Goal: Task Accomplishment & Management: Use online tool/utility

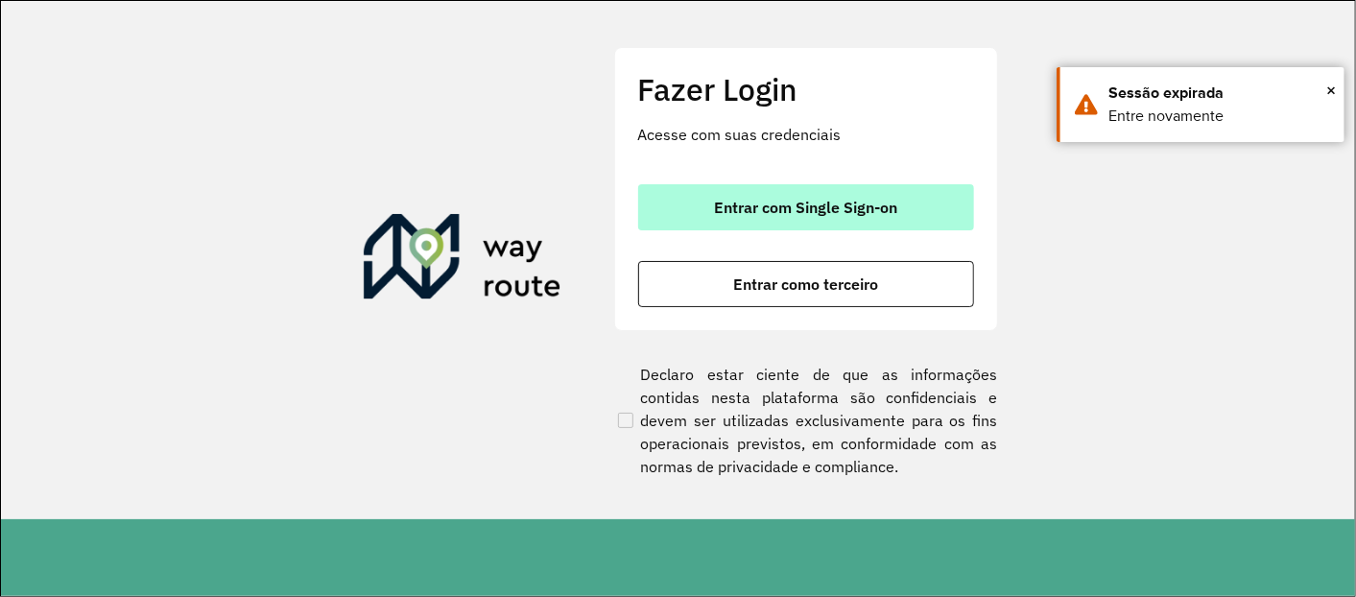
click at [707, 208] on button "Entrar com Single Sign-on" at bounding box center [806, 207] width 336 height 46
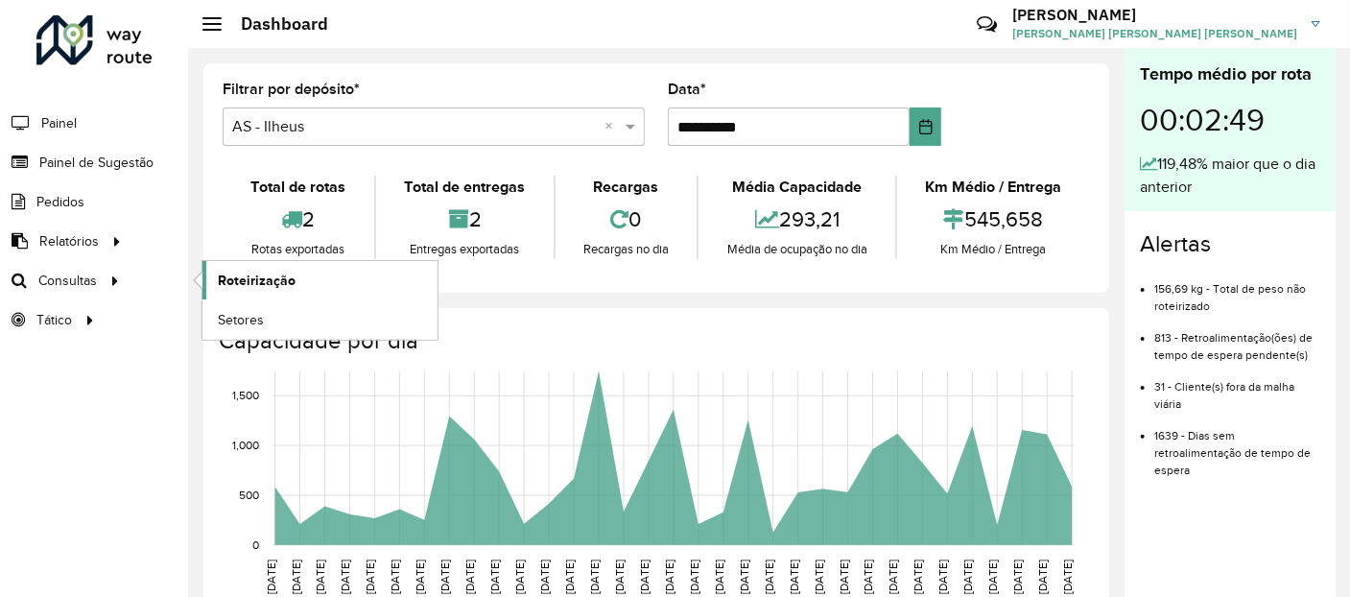
click at [251, 282] on span "Roteirização" at bounding box center [257, 281] width 78 height 20
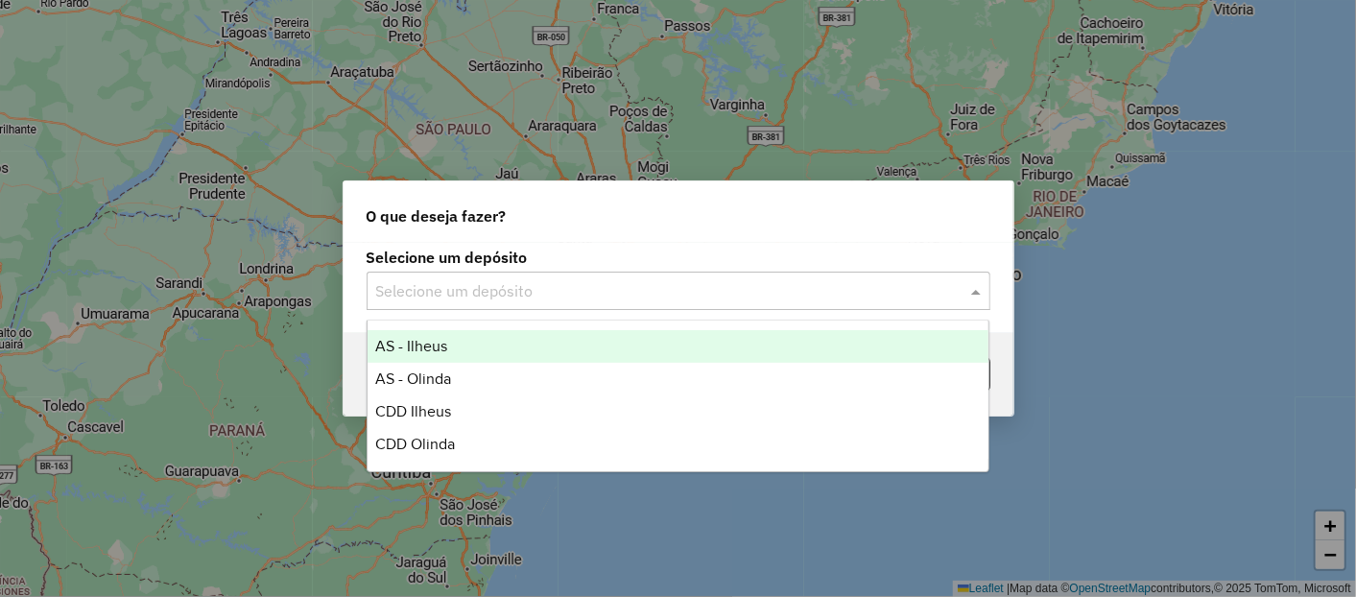
click at [561, 289] on input "text" at bounding box center [659, 291] width 566 height 23
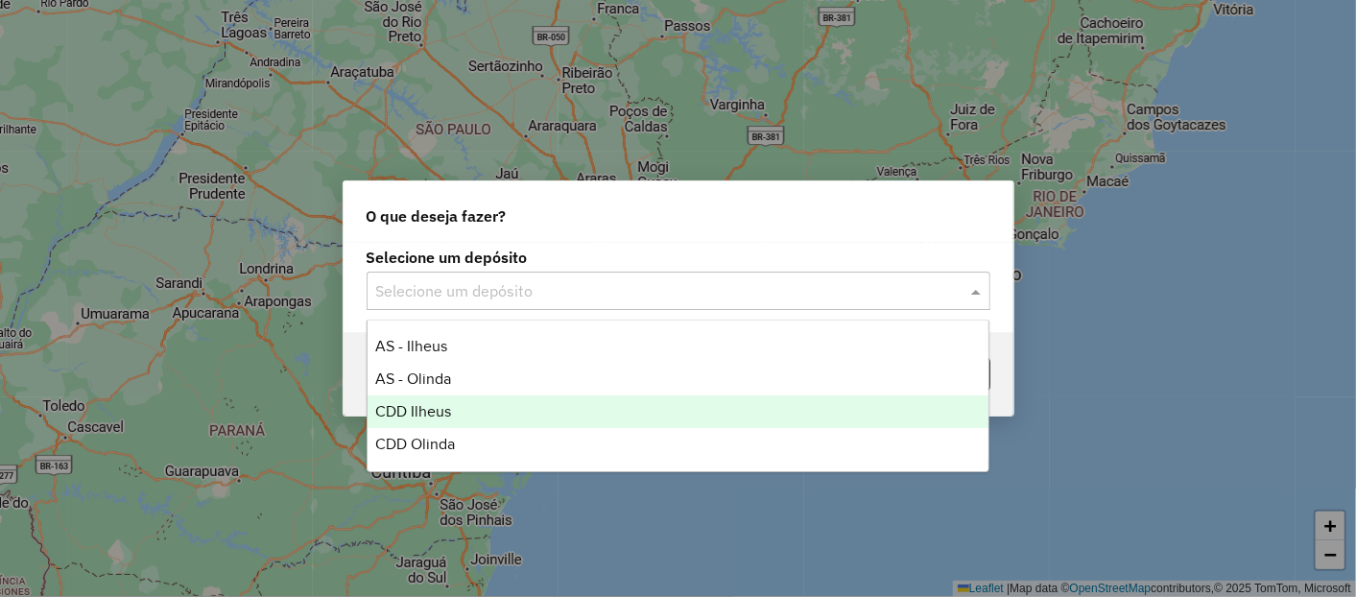
click at [453, 414] on div "CDD Ilheus" at bounding box center [678, 411] width 621 height 33
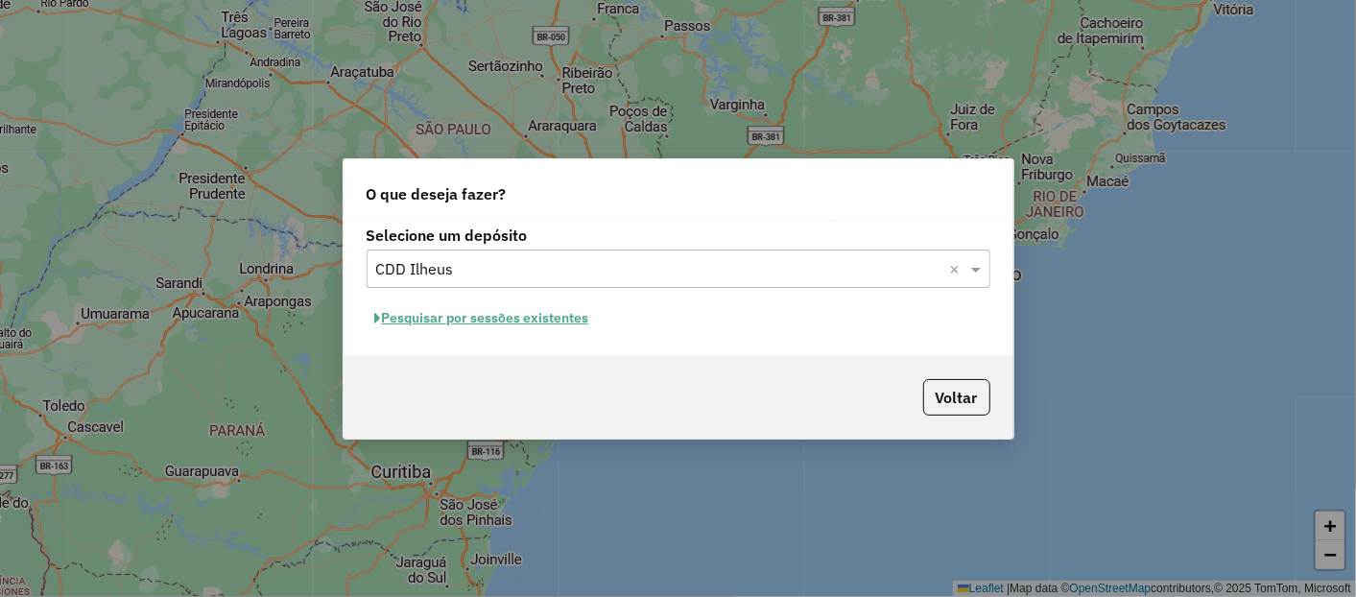
click at [544, 323] on button "Pesquisar por sessões existentes" at bounding box center [482, 318] width 231 height 30
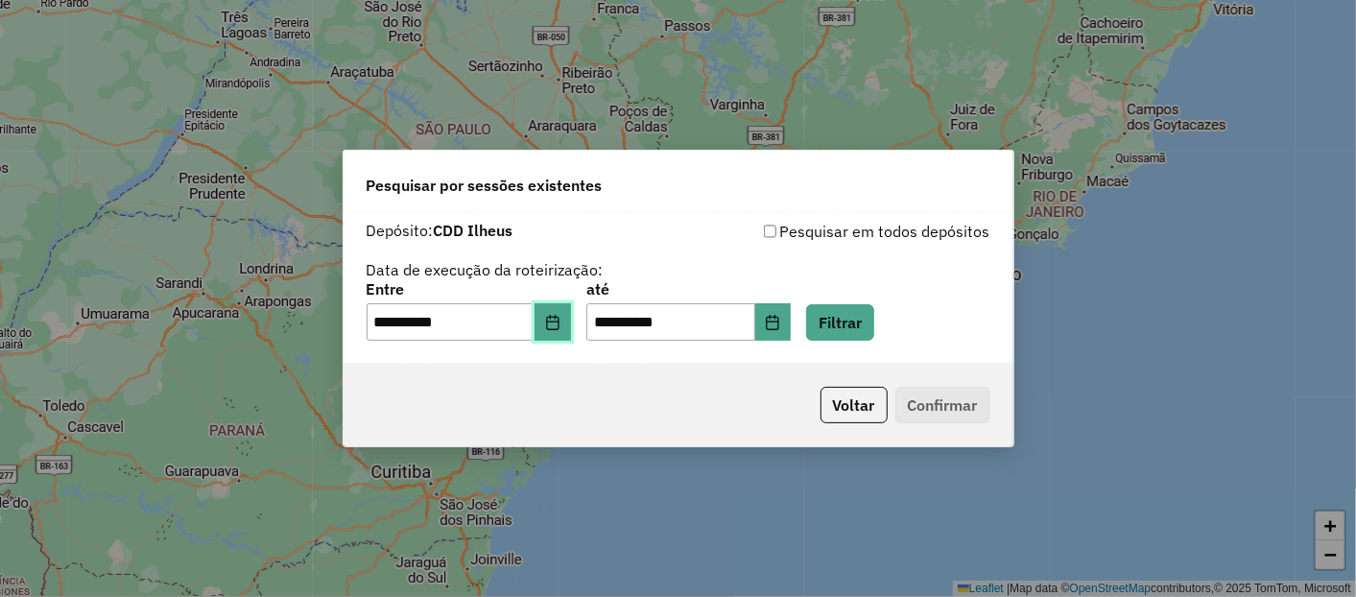
click at [557, 336] on button "Choose Date" at bounding box center [553, 322] width 36 height 38
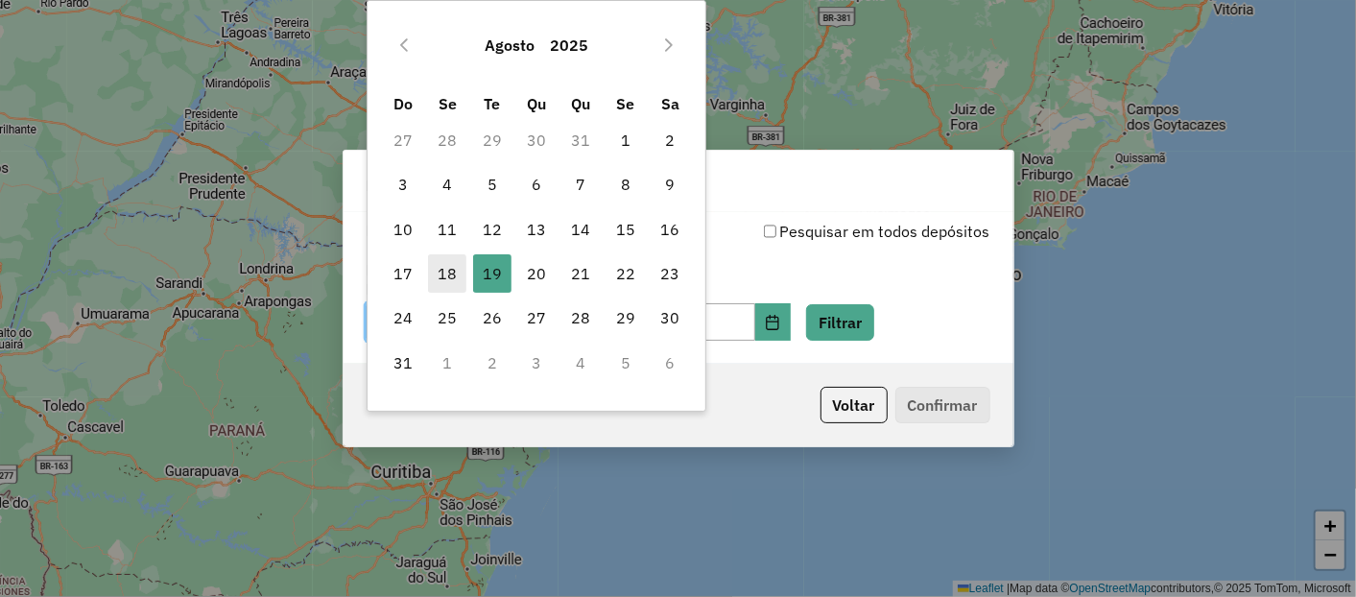
click at [443, 267] on span "18" at bounding box center [447, 273] width 38 height 38
type input "**********"
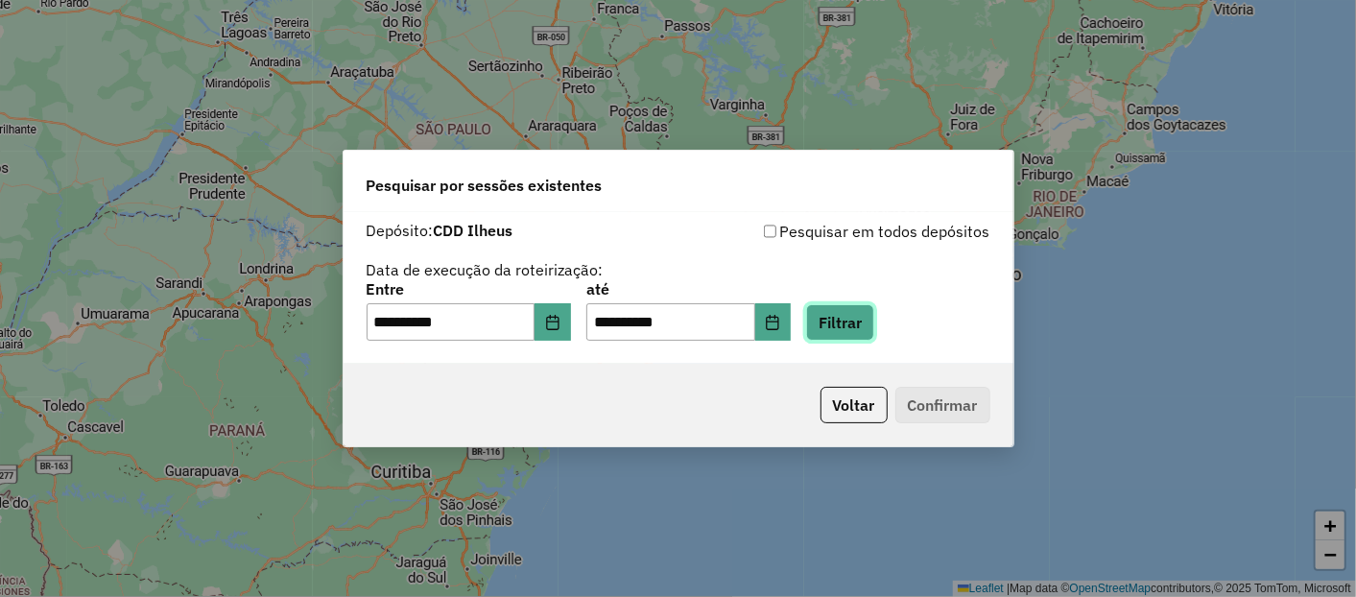
click at [868, 325] on button "Filtrar" at bounding box center [840, 322] width 68 height 36
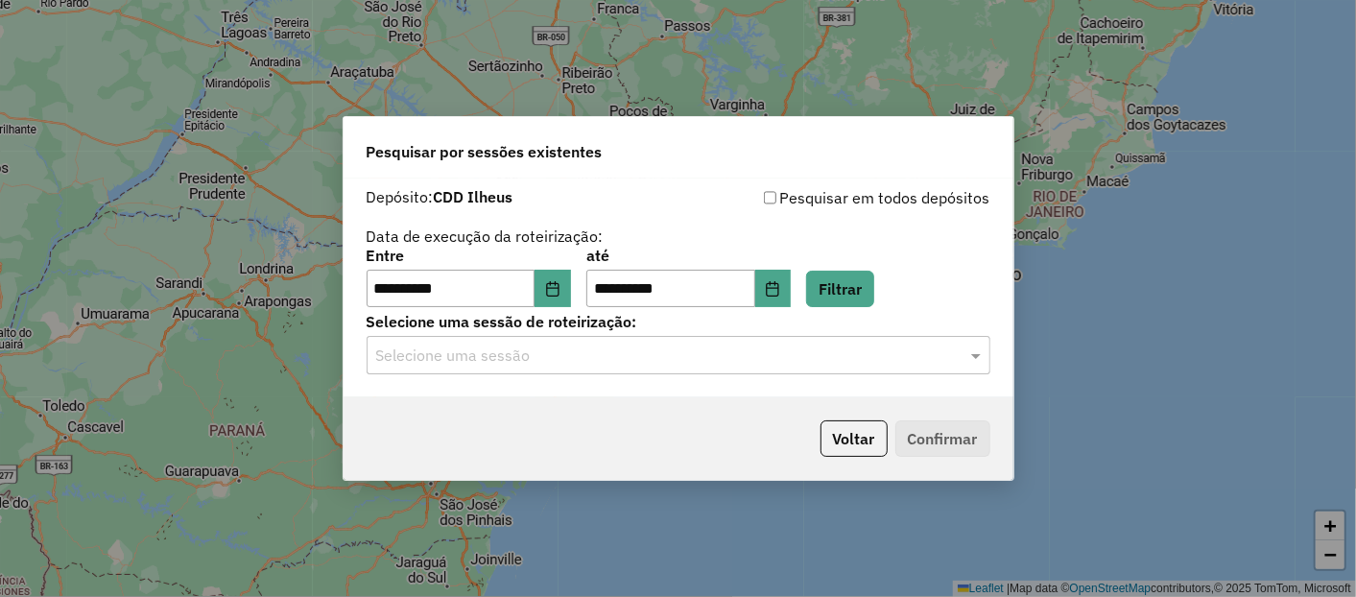
click at [627, 359] on input "text" at bounding box center [659, 356] width 566 height 23
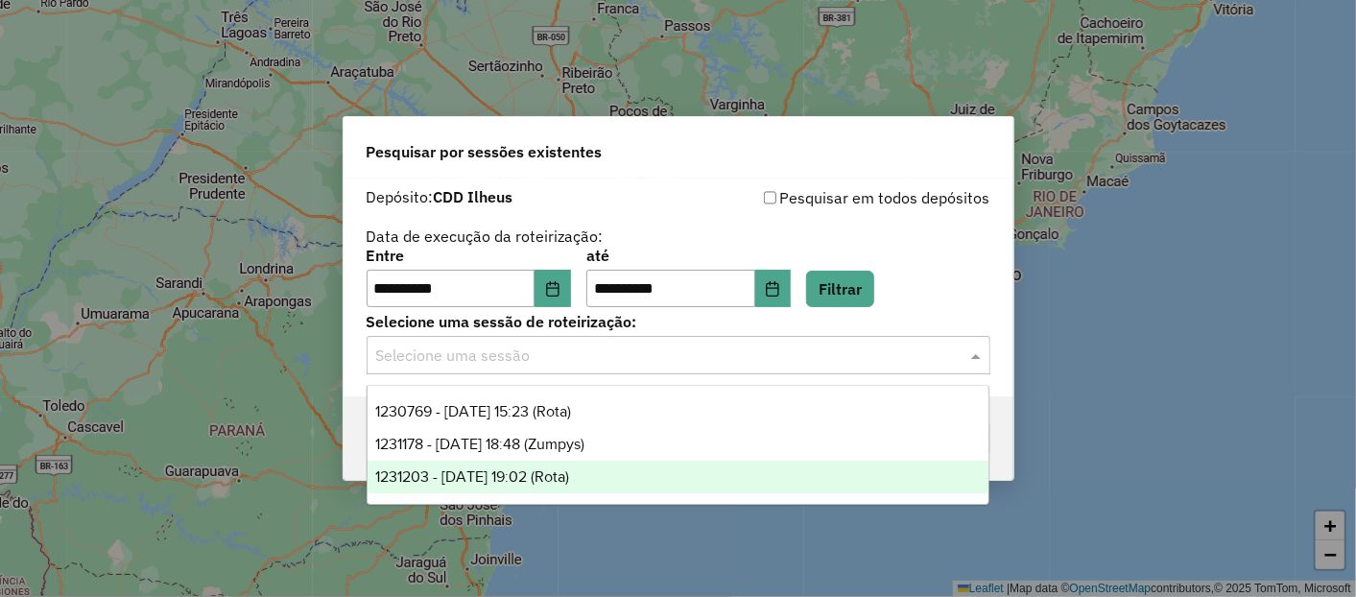
click at [569, 471] on span "1231203 - 19/08/2025 19:02 (Rota)" at bounding box center [472, 476] width 194 height 16
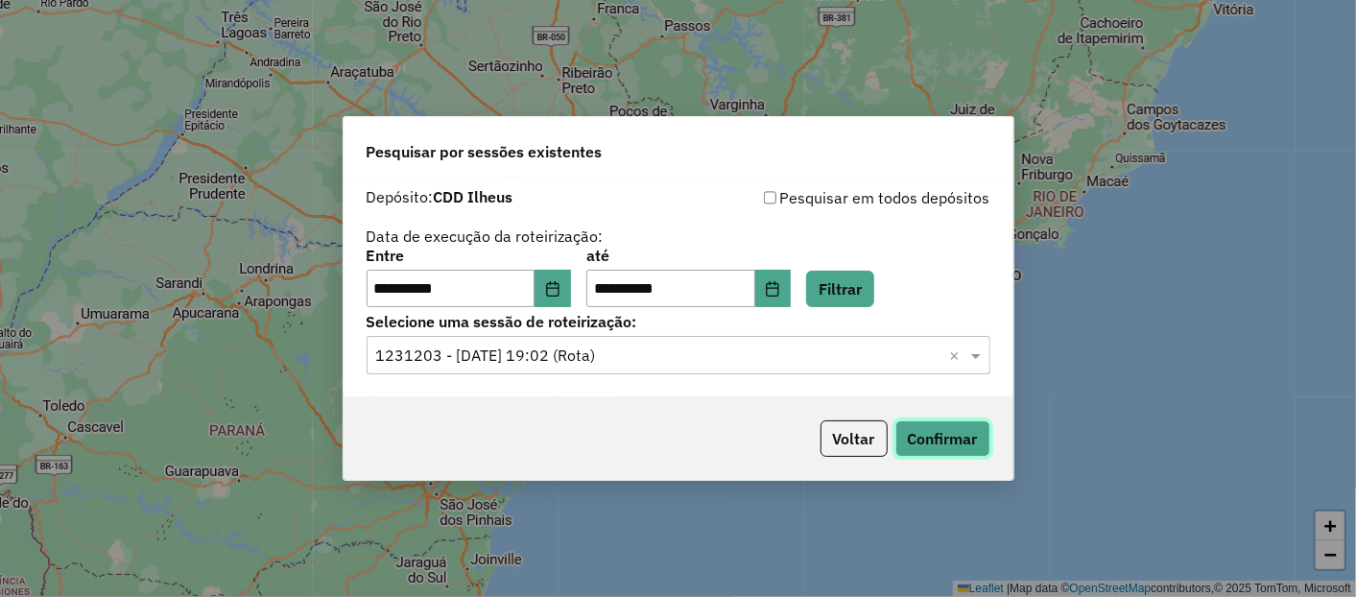
click at [940, 436] on button "Confirmar" at bounding box center [942, 438] width 95 height 36
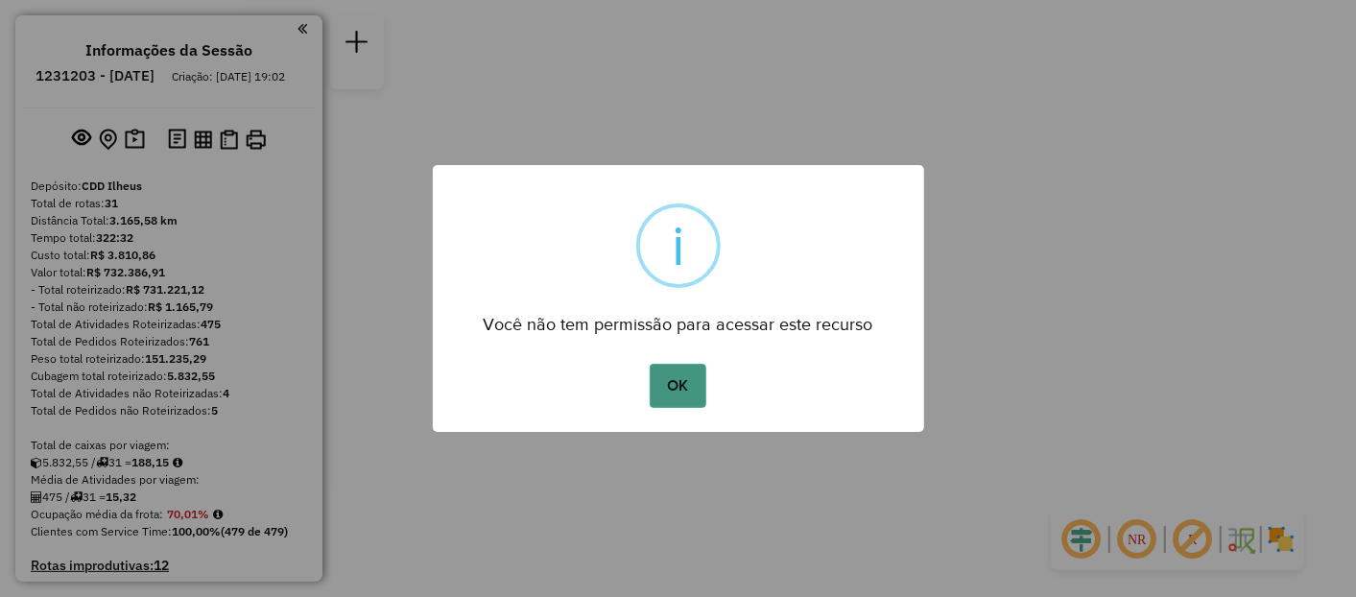
click at [686, 381] on button "OK" at bounding box center [678, 386] width 57 height 44
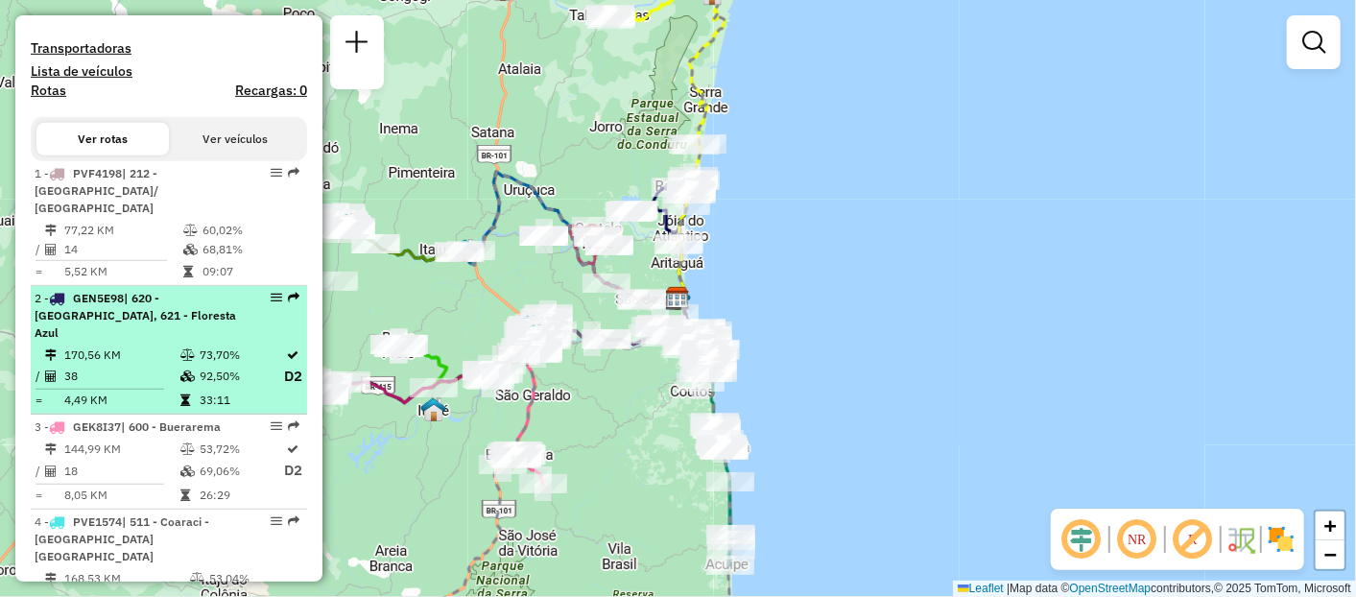
scroll to position [639, 0]
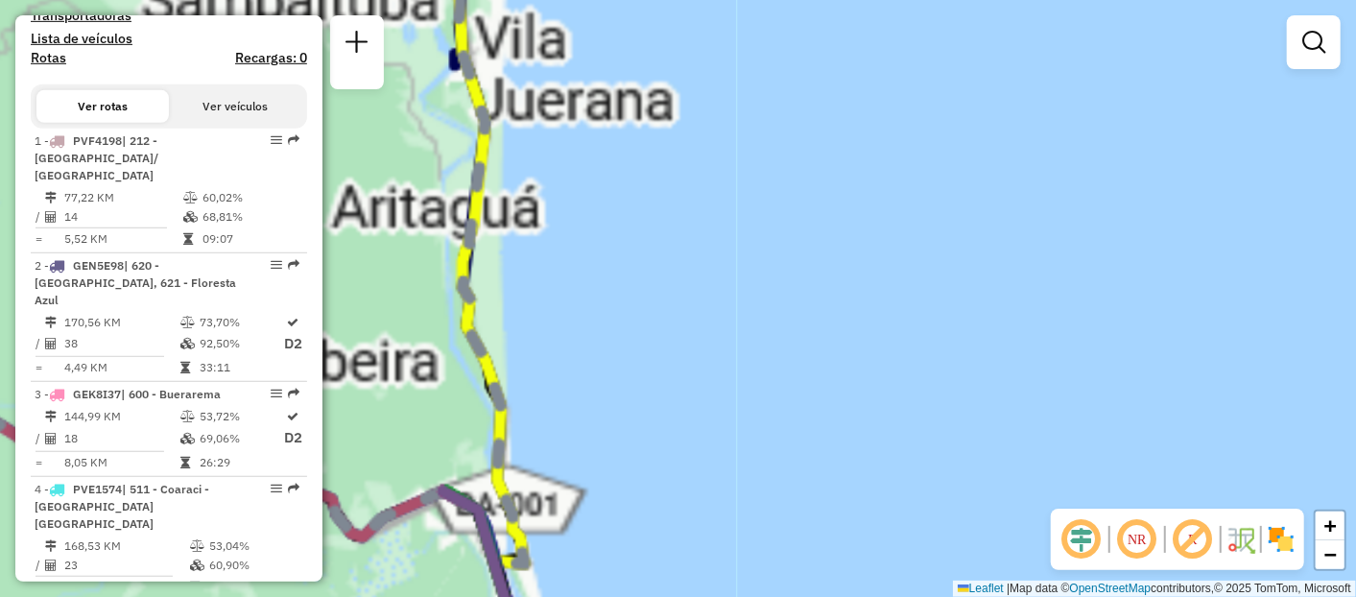
drag, startPoint x: 581, startPoint y: 190, endPoint x: 545, endPoint y: 337, distance: 151.1
click at [578, 347] on div "Rota 11 - Placa PVE1569 54731919 - [PERSON_NAME] C Janela de atendimento Grade …" at bounding box center [678, 298] width 1356 height 597
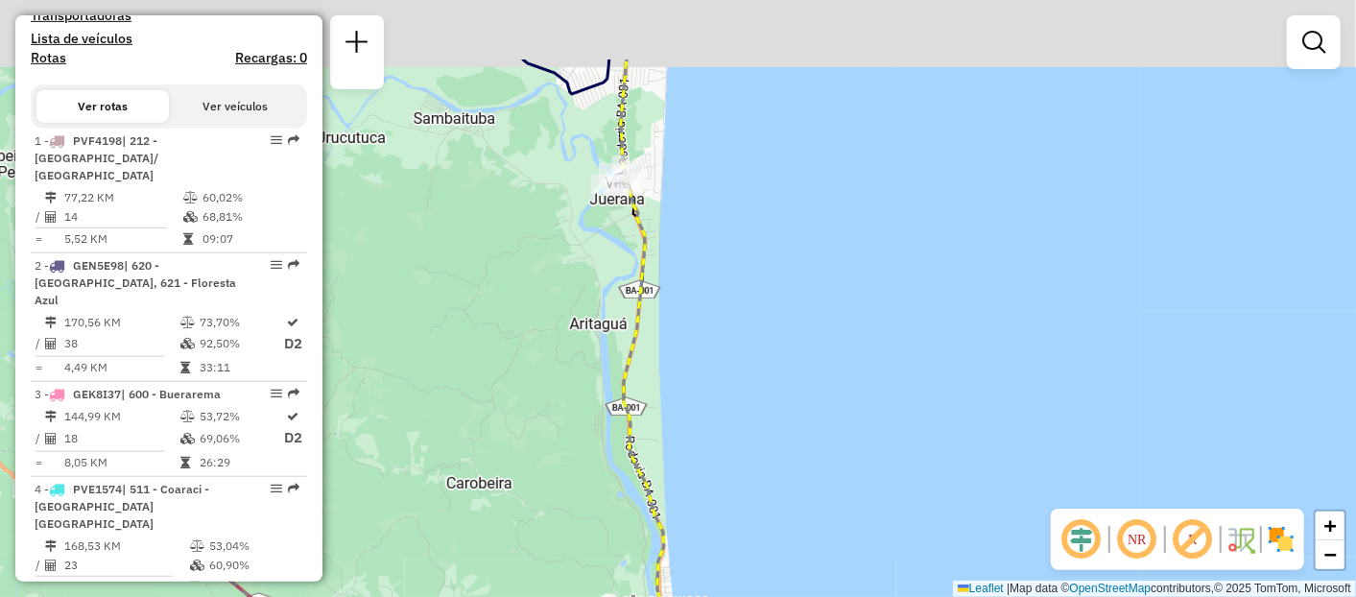
drag, startPoint x: 427, startPoint y: 270, endPoint x: 603, endPoint y: 390, distance: 212.7
click at [601, 390] on div "Janela de atendimento Grade de atendimento Capacidade Transportadoras Veículos …" at bounding box center [678, 298] width 1356 height 597
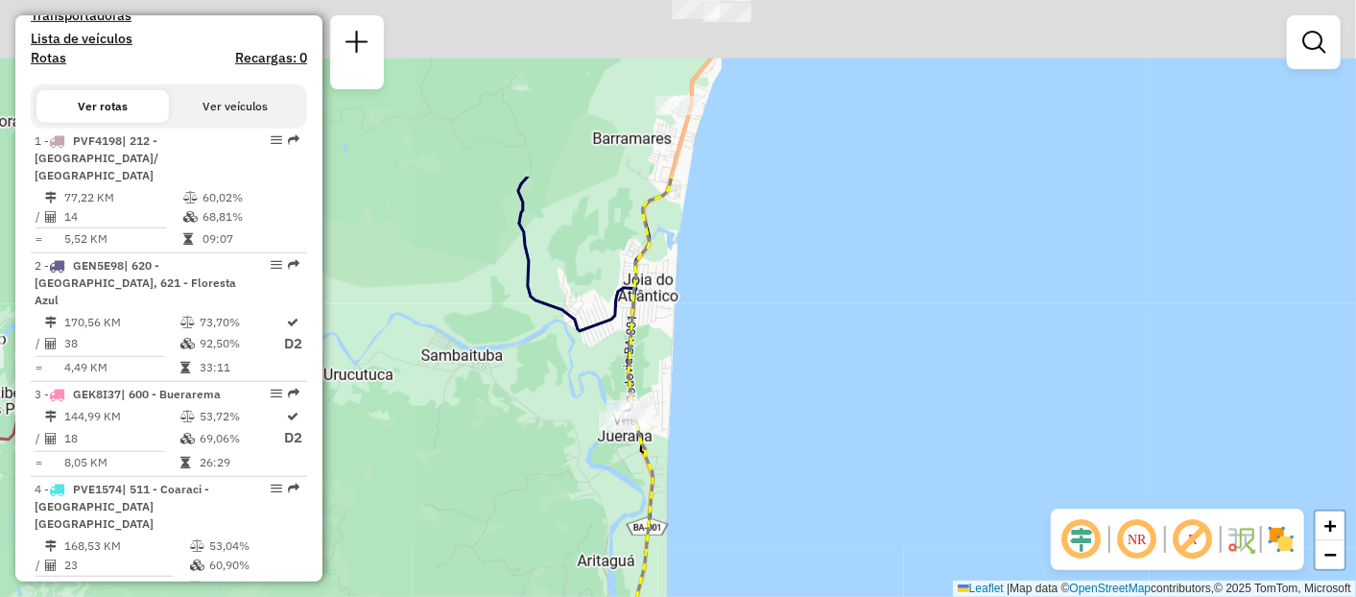
drag, startPoint x: 595, startPoint y: 205, endPoint x: 628, endPoint y: 194, distance: 34.6
click at [592, 480] on div "Janela de atendimento Grade de atendimento Capacidade Transportadoras Veículos …" at bounding box center [678, 298] width 1356 height 597
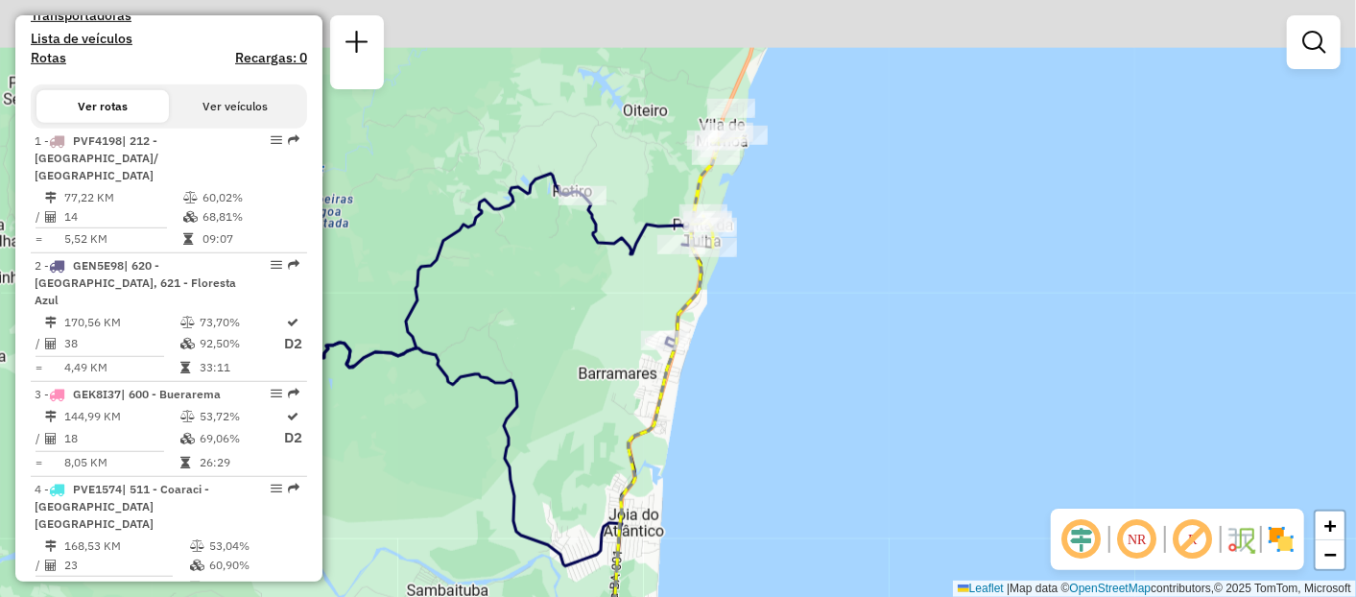
drag, startPoint x: 625, startPoint y: 179, endPoint x: 645, endPoint y: 109, distance: 72.9
click at [605, 386] on div "Janela de atendimento Grade de atendimento Capacidade Transportadoras Veículos …" at bounding box center [678, 298] width 1356 height 597
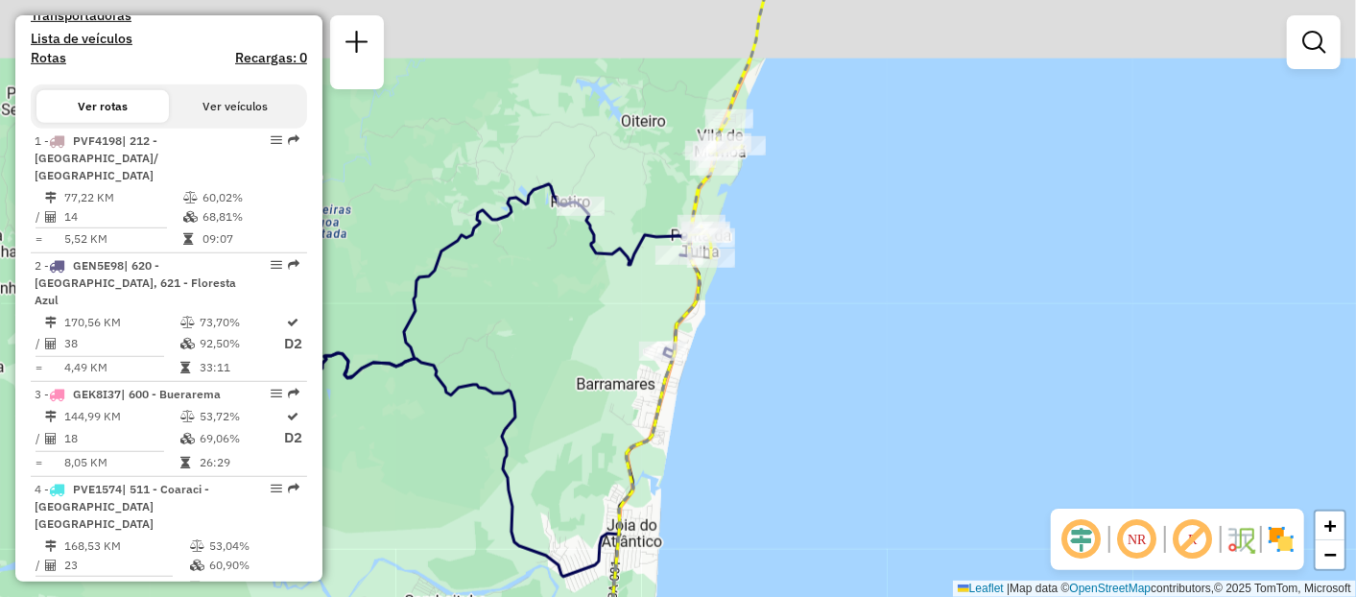
drag, startPoint x: 645, startPoint y: 109, endPoint x: 622, endPoint y: 234, distance: 126.9
click at [632, 289] on div "Janela de atendimento Grade de atendimento Capacidade Transportadoras Veículos …" at bounding box center [678, 298] width 1356 height 597
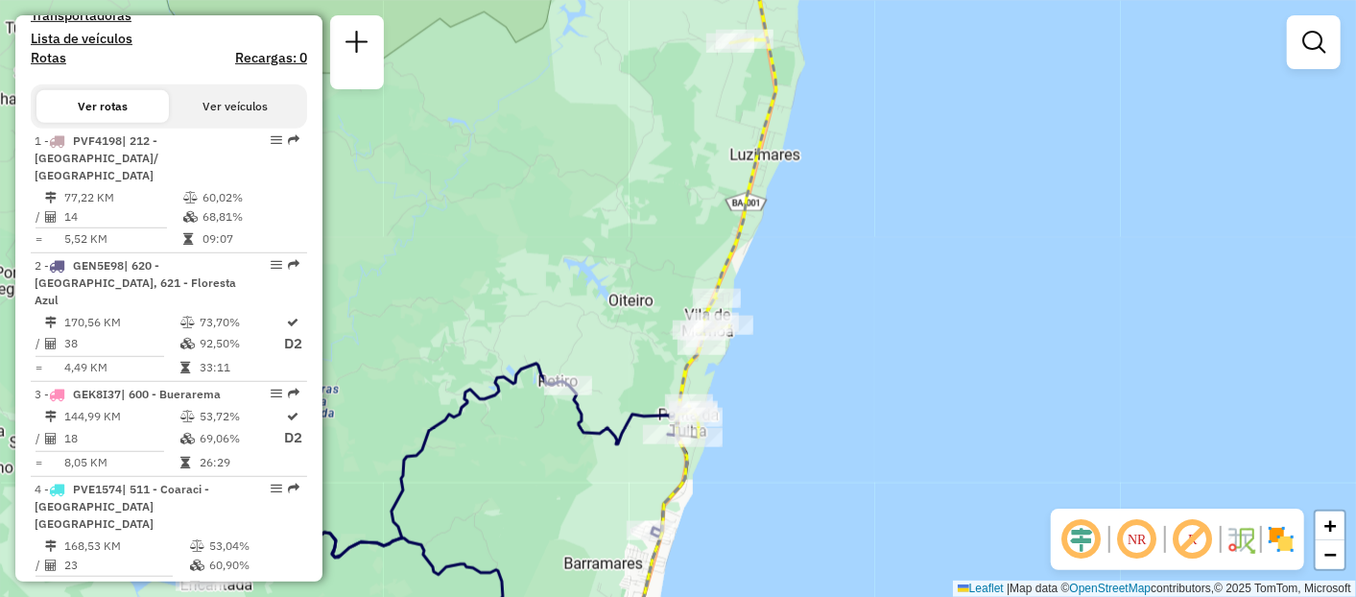
drag, startPoint x: 625, startPoint y: 131, endPoint x: 628, endPoint y: 304, distance: 173.7
click at [628, 304] on div "Janela de atendimento Grade de atendimento Capacidade Transportadoras Veículos …" at bounding box center [678, 298] width 1356 height 597
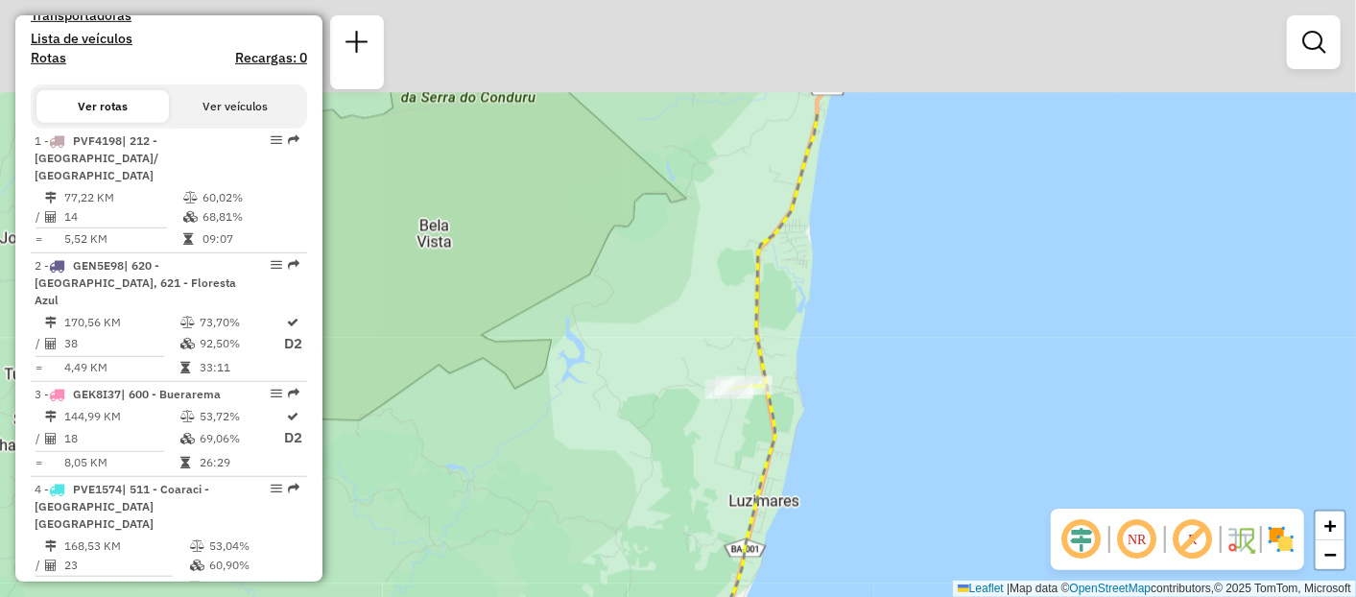
drag, startPoint x: 618, startPoint y: 222, endPoint x: 614, endPoint y: 395, distance: 173.8
click at [614, 395] on div "Janela de atendimento Grade de atendimento Capacidade Transportadoras Veículos …" at bounding box center [678, 298] width 1356 height 597
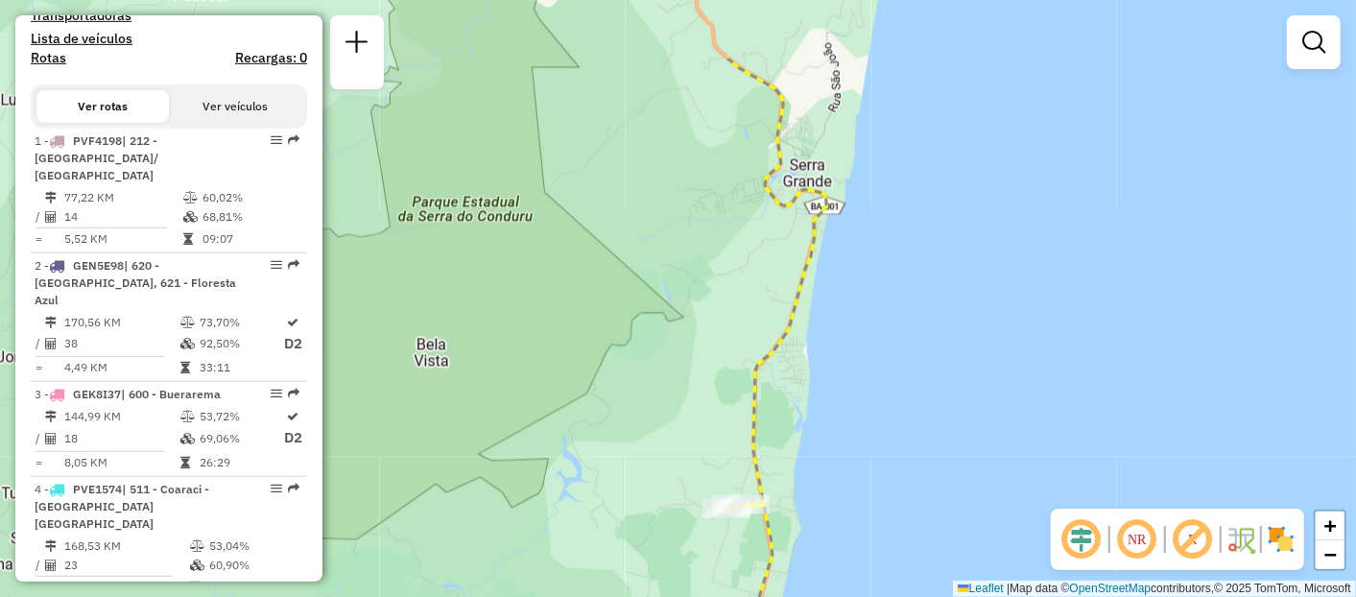
drag, startPoint x: 643, startPoint y: 367, endPoint x: 641, endPoint y: 427, distance: 60.5
click at [641, 427] on div "Janela de atendimento Grade de atendimento Capacidade Transportadoras Veículos …" at bounding box center [678, 298] width 1356 height 597
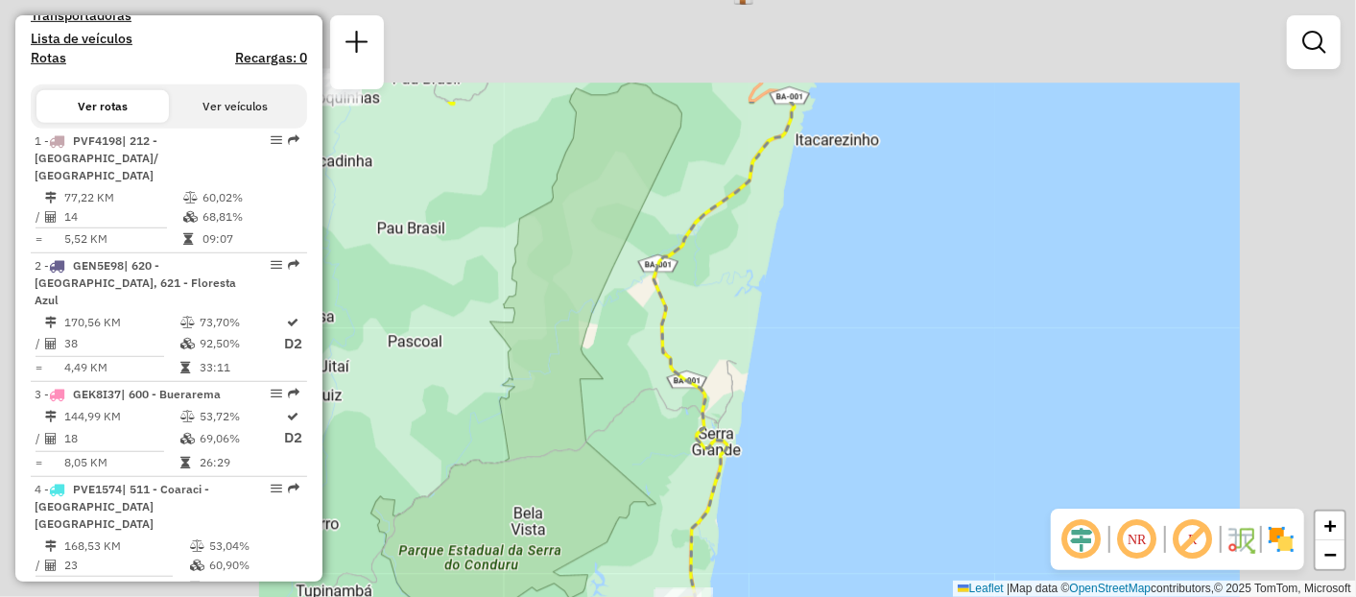
drag, startPoint x: 637, startPoint y: 216, endPoint x: 633, endPoint y: 331, distance: 115.2
click at [635, 378] on div "Janela de atendimento Grade de atendimento Capacidade Transportadoras Veículos …" at bounding box center [678, 298] width 1356 height 597
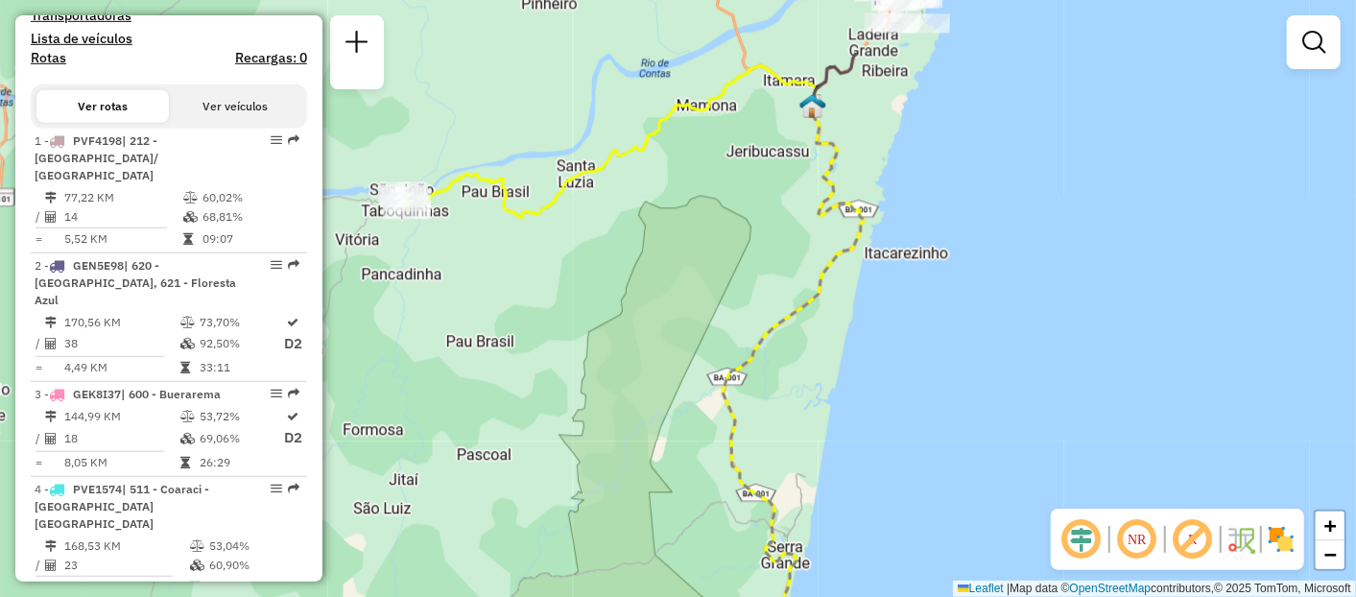
drag, startPoint x: 644, startPoint y: 210, endPoint x: 713, endPoint y: 323, distance: 132.7
click at [713, 323] on div "Janela de atendimento Grade de atendimento Capacidade Transportadoras Veículos …" at bounding box center [678, 298] width 1356 height 597
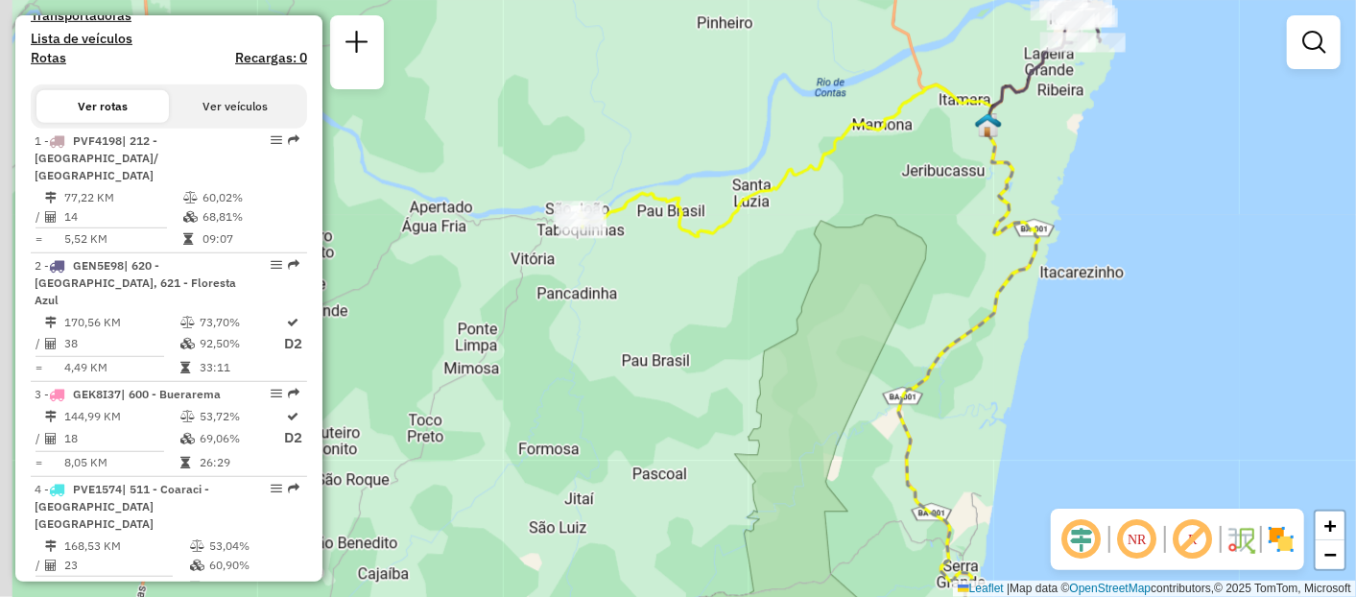
drag, startPoint x: 489, startPoint y: 227, endPoint x: 663, endPoint y: 247, distance: 175.7
click at [663, 247] on div "Janela de atendimento Grade de atendimento Capacidade Transportadoras Veículos …" at bounding box center [678, 298] width 1356 height 597
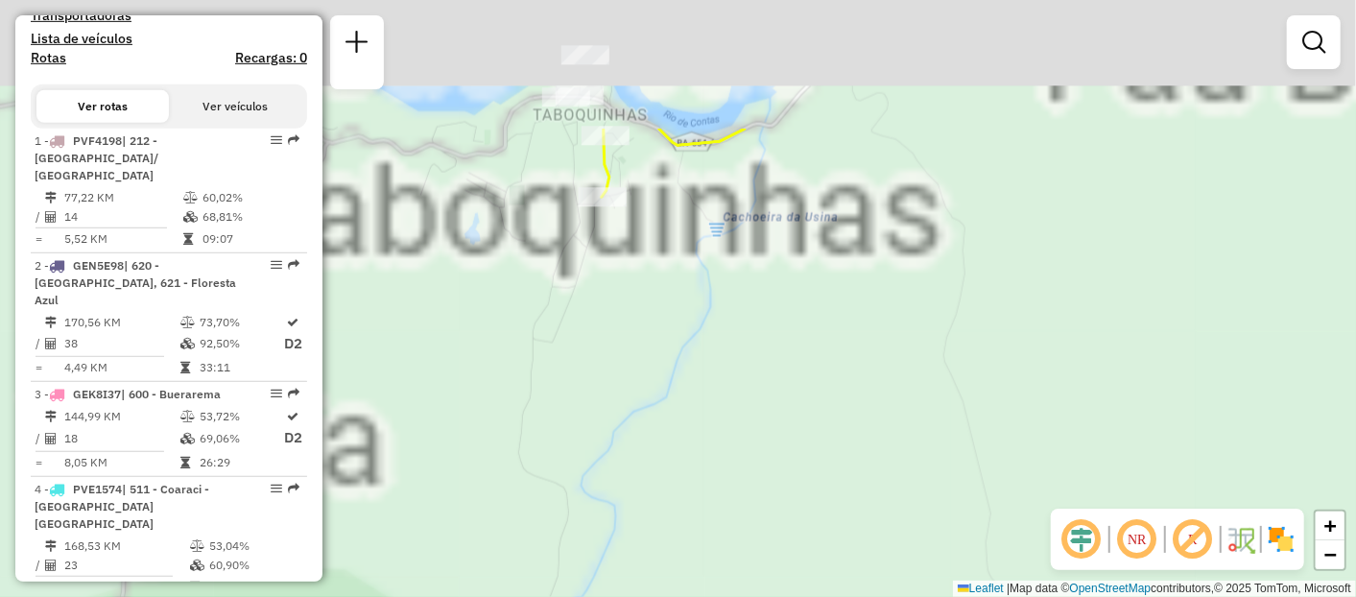
drag, startPoint x: 609, startPoint y: 225, endPoint x: 596, endPoint y: 378, distance: 154.1
click at [596, 378] on div "Janela de atendimento Grade de atendimento Capacidade Transportadoras Veículos …" at bounding box center [678, 298] width 1356 height 597
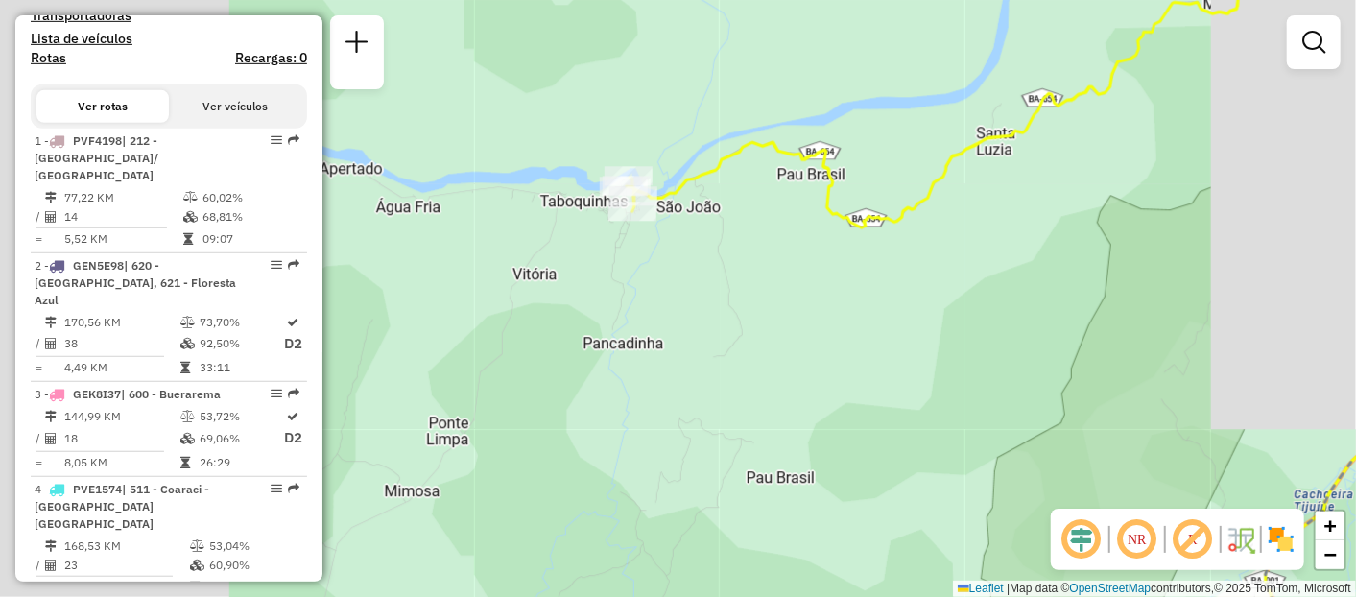
click at [798, 279] on div "Janela de atendimento Grade de atendimento Capacidade Transportadoras Veículos …" at bounding box center [678, 298] width 1356 height 597
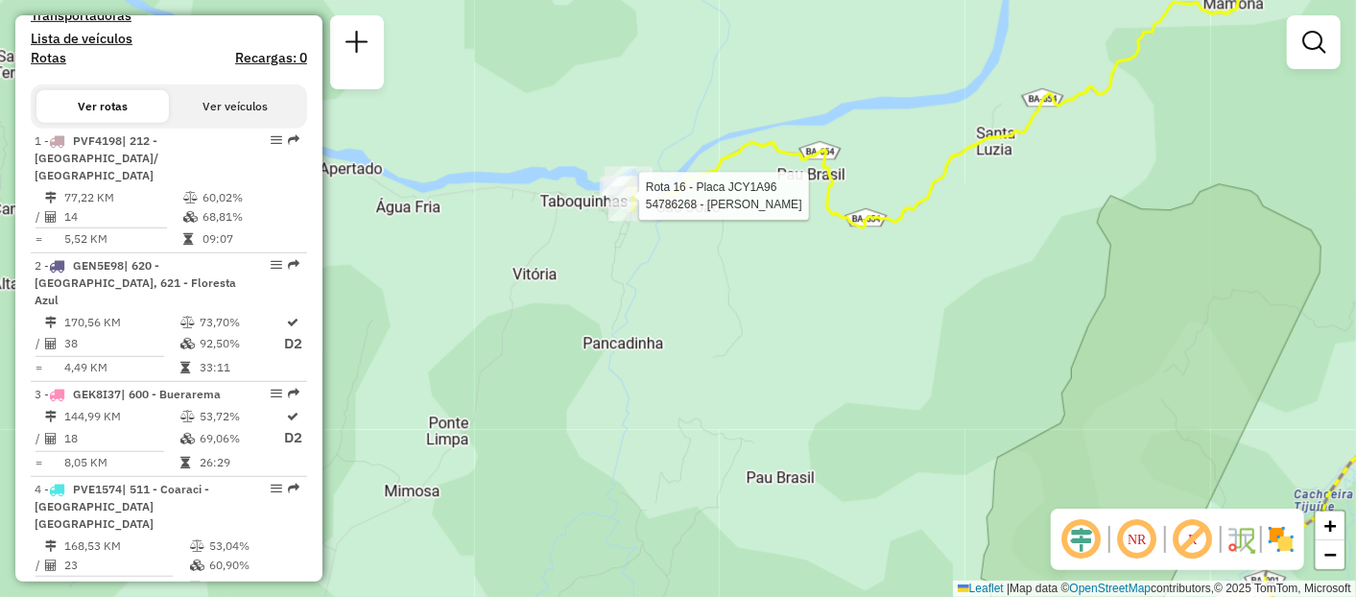
select select "**********"
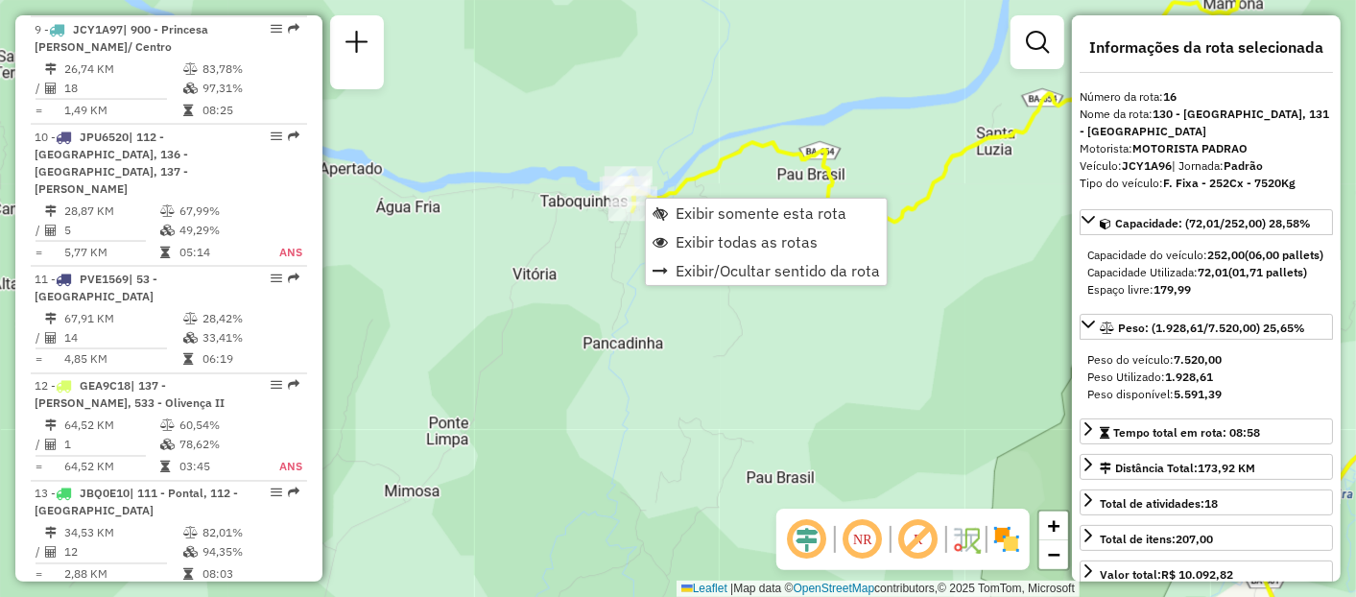
scroll to position [2385, 0]
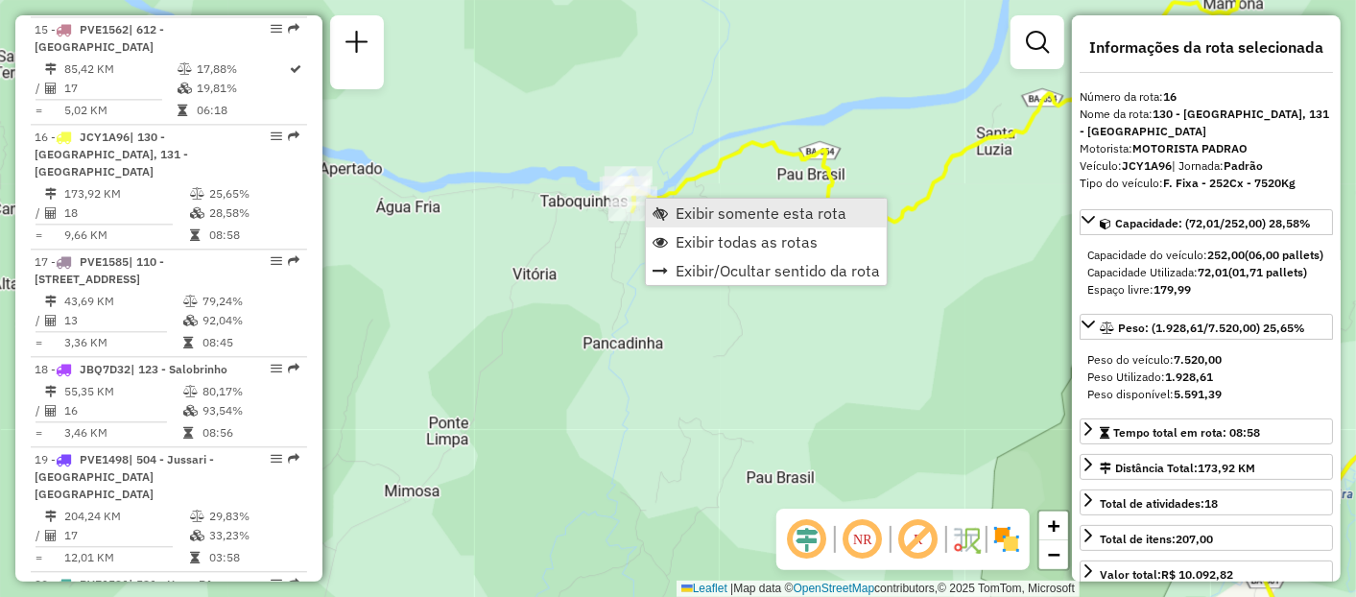
click at [674, 214] on link "Exibir somente esta rota" at bounding box center [766, 213] width 241 height 29
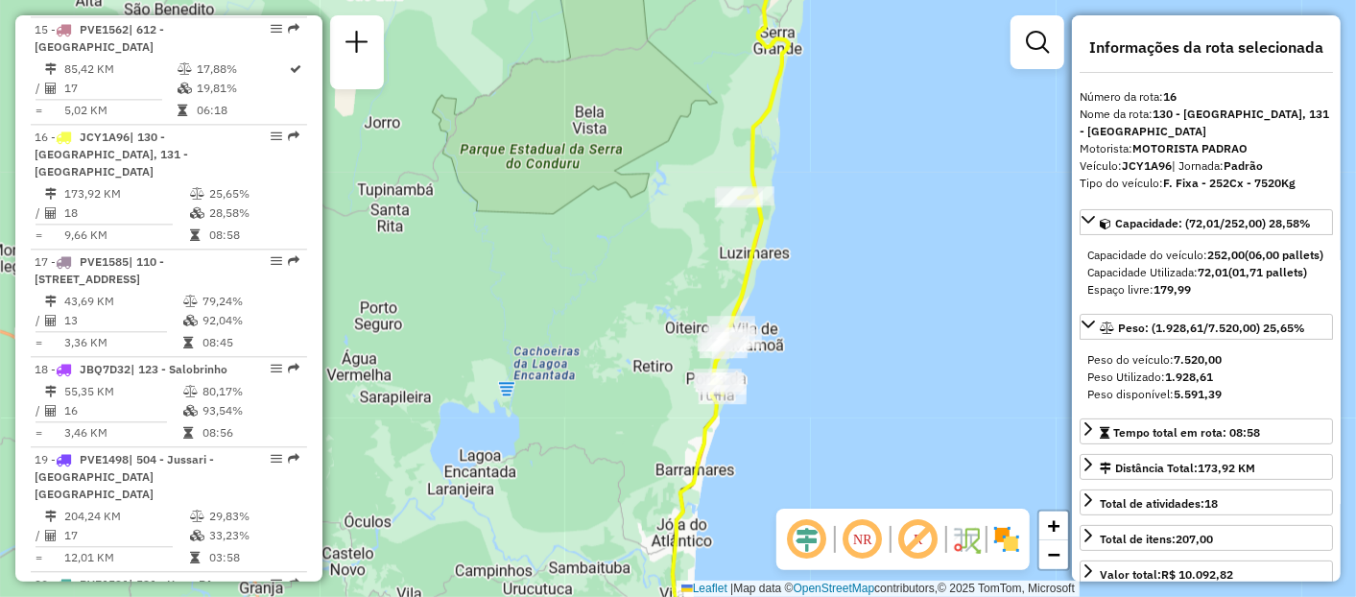
drag, startPoint x: 640, startPoint y: 298, endPoint x: 632, endPoint y: 346, distance: 47.8
click at [632, 346] on div "Janela de atendimento Grade de atendimento Capacidade Transportadoras Veículos …" at bounding box center [678, 298] width 1356 height 597
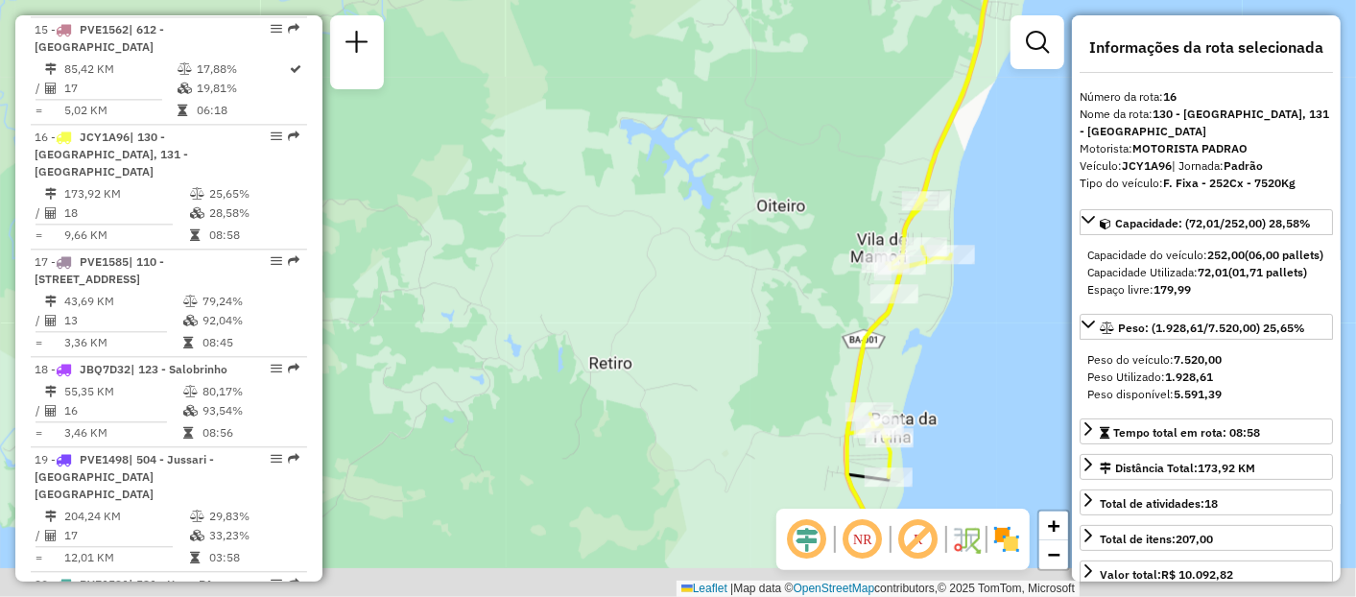
drag, startPoint x: 667, startPoint y: 332, endPoint x: 686, endPoint y: 277, distance: 58.0
click at [656, 239] on div "Janela de atendimento Grade de atendimento Capacidade Transportadoras Veículos …" at bounding box center [678, 298] width 1356 height 597
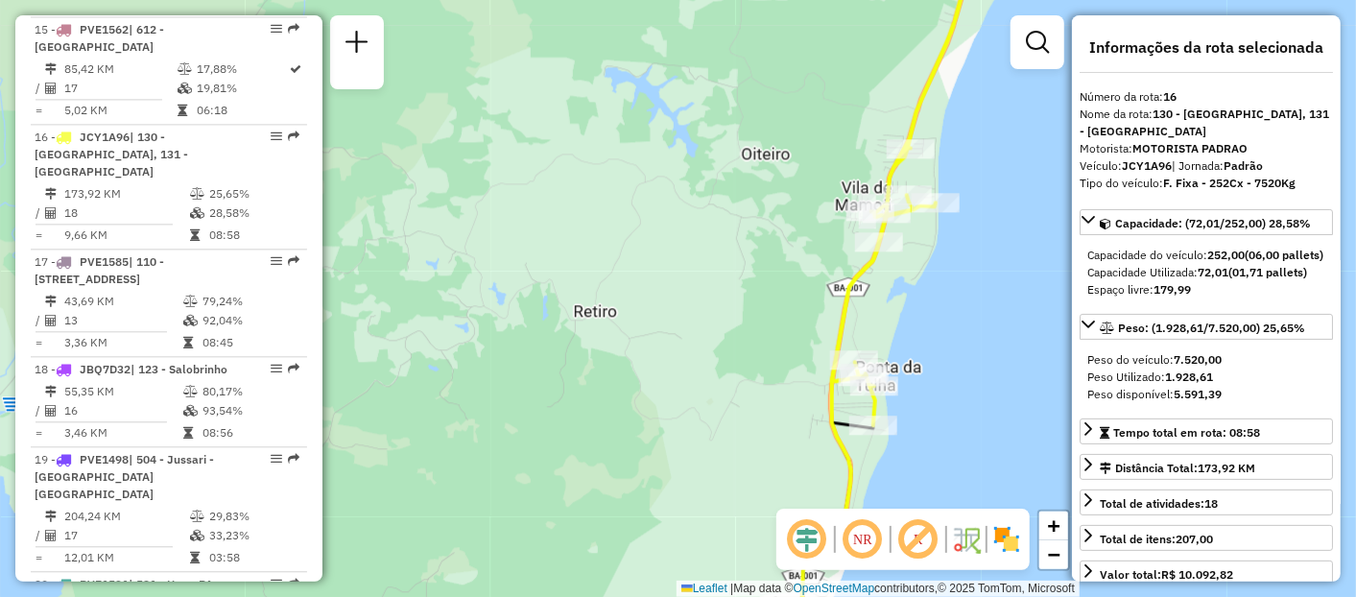
drag, startPoint x: 699, startPoint y: 309, endPoint x: 675, endPoint y: 247, distance: 66.8
click at [675, 247] on div "Janela de atendimento Grade de atendimento Capacidade Transportadoras Veículos …" at bounding box center [678, 298] width 1356 height 597
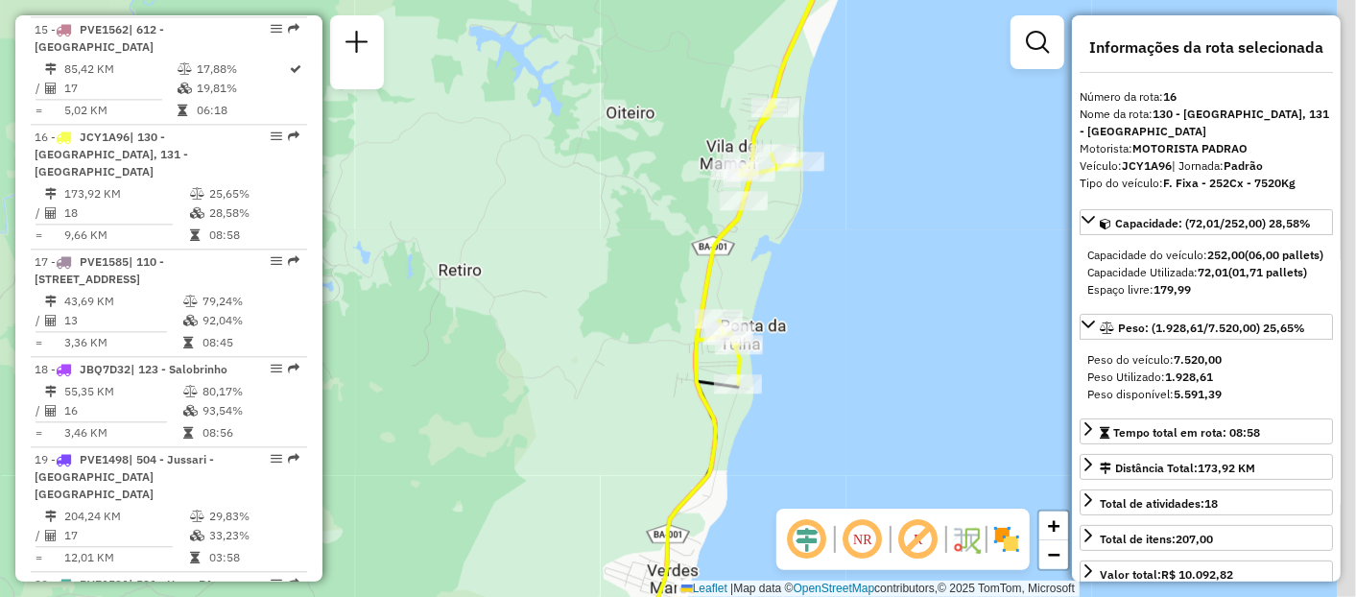
drag, startPoint x: 993, startPoint y: 307, endPoint x: 863, endPoint y: 269, distance: 136.1
click at [863, 269] on div "Janela de atendimento Grade de atendimento Capacidade Transportadoras Veículos …" at bounding box center [678, 298] width 1356 height 597
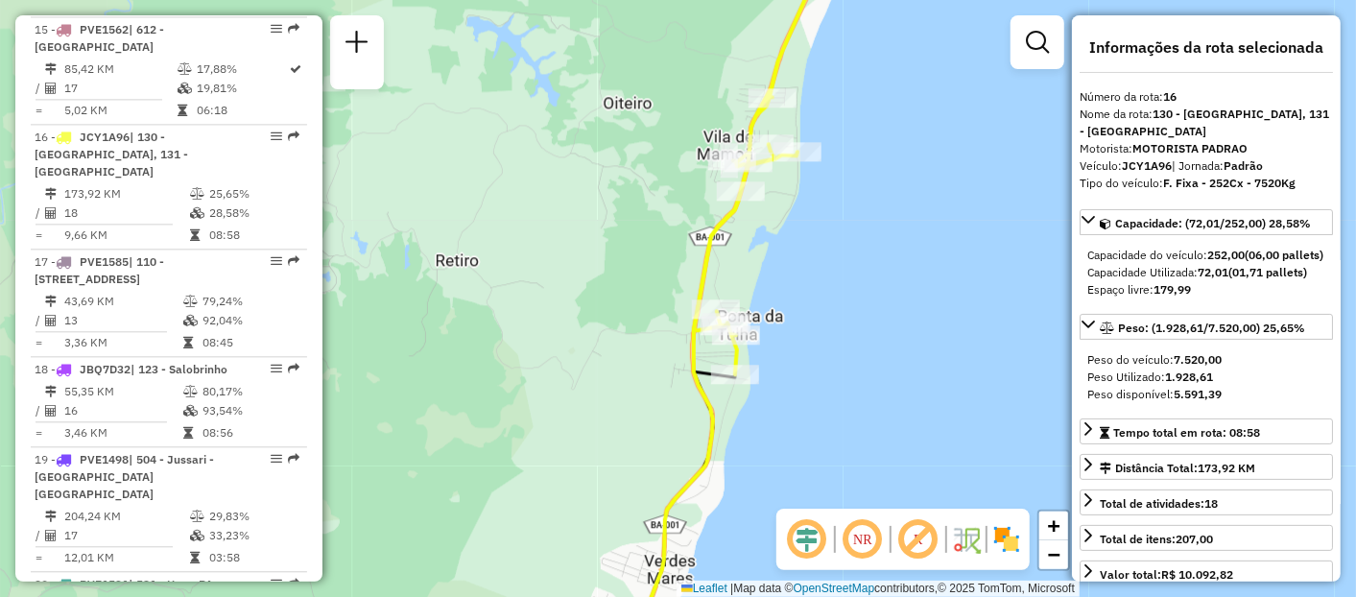
drag, startPoint x: 654, startPoint y: 238, endPoint x: 638, endPoint y: 390, distance: 152.4
click at [638, 390] on div "Janela de atendimento Grade de atendimento Capacidade Transportadoras Veículos …" at bounding box center [678, 298] width 1356 height 597
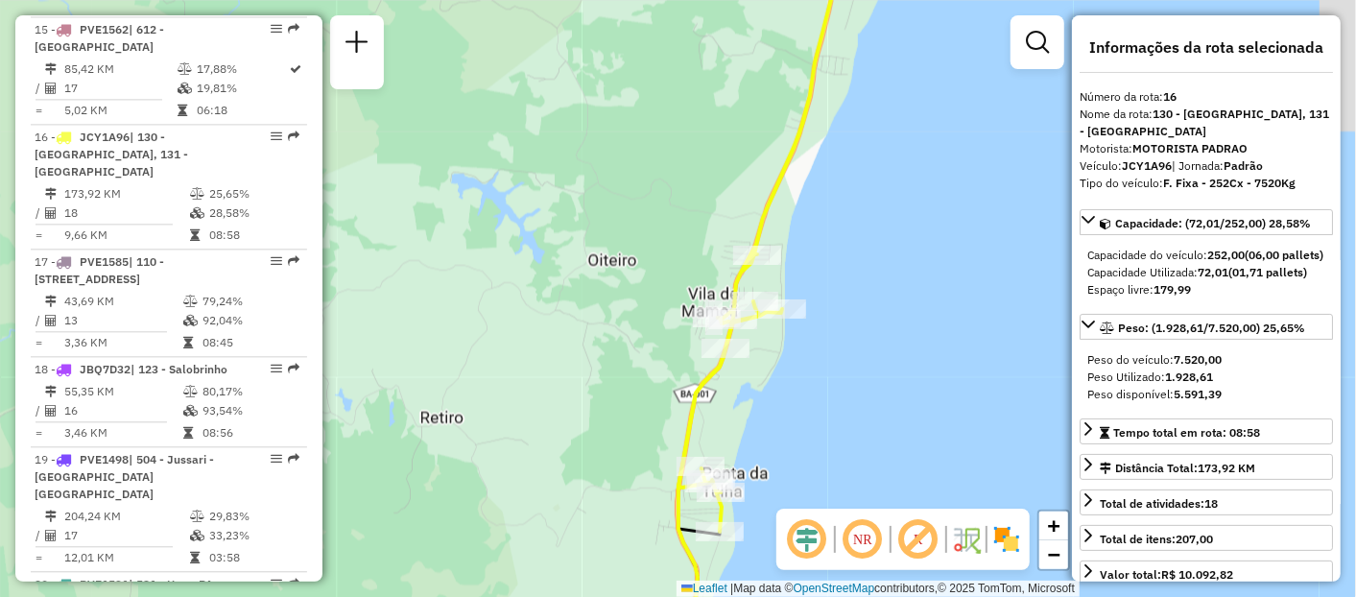
drag, startPoint x: 656, startPoint y: 334, endPoint x: 643, endPoint y: 389, distance: 56.1
click at [644, 388] on div "Janela de atendimento Grade de atendimento Capacidade Transportadoras Veículos …" at bounding box center [678, 298] width 1356 height 597
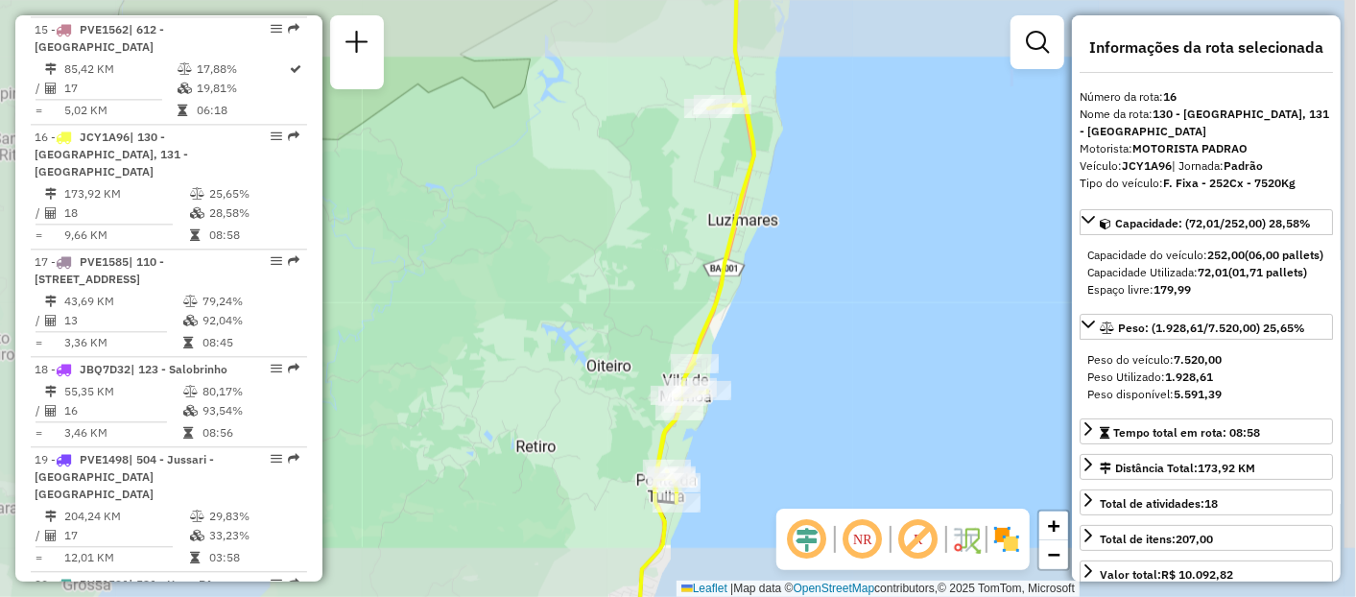
drag, startPoint x: 627, startPoint y: 375, endPoint x: 614, endPoint y: 399, distance: 27.0
click at [624, 415] on div "Janela de atendimento Grade de atendimento Capacidade Transportadoras Veículos …" at bounding box center [678, 298] width 1356 height 597
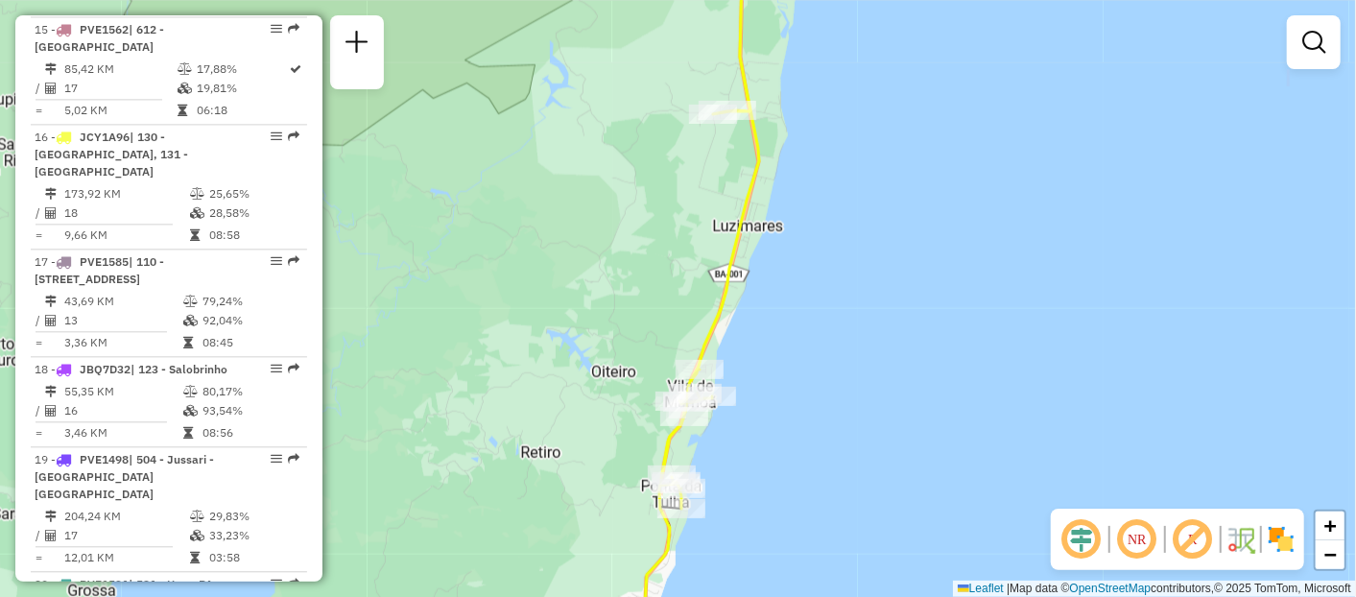
drag, startPoint x: 613, startPoint y: 203, endPoint x: 691, endPoint y: 369, distance: 182.5
click at [696, 378] on div "Janela de atendimento Grade de atendimento Capacidade Transportadoras Veículos …" at bounding box center [678, 298] width 1356 height 597
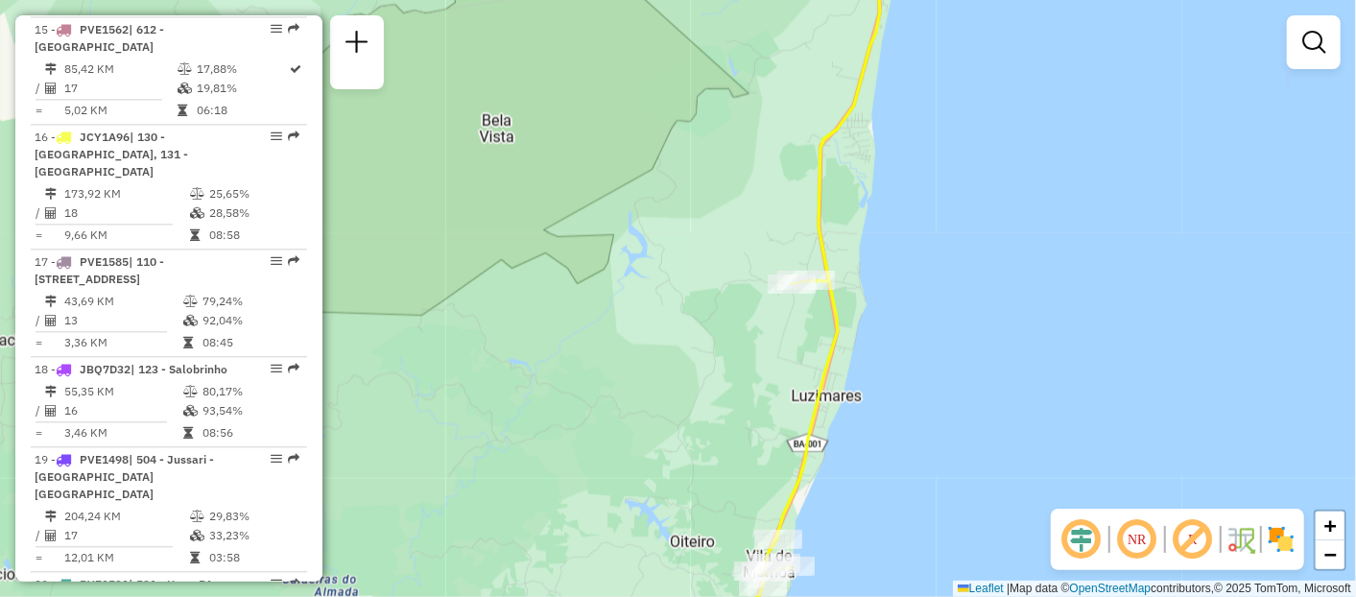
drag, startPoint x: 647, startPoint y: 248, endPoint x: 705, endPoint y: 418, distance: 179.7
click at [707, 419] on div "Janela de atendimento Grade de atendimento Capacidade Transportadoras Veículos …" at bounding box center [678, 298] width 1356 height 597
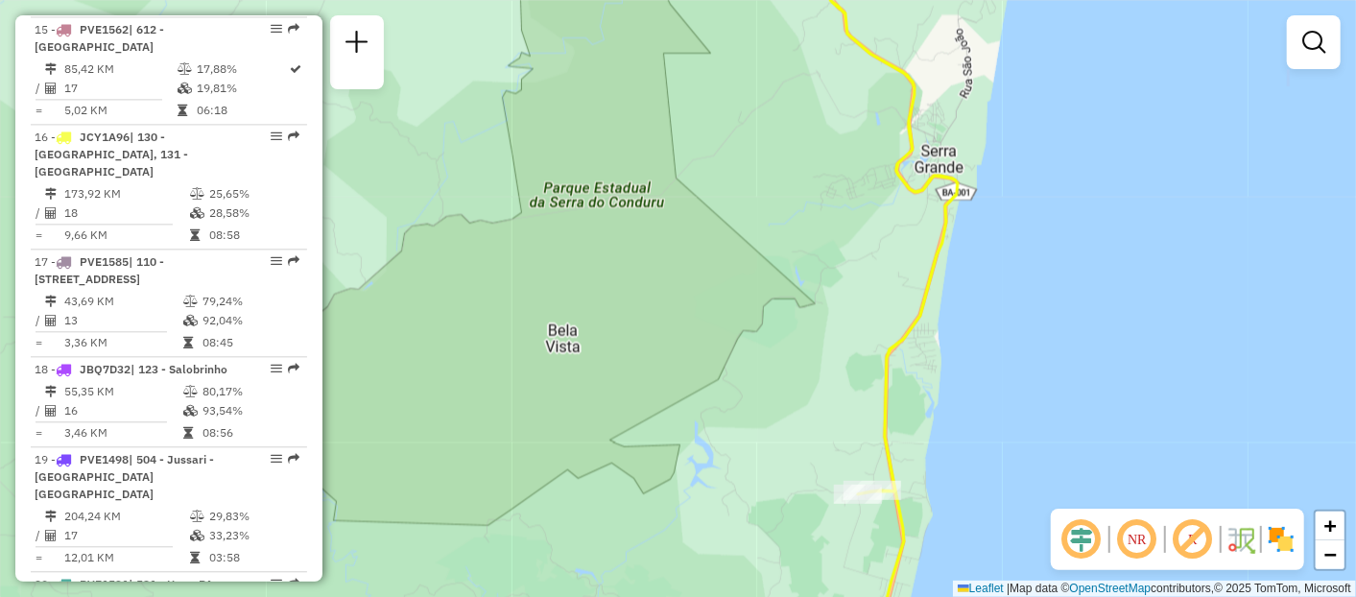
drag, startPoint x: 691, startPoint y: 359, endPoint x: 719, endPoint y: 466, distance: 111.0
click at [719, 465] on div "Janela de atendimento Grade de atendimento Capacidade Transportadoras Veículos …" at bounding box center [678, 298] width 1356 height 597
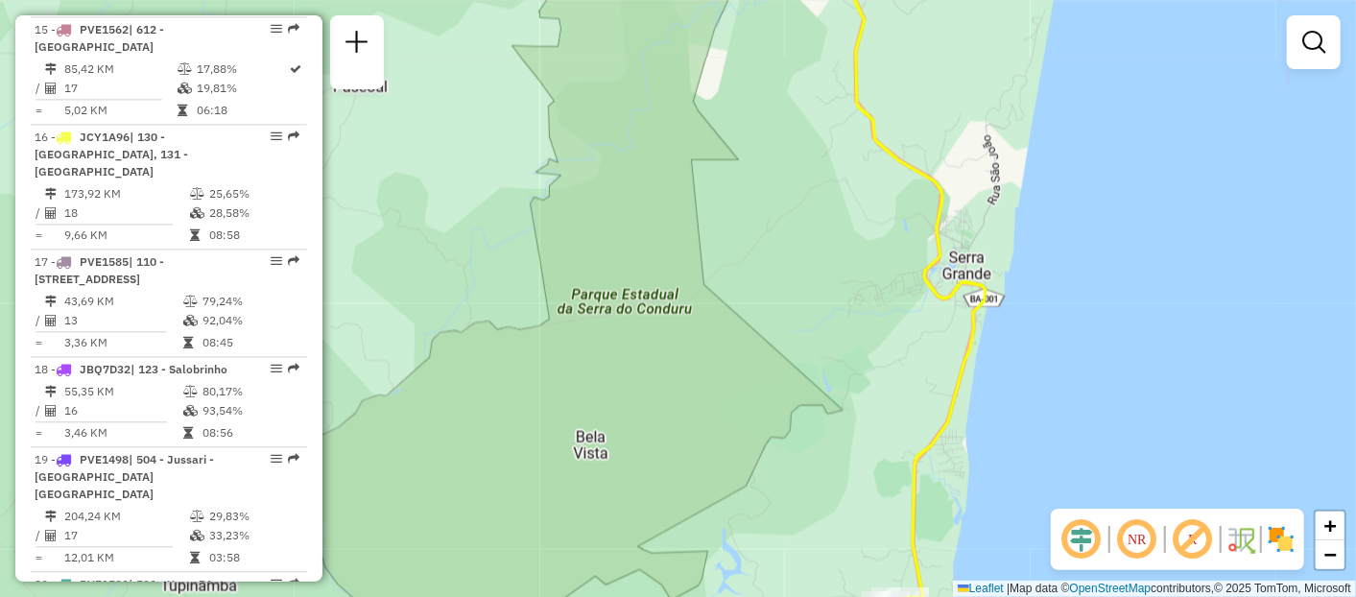
drag, startPoint x: 623, startPoint y: 255, endPoint x: 720, endPoint y: 366, distance: 146.9
click at [721, 388] on div "Janela de atendimento Grade de atendimento Capacidade Transportadoras Veículos …" at bounding box center [678, 298] width 1356 height 597
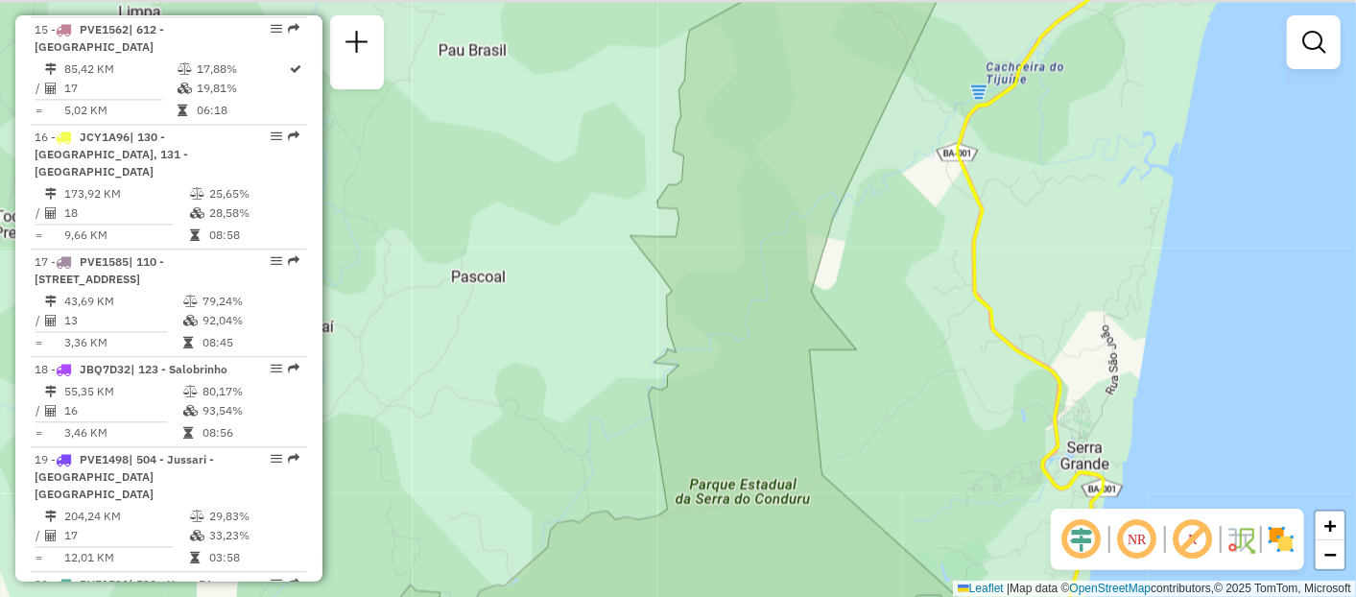
drag, startPoint x: 740, startPoint y: 302, endPoint x: 754, endPoint y: 323, distance: 25.6
click at [770, 479] on div "Janela de atendimento Grade de atendimento Capacidade Transportadoras Veículos …" at bounding box center [678, 298] width 1356 height 597
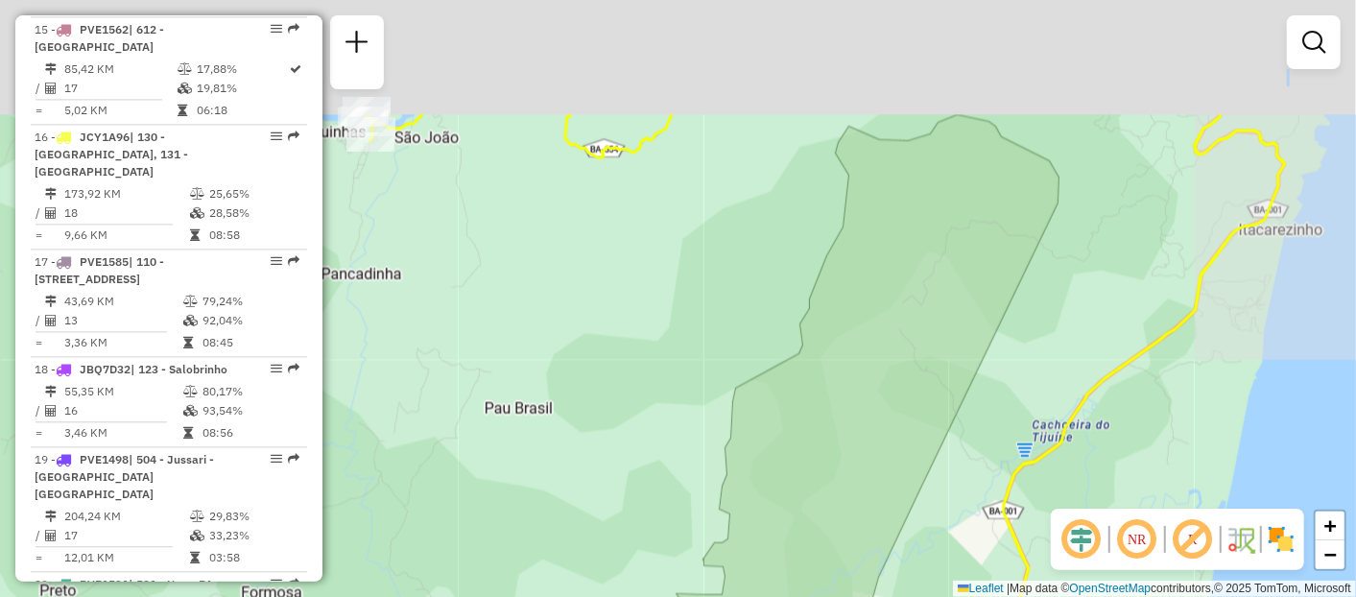
drag, startPoint x: 759, startPoint y: 284, endPoint x: 777, endPoint y: 467, distance: 184.2
click at [777, 467] on div "Janela de atendimento Grade de atendimento Capacidade Transportadoras Veículos …" at bounding box center [678, 298] width 1356 height 597
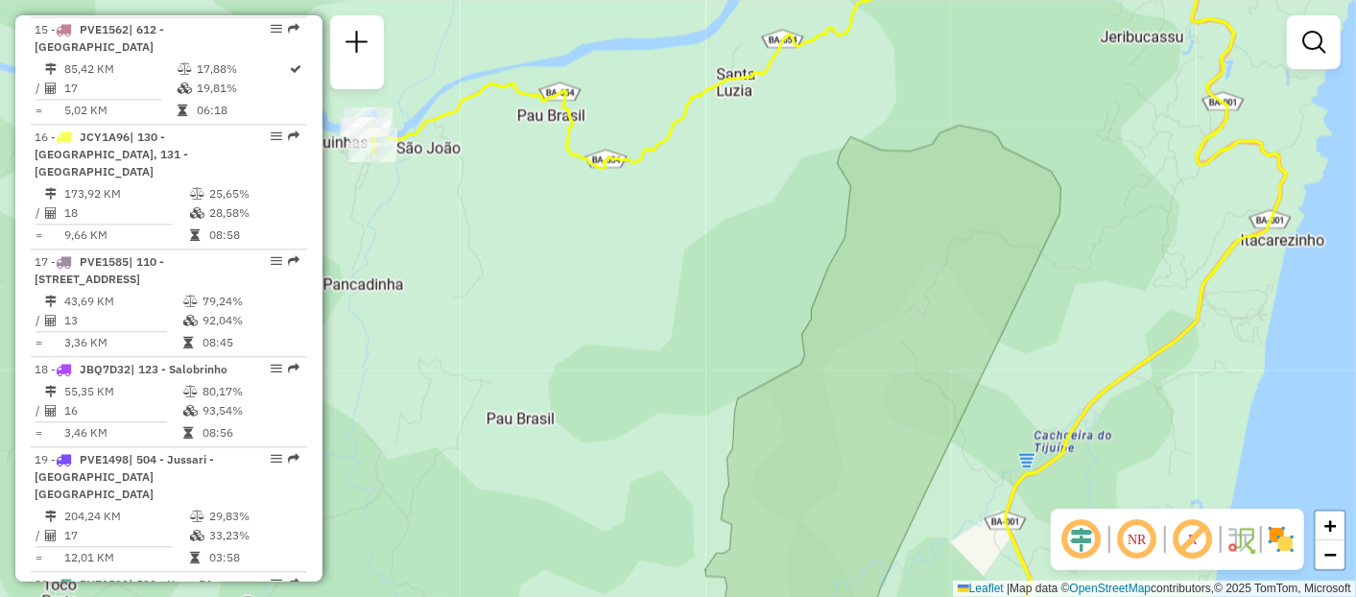
drag, startPoint x: 619, startPoint y: 301, endPoint x: 731, endPoint y: 263, distance: 118.7
click at [731, 263] on div "Janela de atendimento Grade de atendimento Capacidade Transportadoras Veículos …" at bounding box center [678, 298] width 1356 height 597
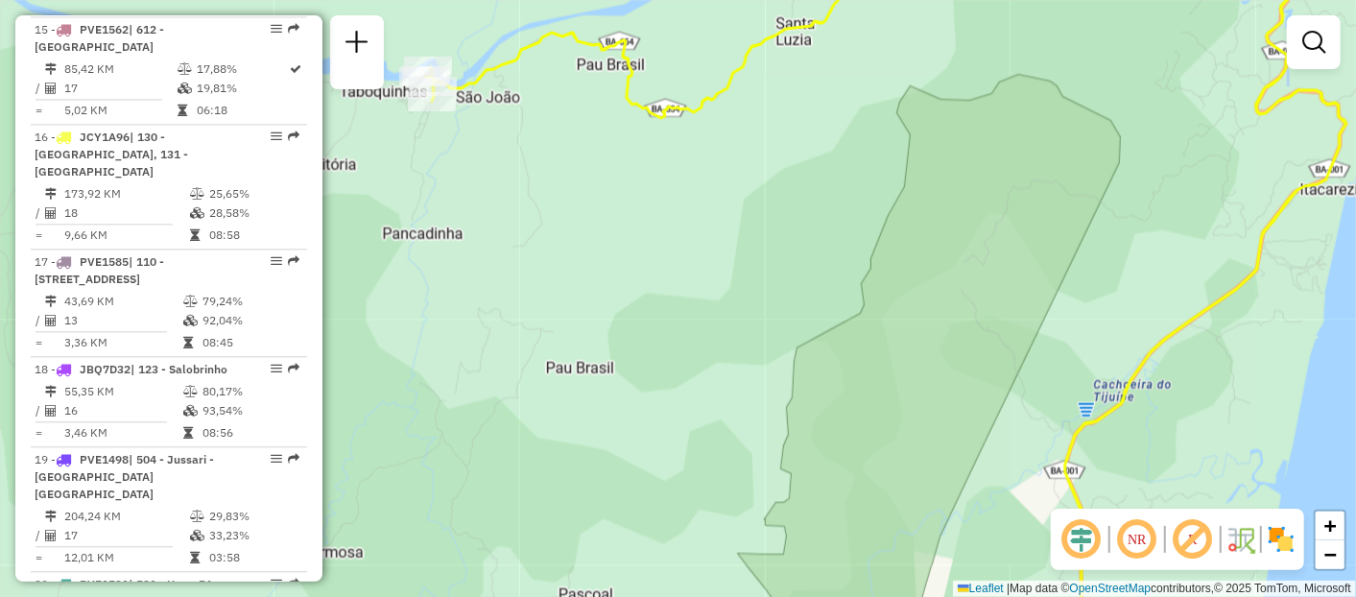
drag, startPoint x: 718, startPoint y: 178, endPoint x: 665, endPoint y: 164, distance: 54.5
click at [665, 164] on div "Janela de atendimento Grade de atendimento Capacidade Transportadoras Veículos …" at bounding box center [678, 298] width 1356 height 597
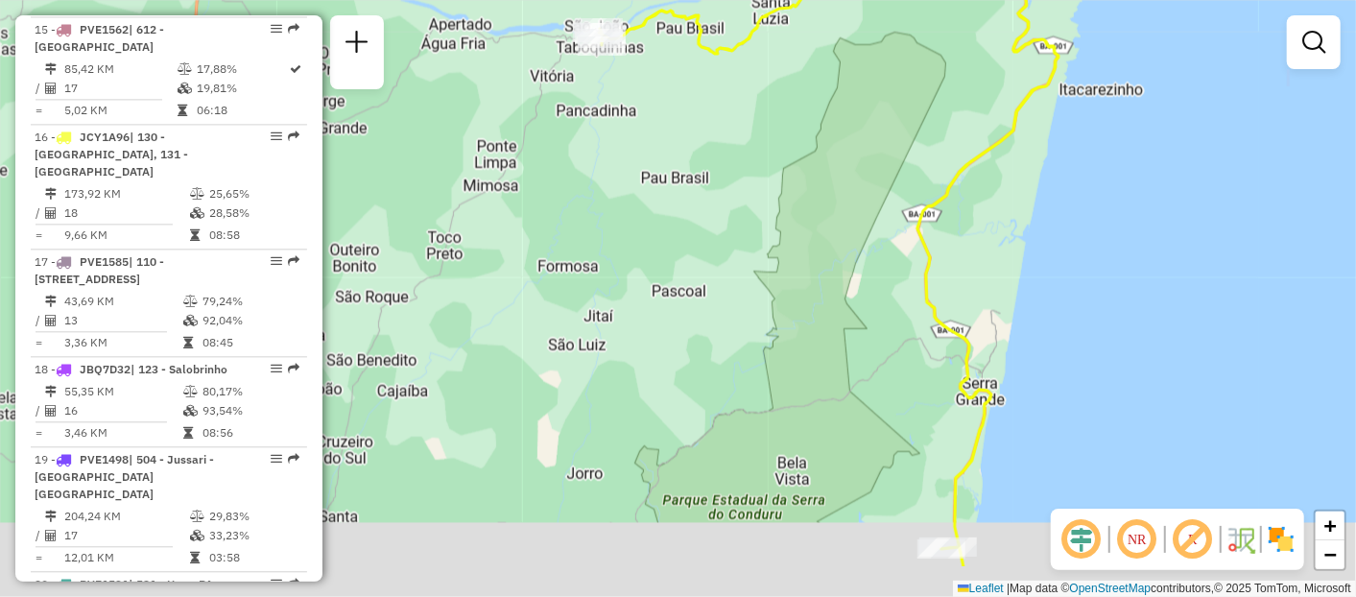
drag, startPoint x: 812, startPoint y: 175, endPoint x: 795, endPoint y: 84, distance: 91.9
click at [795, 84] on div "Janela de atendimento Grade de atendimento Capacidade Transportadoras Veículos …" at bounding box center [678, 298] width 1356 height 597
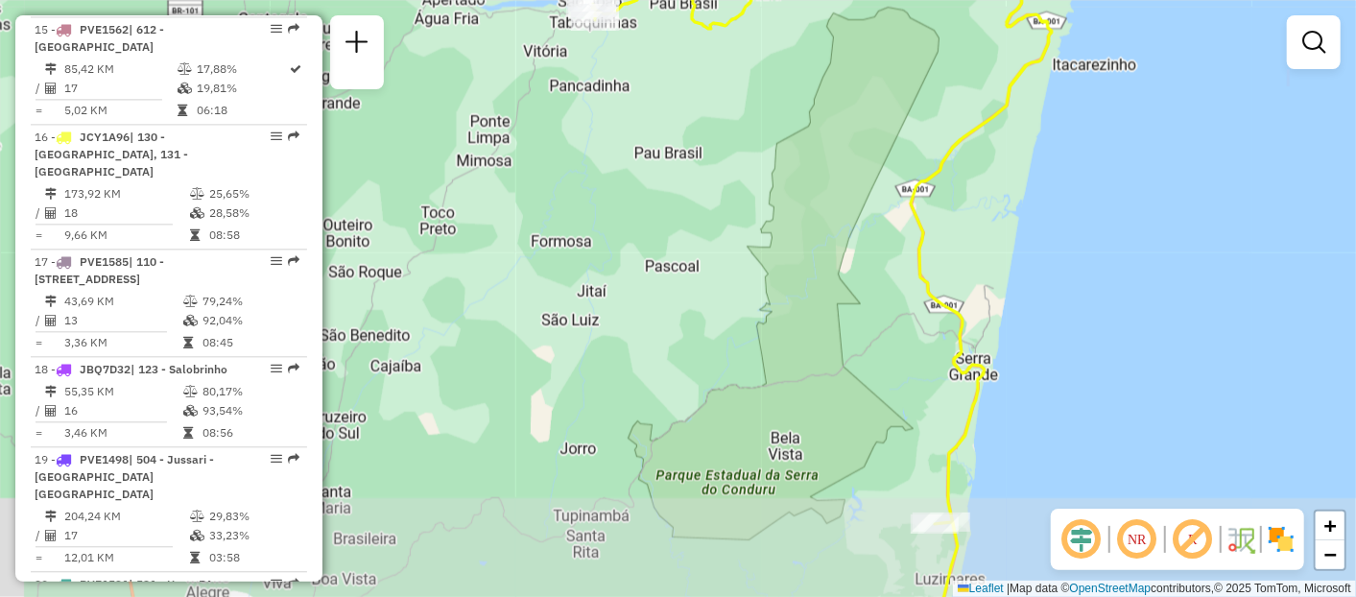
drag, startPoint x: 821, startPoint y: 198, endPoint x: 790, endPoint y: 102, distance: 100.8
click at [791, 104] on div "Janela de atendimento Grade de atendimento Capacidade Transportadoras Veículos …" at bounding box center [678, 298] width 1356 height 597
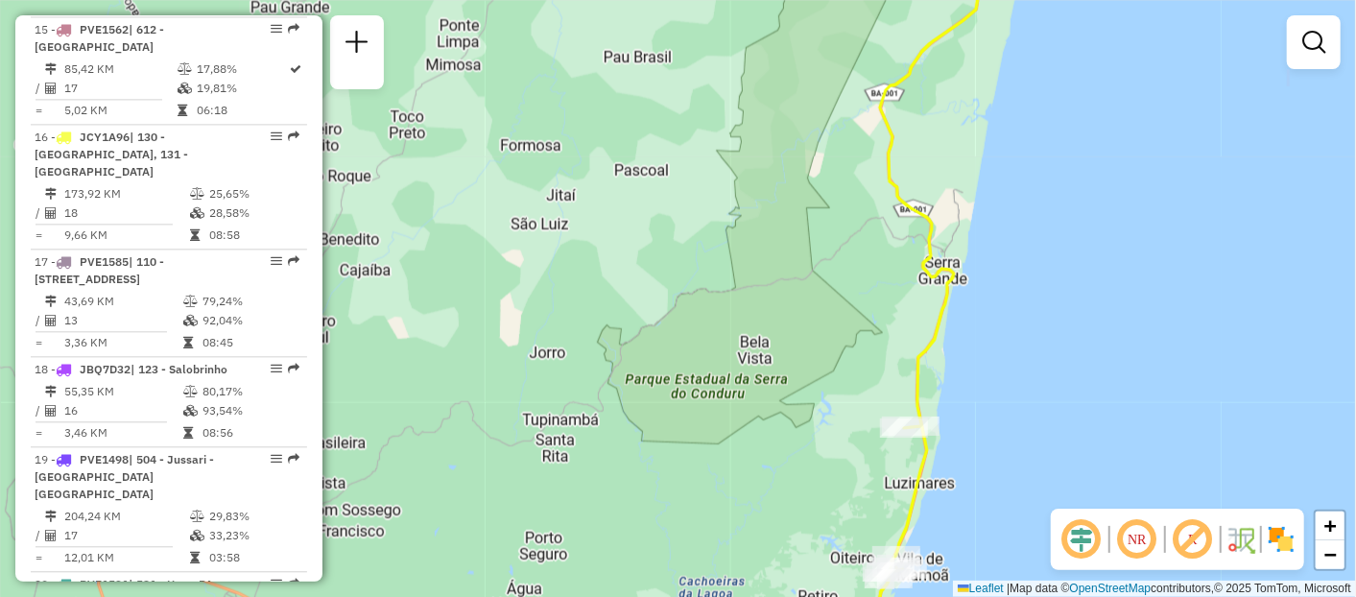
click at [798, 178] on div "Janela de atendimento Grade de atendimento Capacidade Transportadoras Veículos …" at bounding box center [678, 298] width 1356 height 597
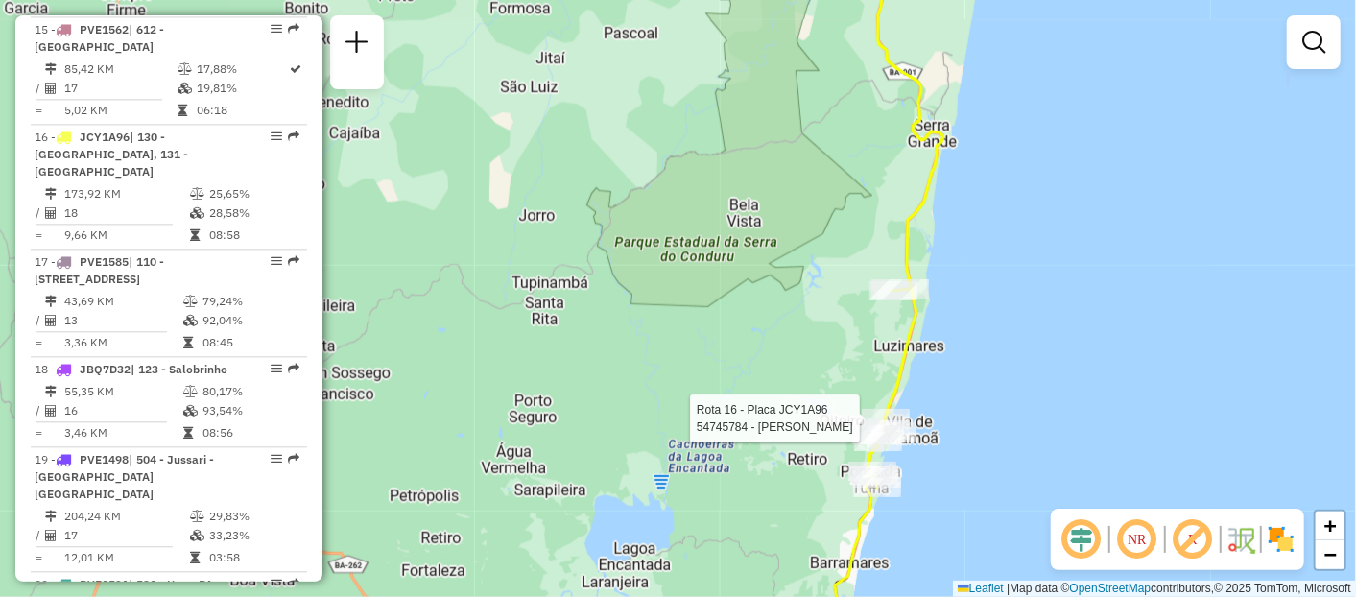
select select "**********"
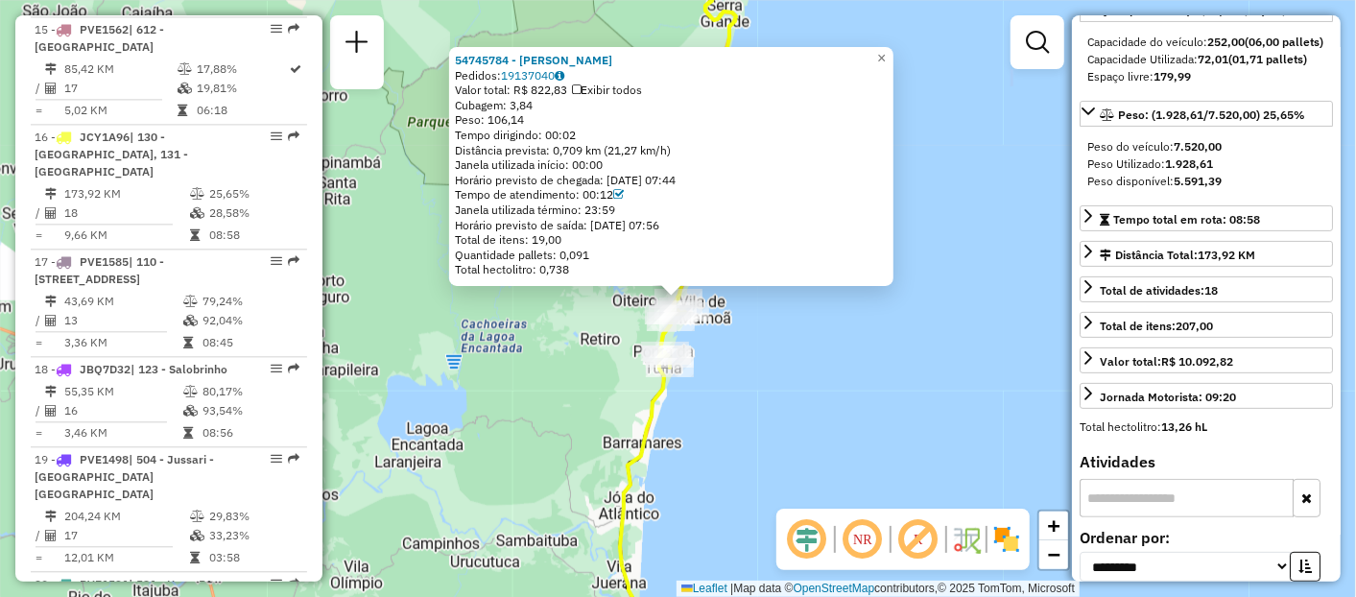
scroll to position [0, 0]
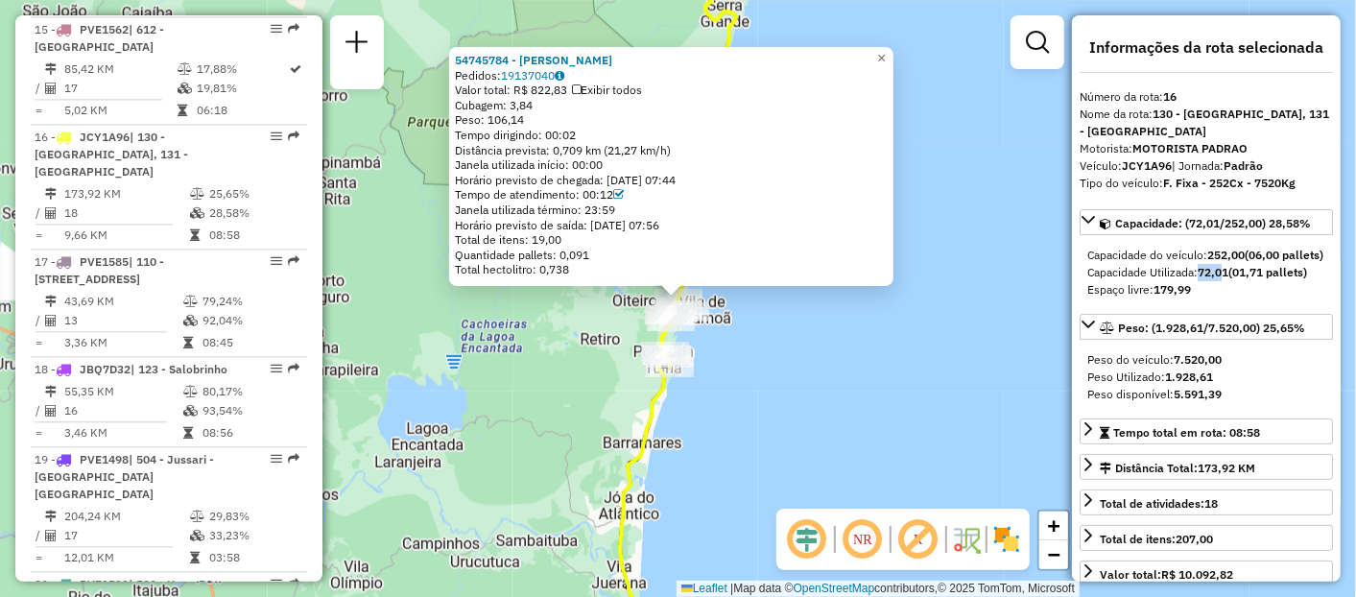
drag, startPoint x: 1202, startPoint y: 285, endPoint x: 1226, endPoint y: 290, distance: 24.5
click at [1226, 279] on strong "72,01" at bounding box center [1213, 272] width 31 height 14
drag, startPoint x: 1226, startPoint y: 290, endPoint x: 1230, endPoint y: 319, distance: 29.2
click at [1230, 306] on div "Capacidade do veículo: 252,00 (06,00 pallets) Capacidade Utilizada: 72,01 (01,7…" at bounding box center [1206, 272] width 253 height 67
click at [886, 51] on span "×" at bounding box center [881, 58] width 9 height 16
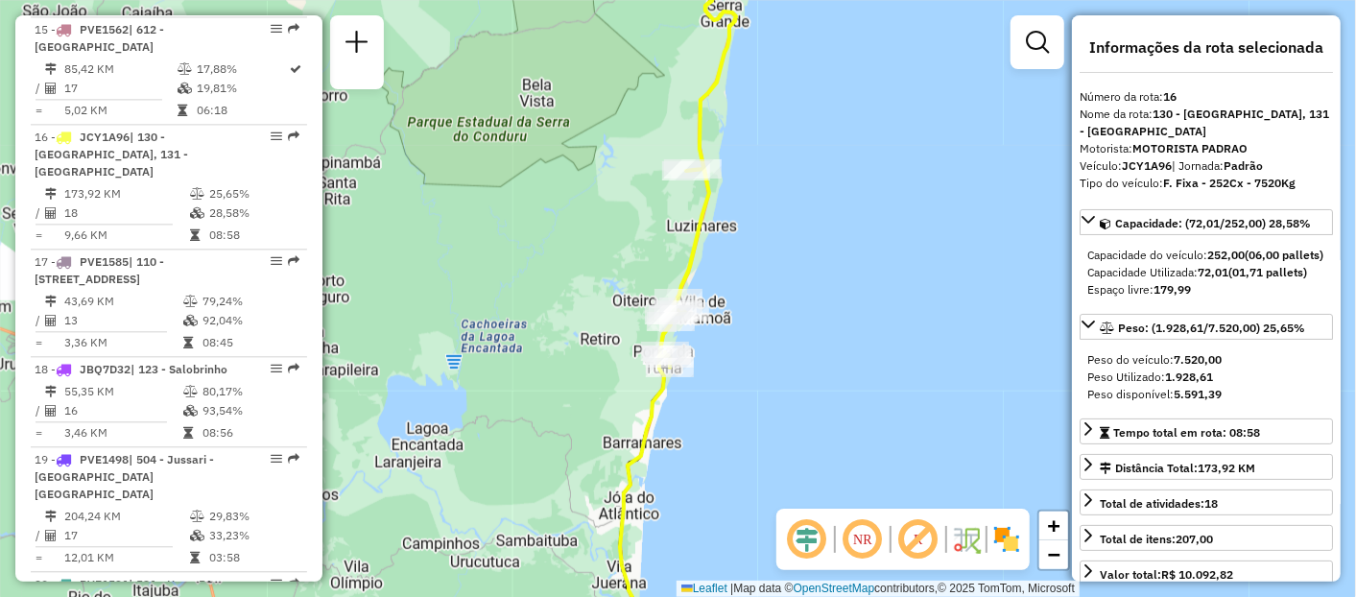
click at [704, 108] on icon at bounding box center [697, 153] width 77 height 427
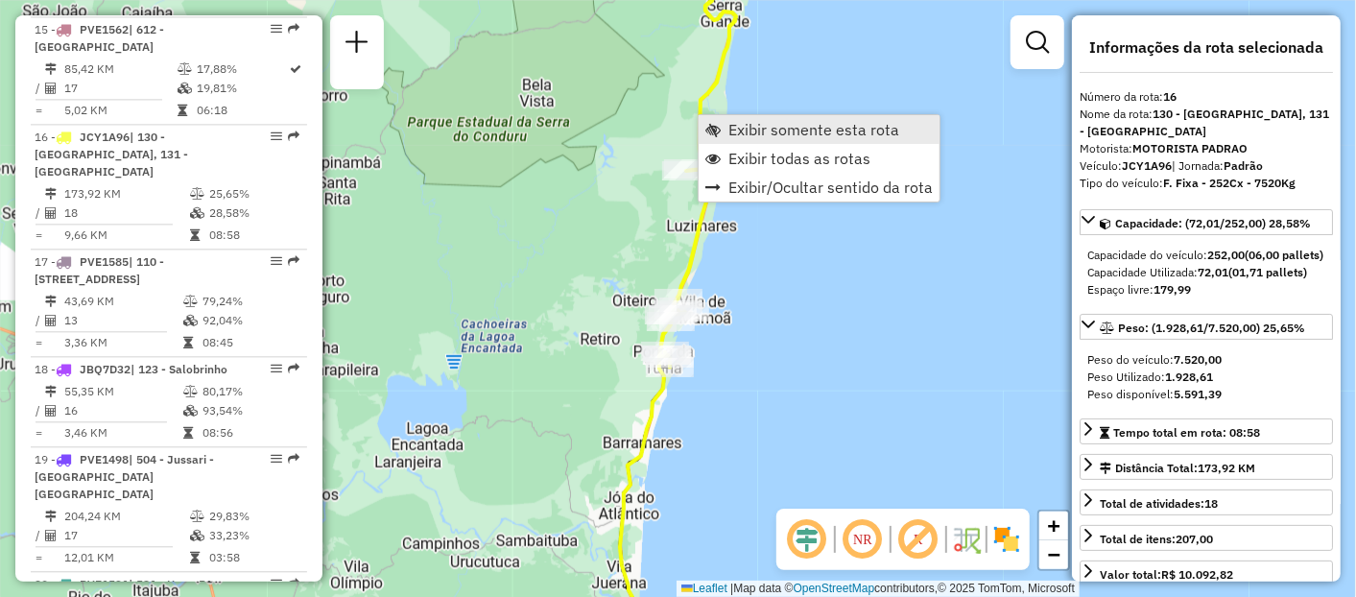
click at [724, 130] on link "Exibir somente esta rota" at bounding box center [819, 129] width 241 height 29
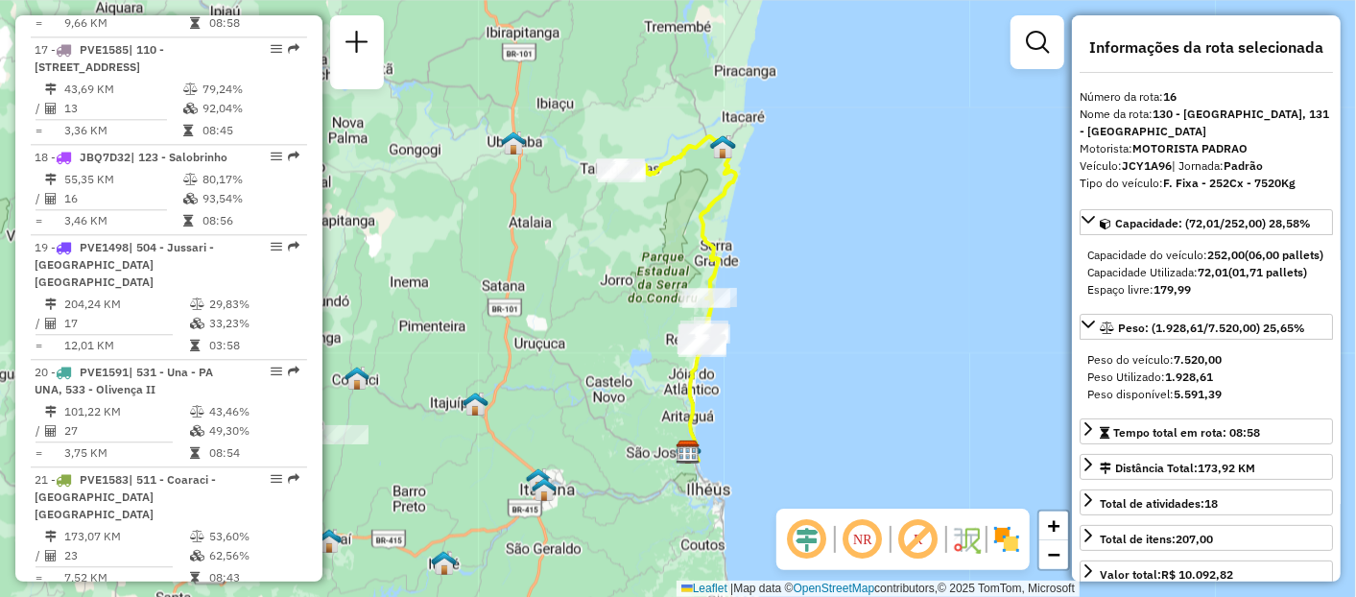
scroll to position [2598, 0]
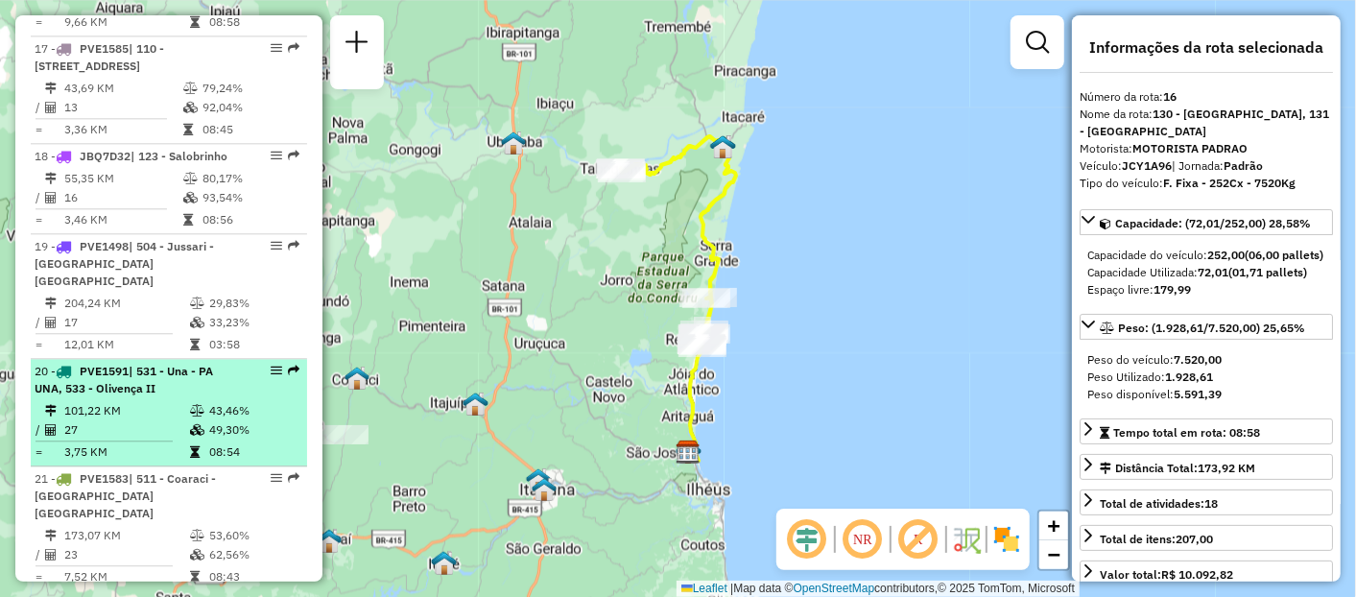
click at [215, 363] on div "20 - PVE1591 | 531 - Una - PA UNA, 533 - Olivença II" at bounding box center [136, 380] width 203 height 35
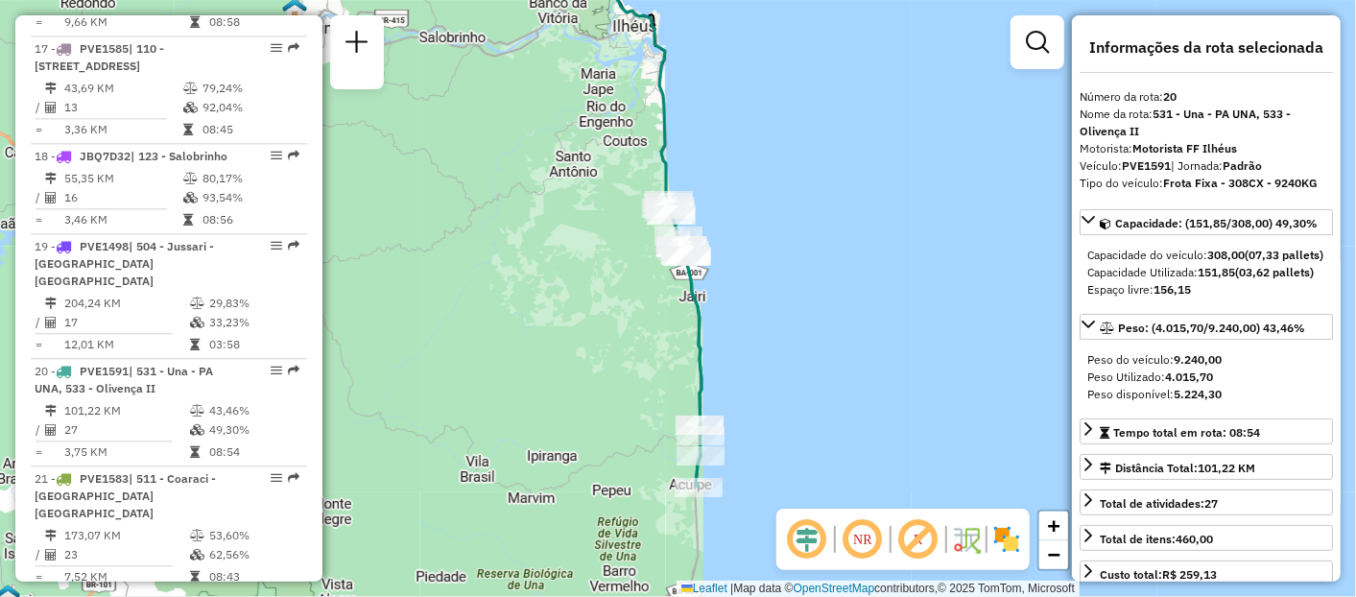
drag, startPoint x: 576, startPoint y: 291, endPoint x: 545, endPoint y: 210, distance: 86.3
click at [545, 211] on div "Janela de atendimento Grade de atendimento Capacidade Transportadoras Veículos …" at bounding box center [678, 298] width 1356 height 597
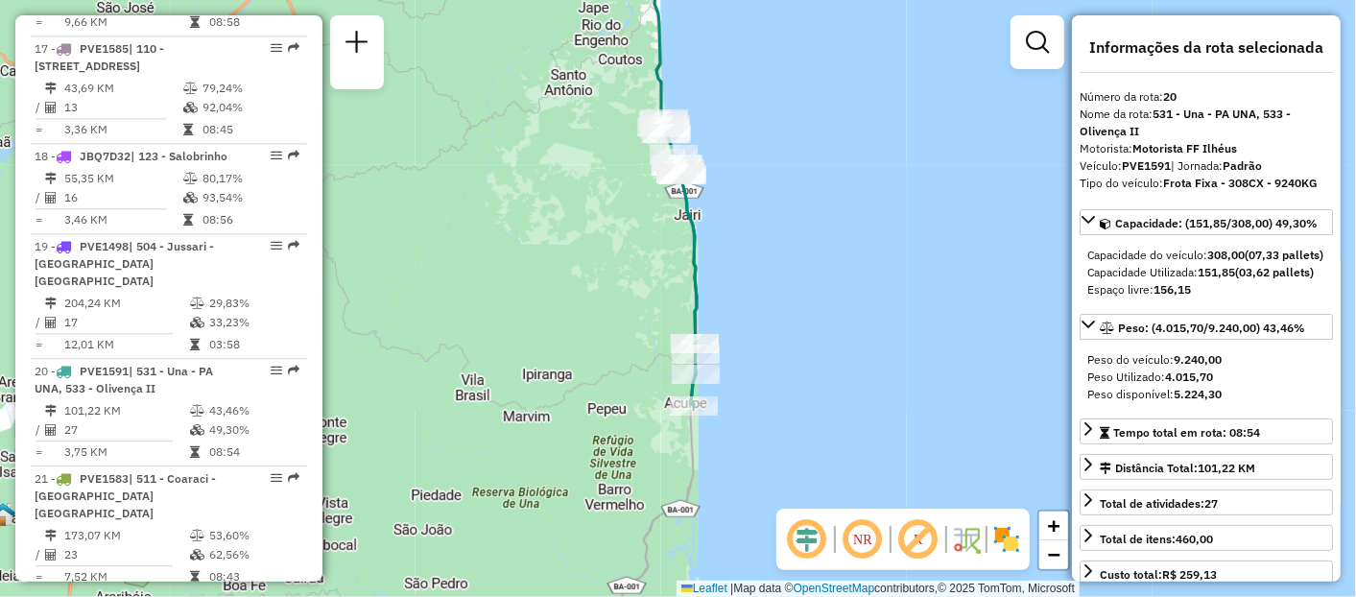
drag, startPoint x: 551, startPoint y: 224, endPoint x: 550, endPoint y: 211, distance: 12.5
click at [550, 211] on div "Janela de atendimento Grade de atendimento Capacidade Transportadoras Veículos …" at bounding box center [678, 298] width 1356 height 597
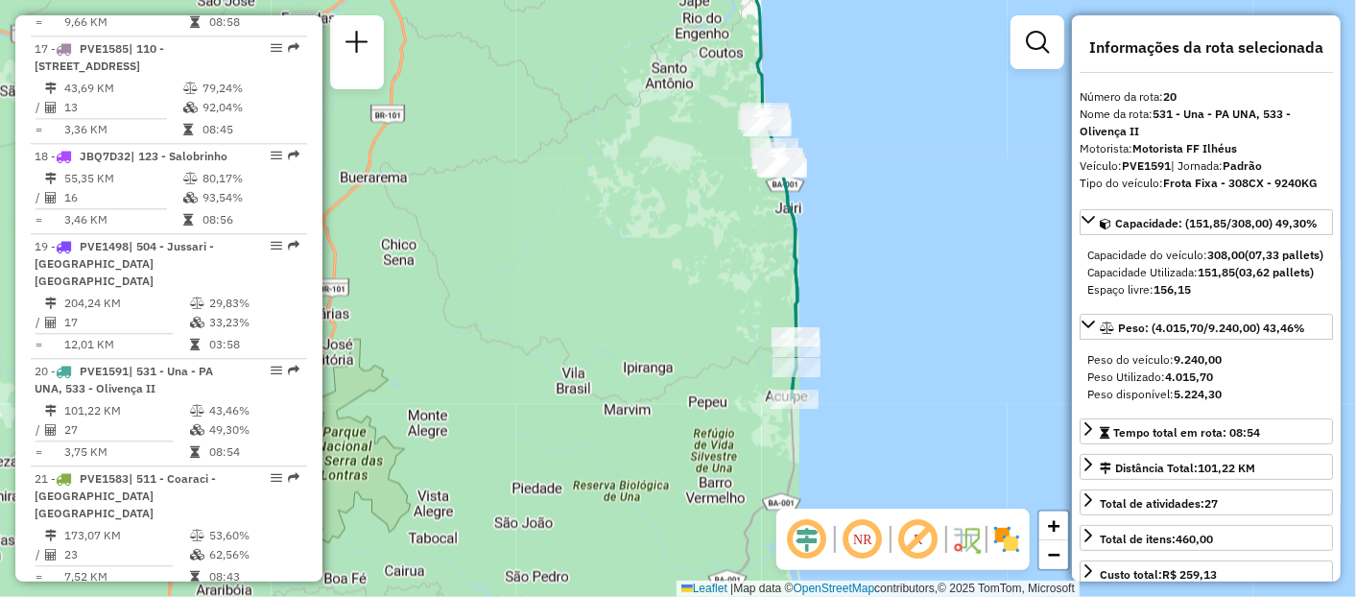
drag, startPoint x: 636, startPoint y: 269, endPoint x: 614, endPoint y: 309, distance: 46.0
click at [614, 309] on div "Janela de atendimento Grade de atendimento Capacidade Transportadoras Veículos …" at bounding box center [678, 298] width 1356 height 597
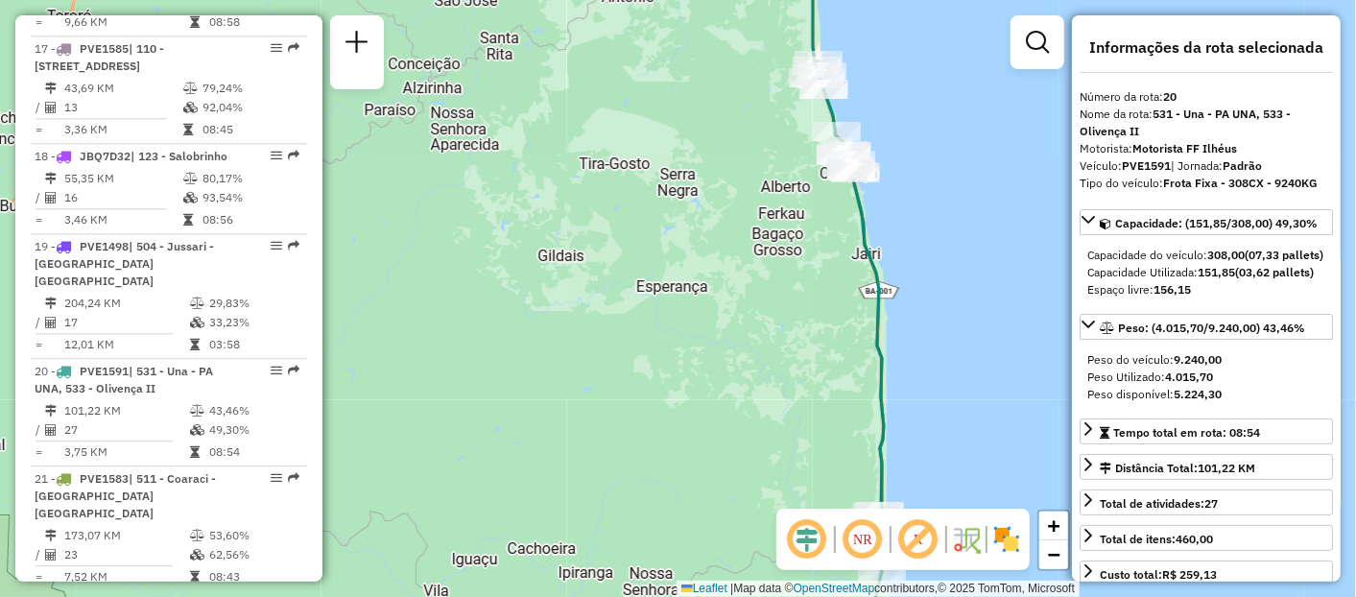
drag, startPoint x: 704, startPoint y: 230, endPoint x: 691, endPoint y: 268, distance: 39.5
click at [691, 268] on div "Janela de atendimento Grade de atendimento Capacidade Transportadoras Veículos …" at bounding box center [678, 298] width 1356 height 597
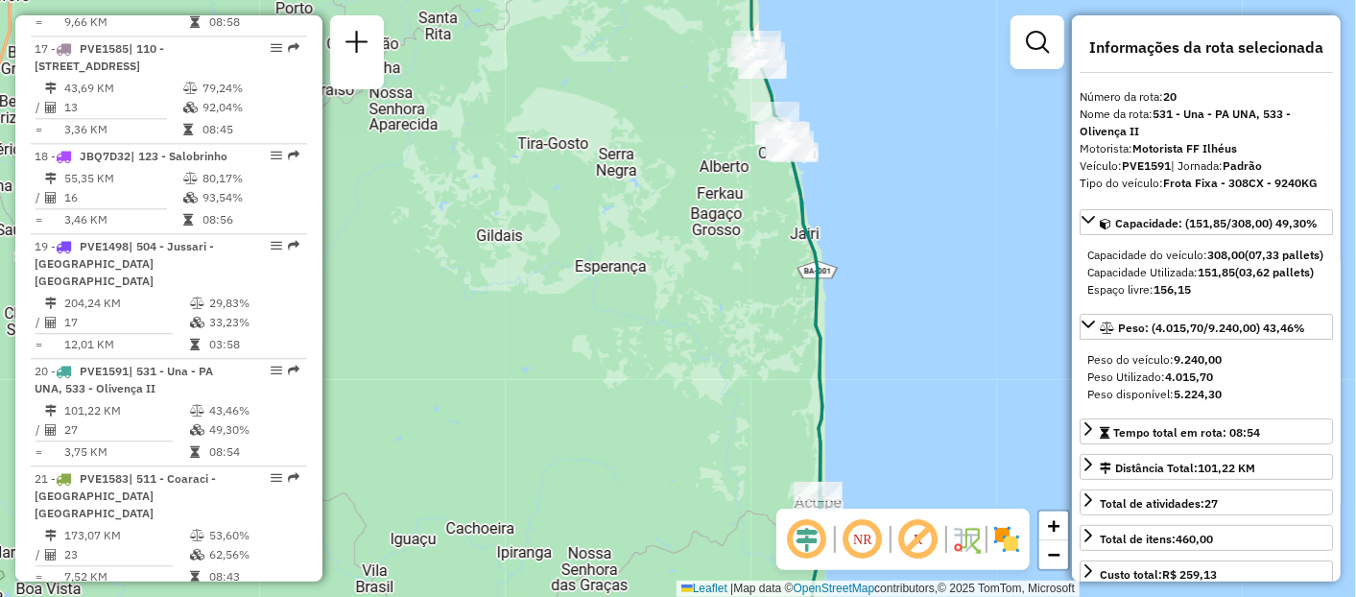
drag, startPoint x: 727, startPoint y: 247, endPoint x: 674, endPoint y: 204, distance: 67.6
click at [668, 201] on div "Janela de atendimento Grade de atendimento Capacidade Transportadoras Veículos …" at bounding box center [678, 298] width 1356 height 597
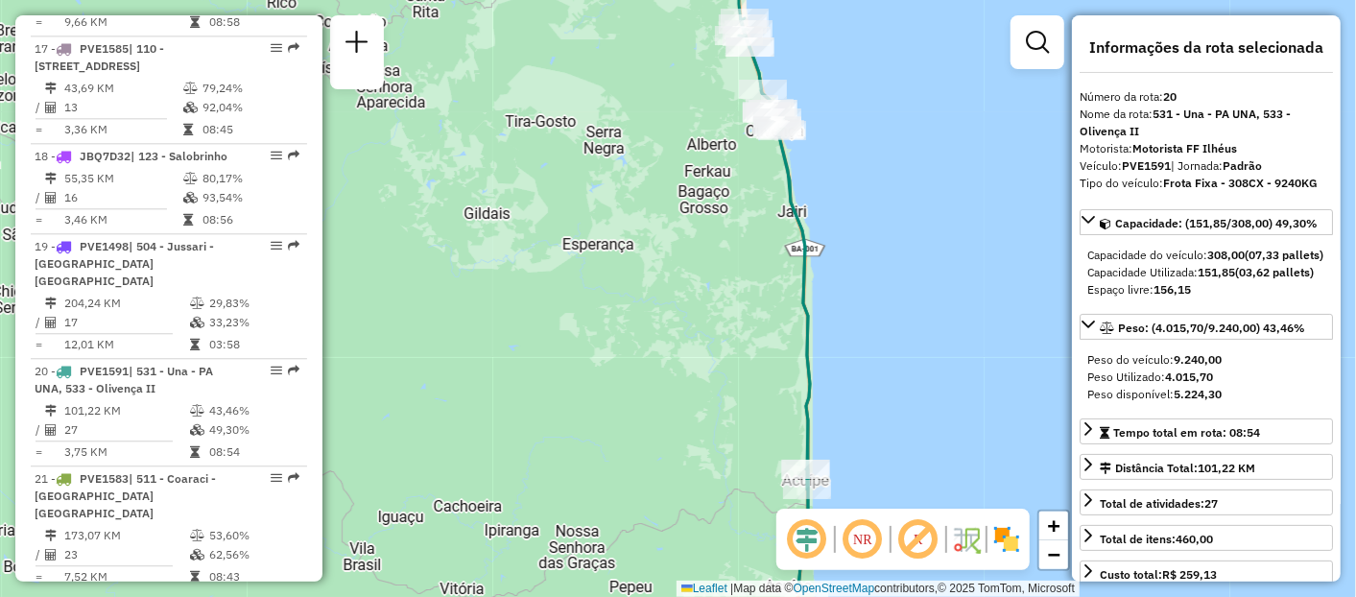
drag, startPoint x: 820, startPoint y: 360, endPoint x: 752, endPoint y: 271, distance: 111.7
click at [752, 271] on div "Janela de atendimento Grade de atendimento Capacidade Transportadoras Veículos …" at bounding box center [678, 298] width 1356 height 597
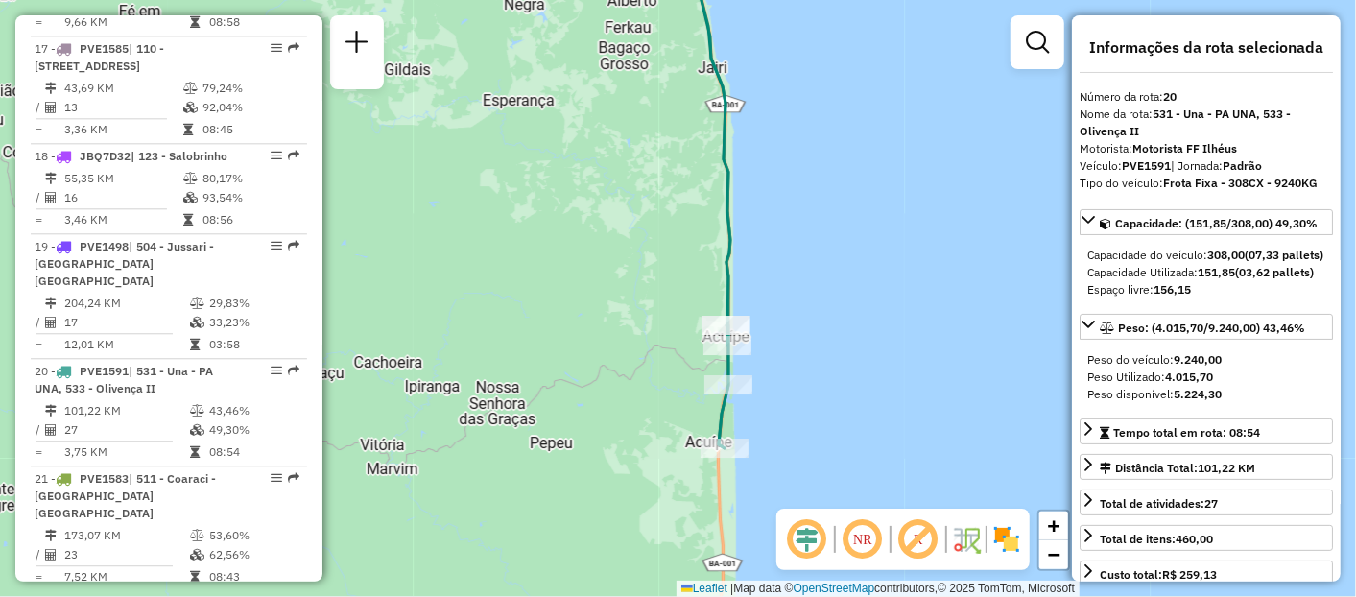
drag, startPoint x: 664, startPoint y: 482, endPoint x: 652, endPoint y: 419, distance: 63.6
click at [652, 419] on div "Janela de atendimento Grade de atendimento Capacidade Transportadoras Veículos …" at bounding box center [678, 298] width 1356 height 597
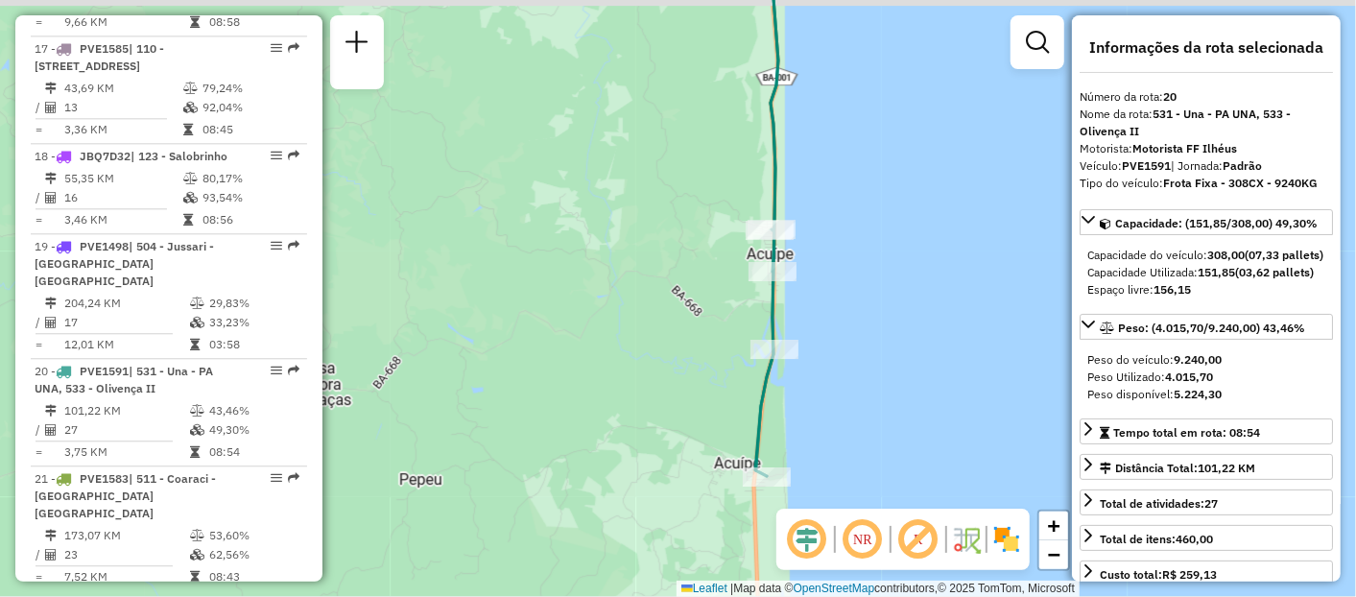
drag, startPoint x: 681, startPoint y: 397, endPoint x: 684, endPoint y: 409, distance: 11.9
click at [684, 409] on div "Janela de atendimento Grade de atendimento Capacidade Transportadoras Veículos …" at bounding box center [678, 298] width 1356 height 597
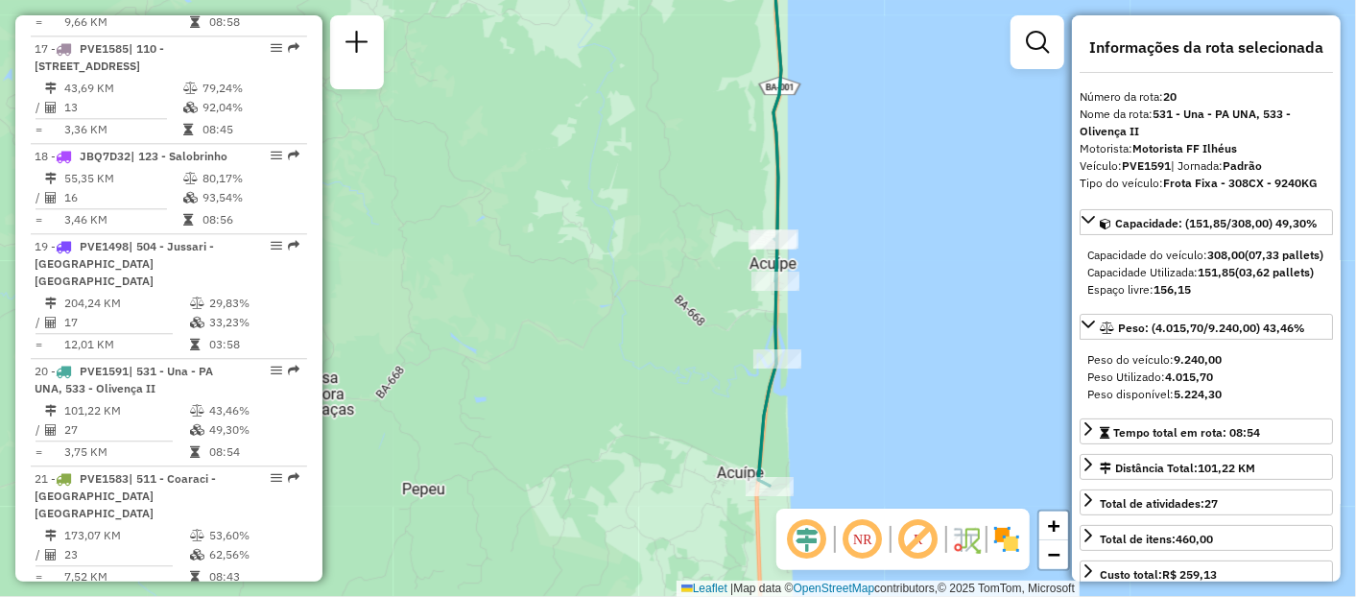
drag, startPoint x: 645, startPoint y: 305, endPoint x: 706, endPoint y: 462, distance: 168.1
click at [706, 462] on div "Janela de atendimento Grade de atendimento Capacidade Transportadoras Veículos …" at bounding box center [678, 298] width 1356 height 597
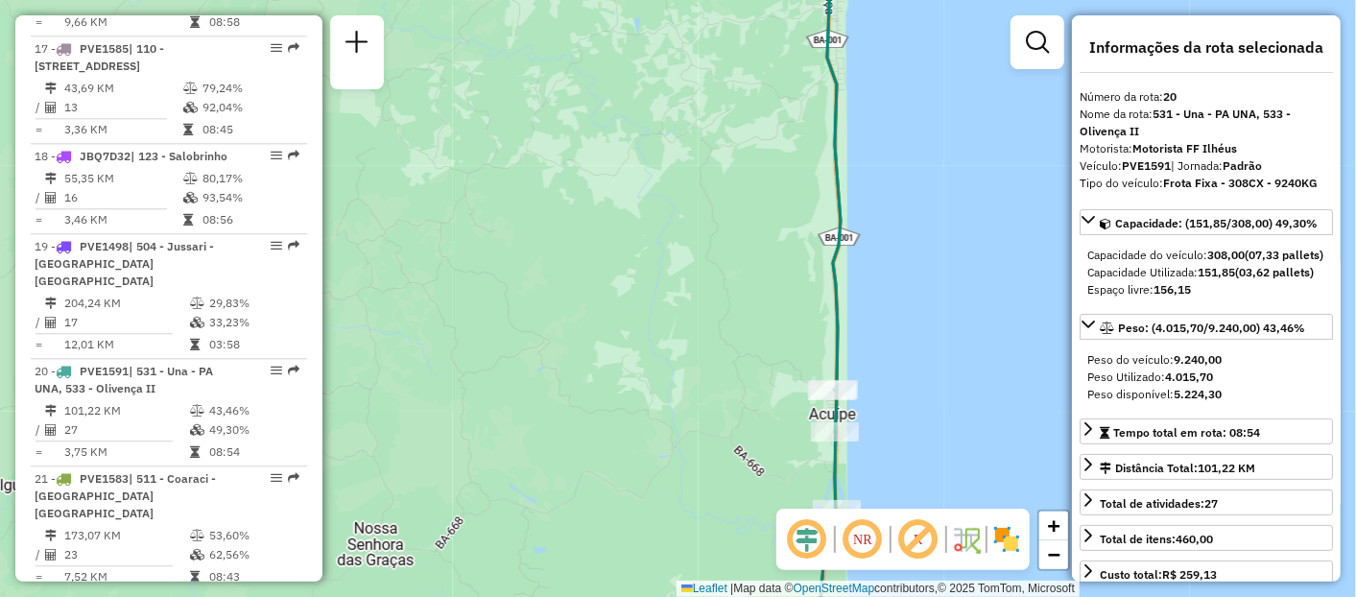
drag, startPoint x: 614, startPoint y: 185, endPoint x: 648, endPoint y: 334, distance: 152.5
click at [655, 420] on div "Janela de atendimento Grade de atendimento Capacidade Transportadoras Veículos …" at bounding box center [678, 298] width 1356 height 597
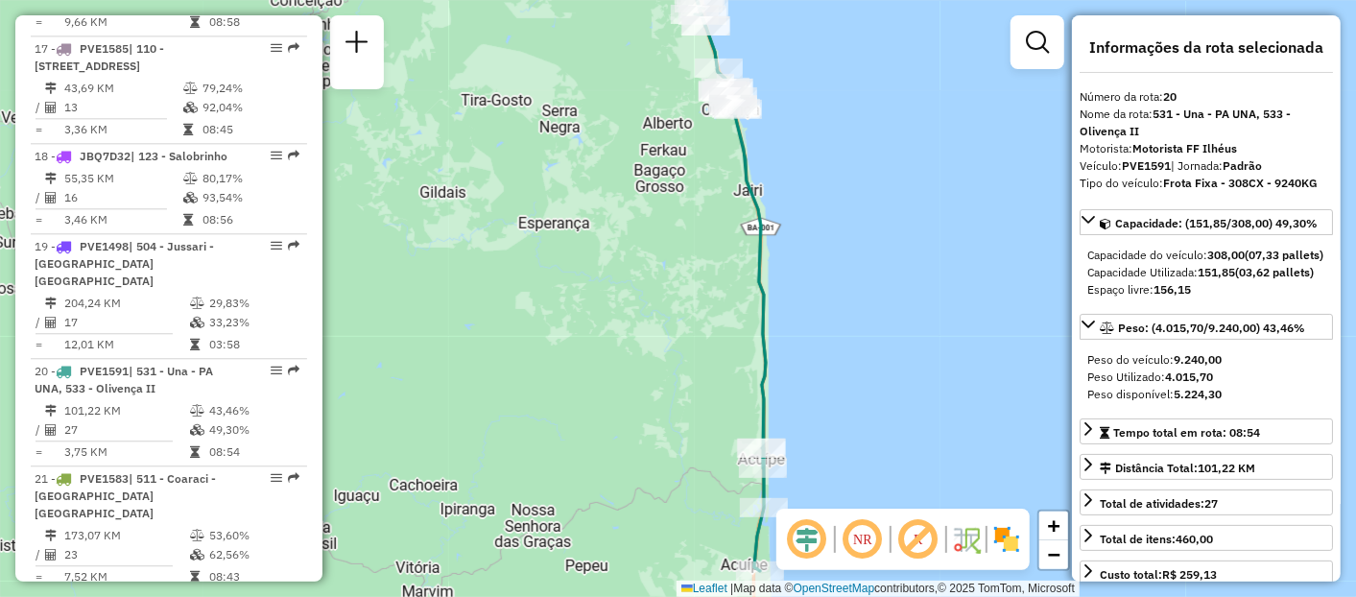
drag, startPoint x: 654, startPoint y: 282, endPoint x: 614, endPoint y: 167, distance: 121.7
click at [615, 168] on div "Janela de atendimento Grade de atendimento Capacidade Transportadoras Veículos …" at bounding box center [678, 298] width 1356 height 597
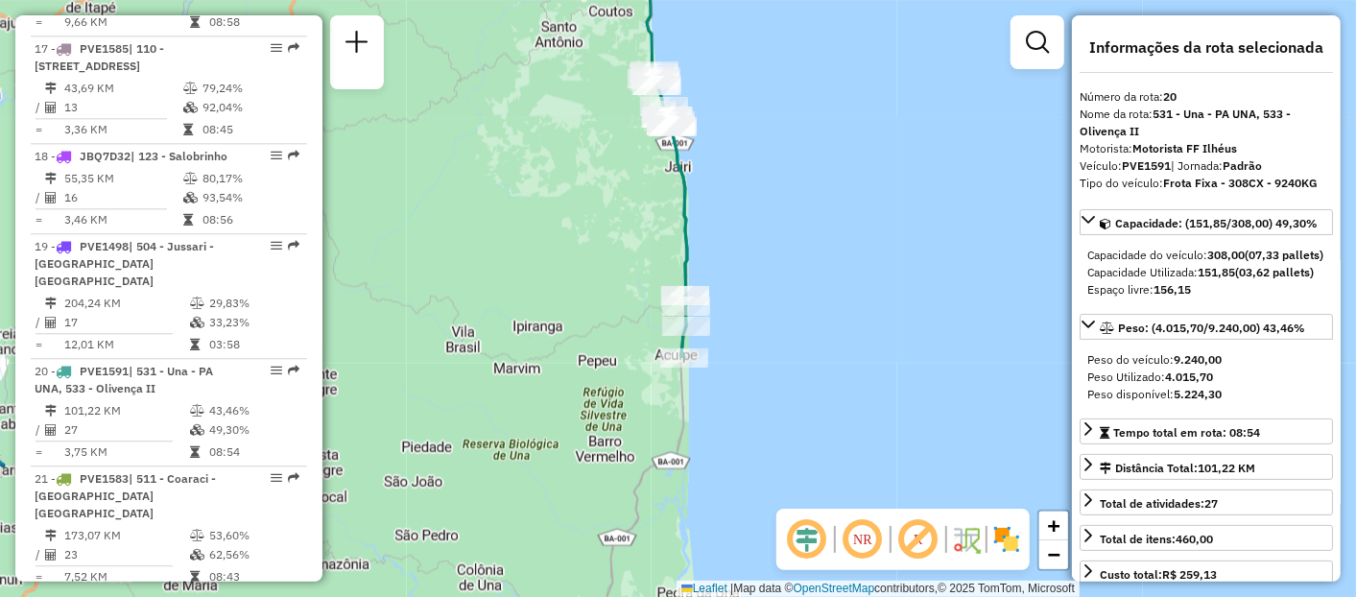
drag, startPoint x: 631, startPoint y: 445, endPoint x: 573, endPoint y: 306, distance: 150.6
click at [573, 306] on div "Janela de atendimento Grade de atendimento Capacidade Transportadoras Veículos …" at bounding box center [678, 298] width 1356 height 597
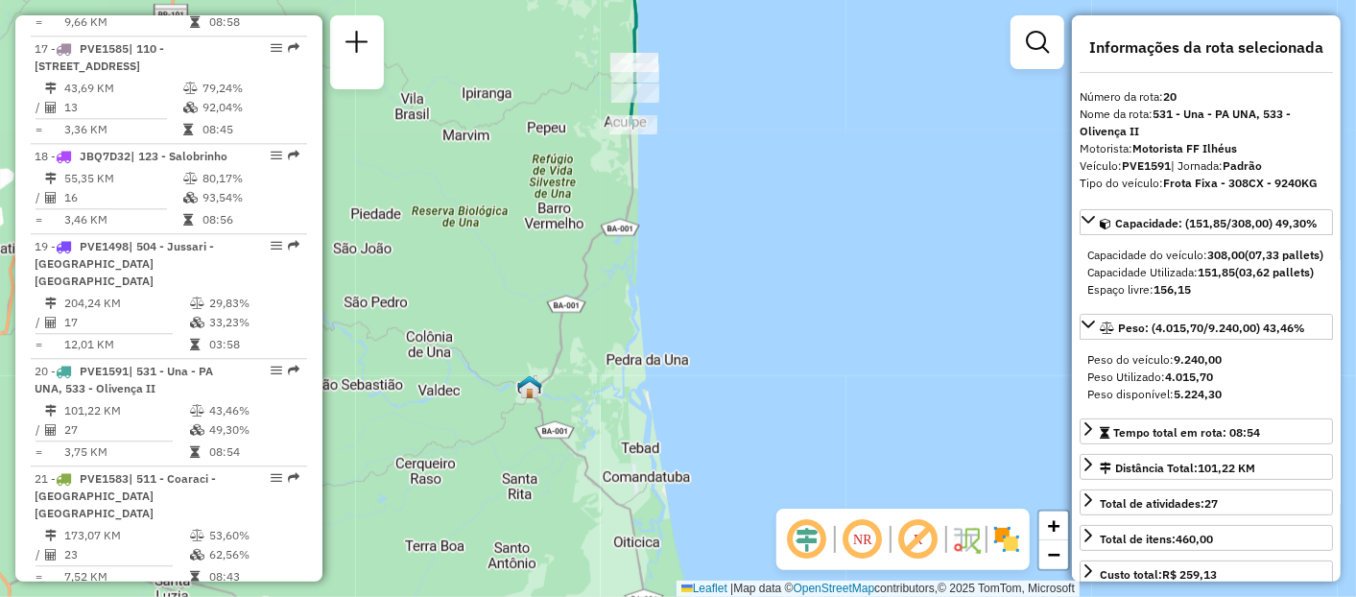
drag, startPoint x: 585, startPoint y: 378, endPoint x: 595, endPoint y: 268, distance: 110.8
click at [595, 268] on div "Janela de atendimento Grade de atendimento Capacidade Transportadoras Veículos …" at bounding box center [678, 298] width 1356 height 597
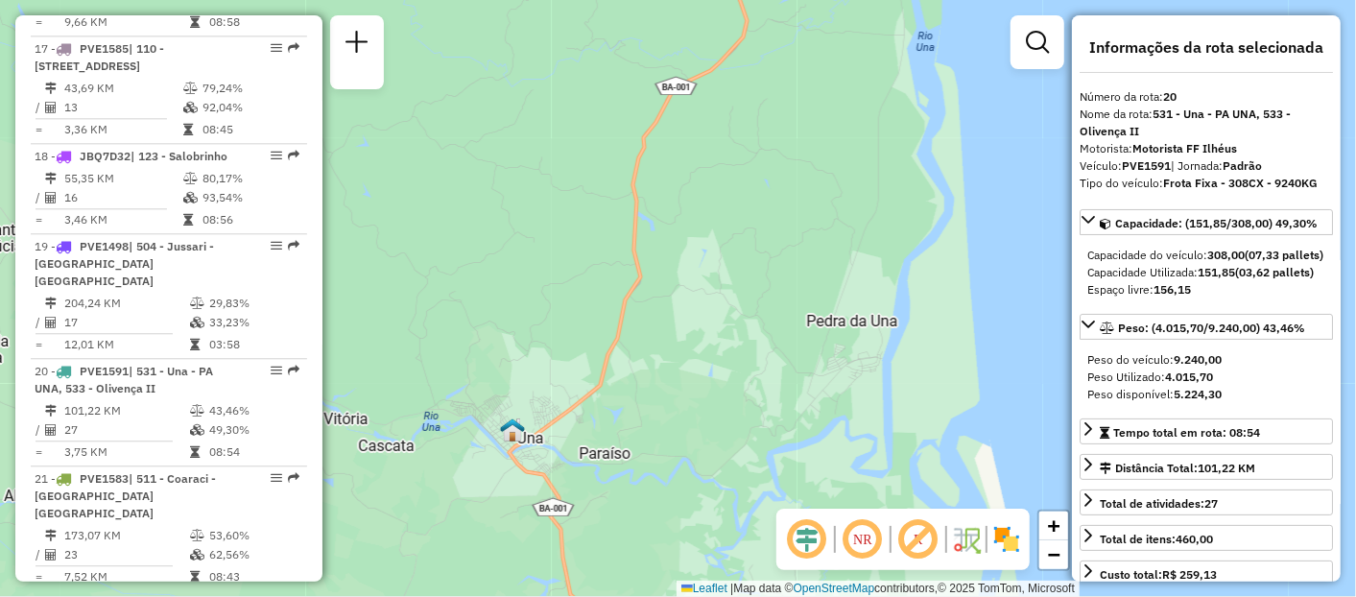
drag, startPoint x: 576, startPoint y: 215, endPoint x: 554, endPoint y: 293, distance: 80.8
click at [554, 293] on div "Janela de atendimento Grade de atendimento Capacidade Transportadoras Veículos …" at bounding box center [678, 298] width 1356 height 597
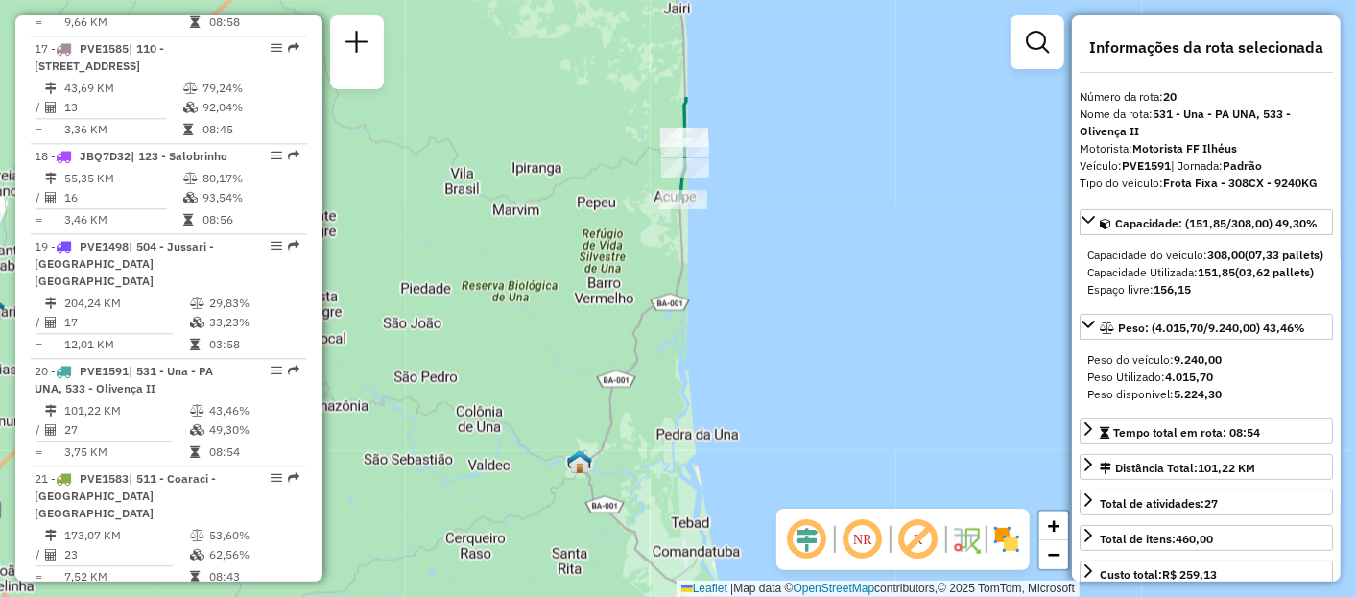
click at [575, 288] on div "Janela de atendimento Grade de atendimento Capacidade Transportadoras Veículos …" at bounding box center [678, 298] width 1356 height 597
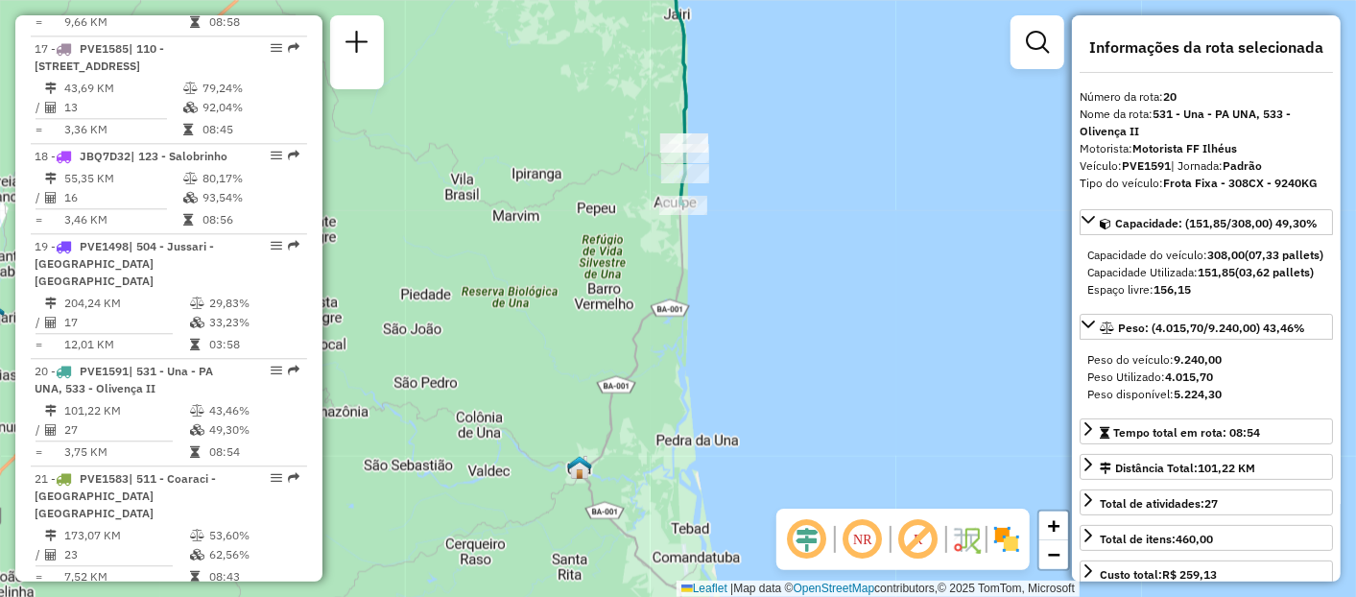
click at [594, 343] on div "Janela de atendimento Grade de atendimento Capacidade Transportadoras Veículos …" at bounding box center [678, 298] width 1356 height 597
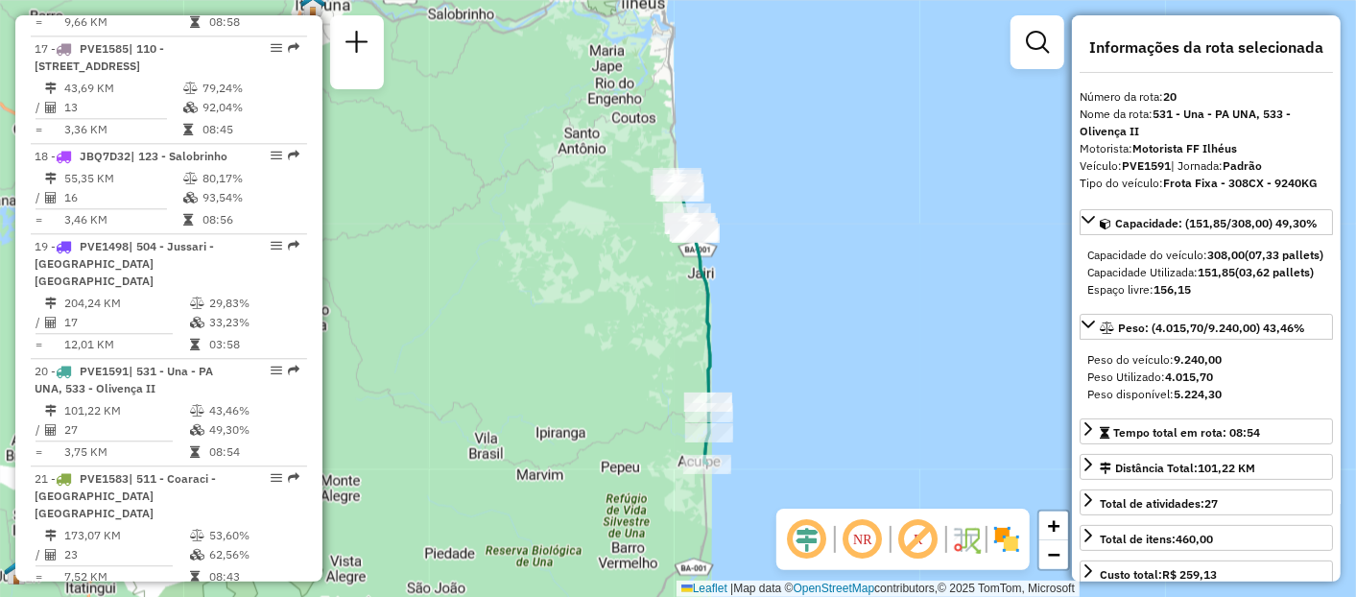
drag, startPoint x: 576, startPoint y: 251, endPoint x: 577, endPoint y: 274, distance: 23.1
click at [577, 274] on div "Janela de atendimento Grade de atendimento Capacidade Transportadoras Veículos …" at bounding box center [678, 298] width 1356 height 597
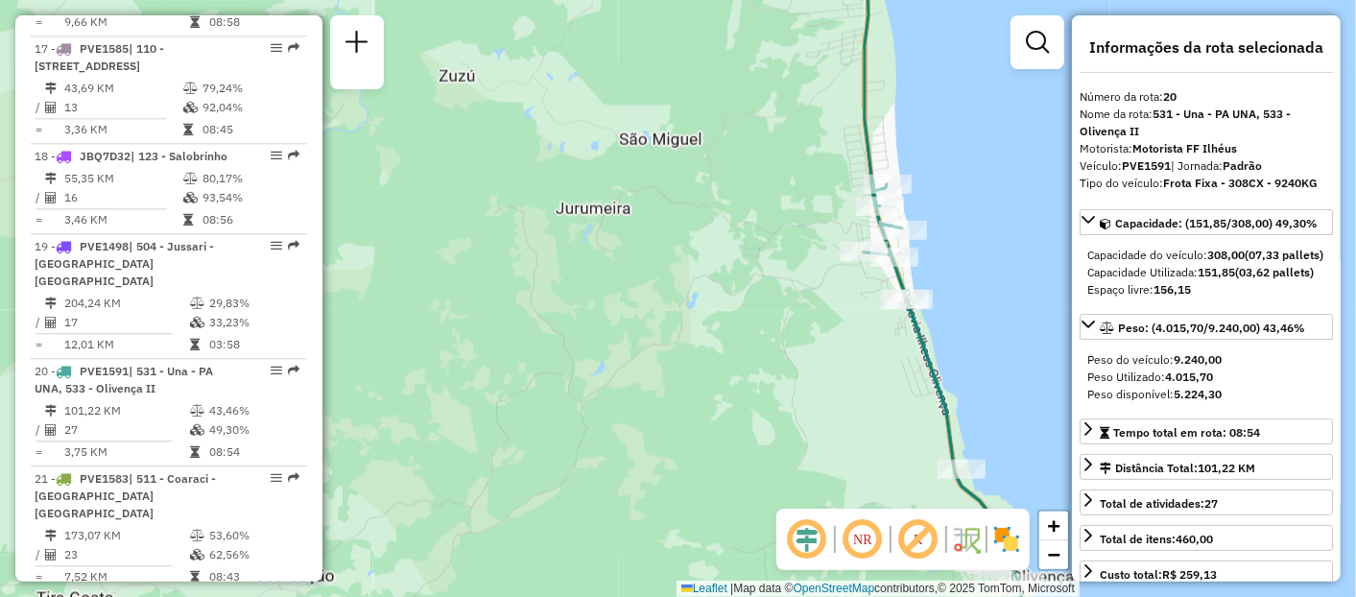
drag, startPoint x: 743, startPoint y: 279, endPoint x: 680, endPoint y: 281, distance: 63.4
click at [680, 281] on div "Janela de atendimento Grade de atendimento Capacidade Transportadoras Veículos …" at bounding box center [678, 298] width 1356 height 597
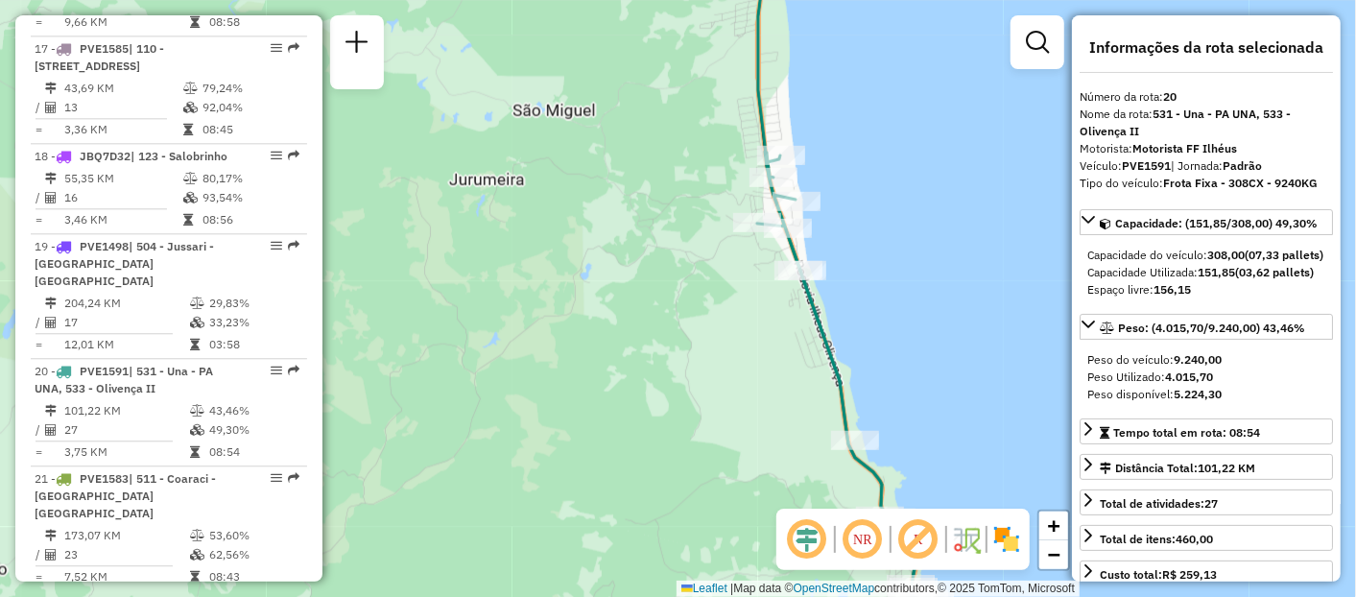
drag, startPoint x: 734, startPoint y: 269, endPoint x: 647, endPoint y: 234, distance: 93.9
click at [647, 234] on div "Janela de atendimento Grade de atendimento Capacidade Transportadoras Veículos …" at bounding box center [678, 298] width 1356 height 597
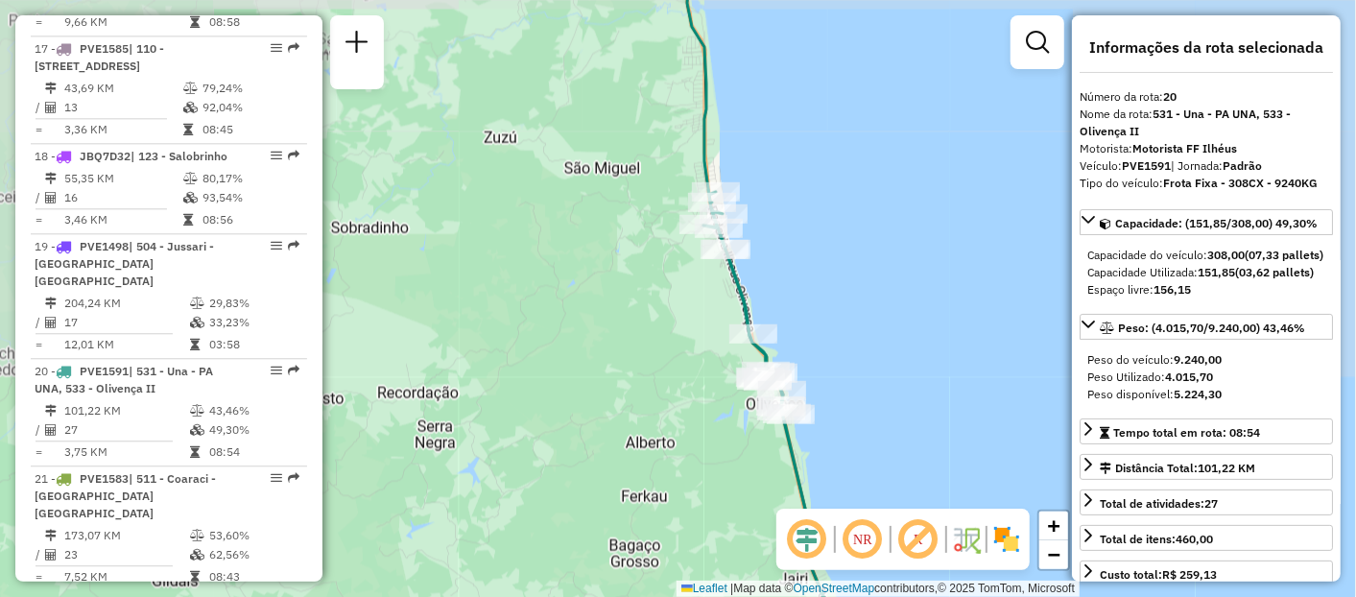
drag, startPoint x: 710, startPoint y: 340, endPoint x: 647, endPoint y: 295, distance: 77.8
click at [648, 296] on div "Janela de atendimento Grade de atendimento Capacidade Transportadoras Veículos …" at bounding box center [678, 298] width 1356 height 597
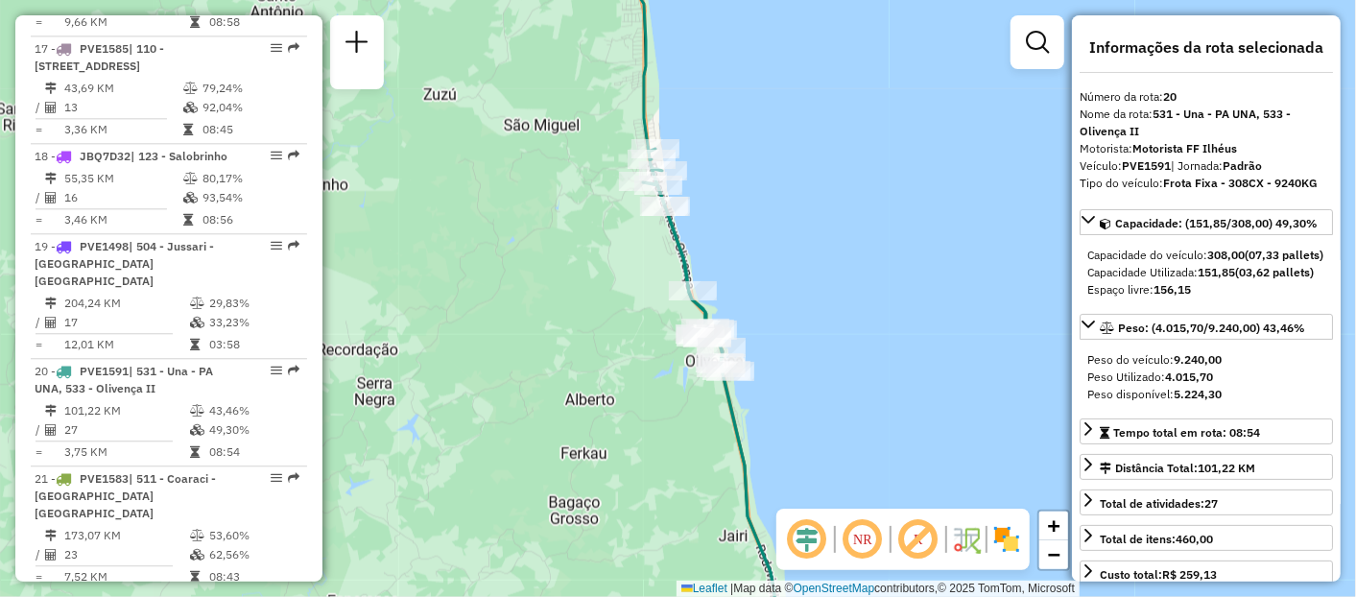
drag, startPoint x: 650, startPoint y: 372, endPoint x: 609, endPoint y: 243, distance: 136.0
click at [609, 243] on div "Janela de atendimento Grade de atendimento Capacidade Transportadoras Veículos …" at bounding box center [678, 298] width 1356 height 597
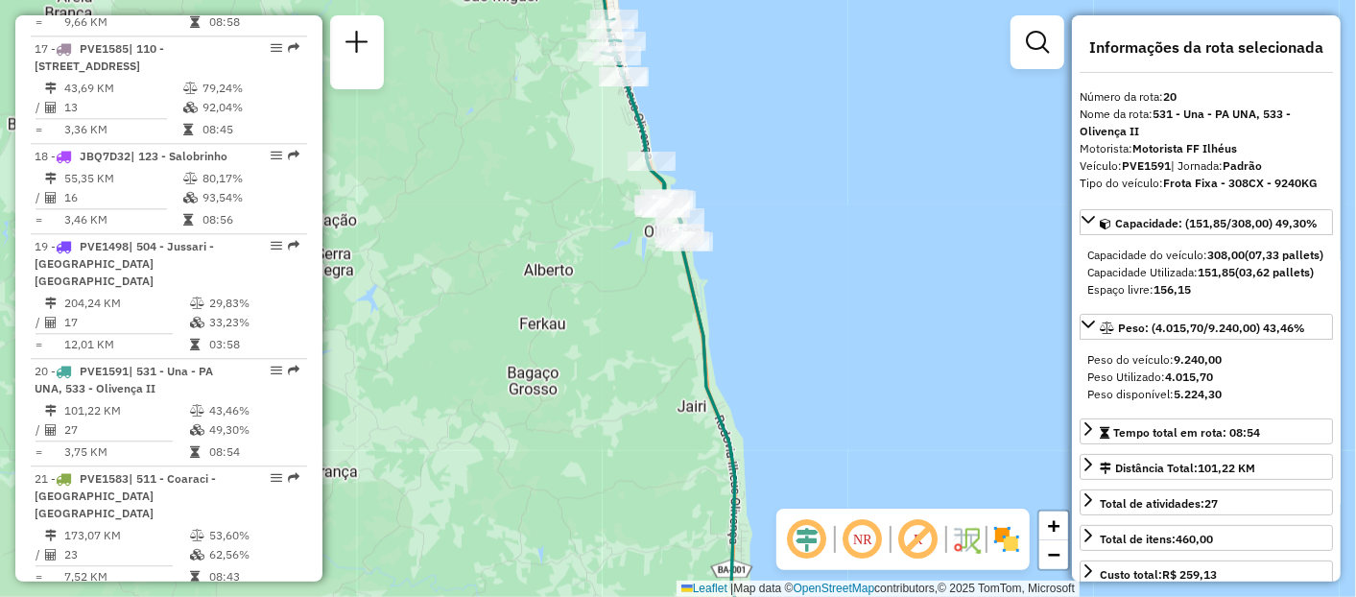
drag, startPoint x: 627, startPoint y: 370, endPoint x: 600, endPoint y: 256, distance: 116.4
click at [606, 268] on div "Janela de atendimento Grade de atendimento Capacidade Transportadoras Veículos …" at bounding box center [678, 298] width 1356 height 597
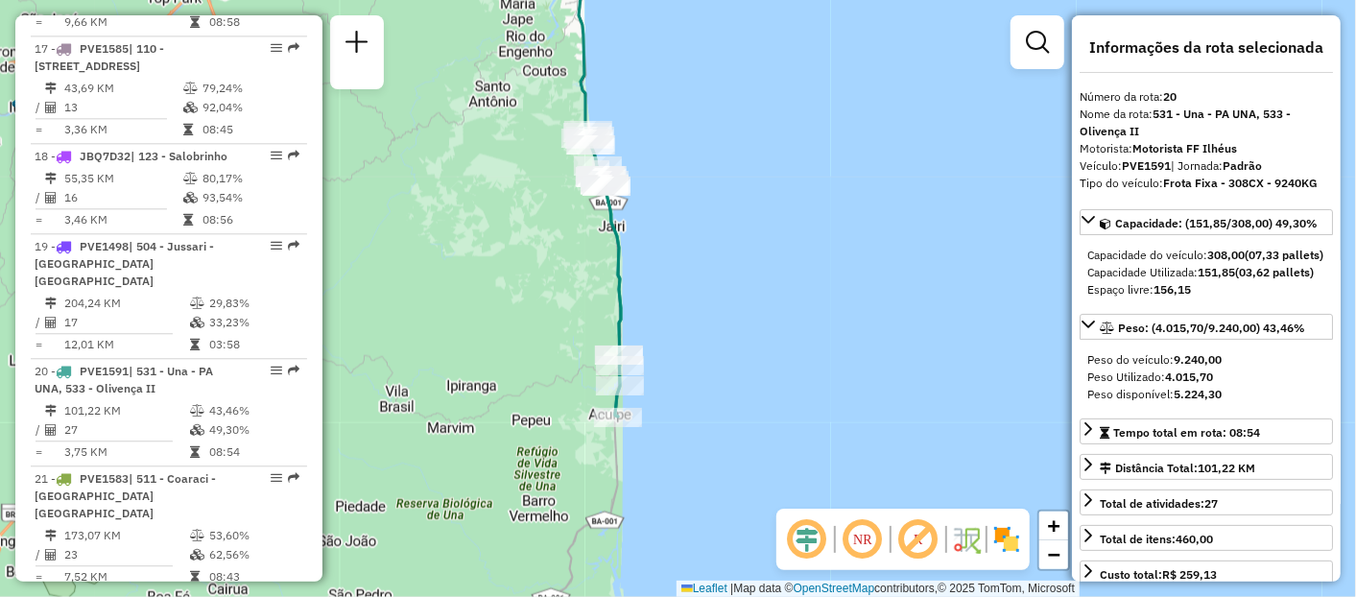
drag, startPoint x: 596, startPoint y: 365, endPoint x: 567, endPoint y: 233, distance: 134.6
click at [567, 233] on div "Janela de atendimento Grade de atendimento Capacidade Transportadoras Veículos …" at bounding box center [678, 298] width 1356 height 597
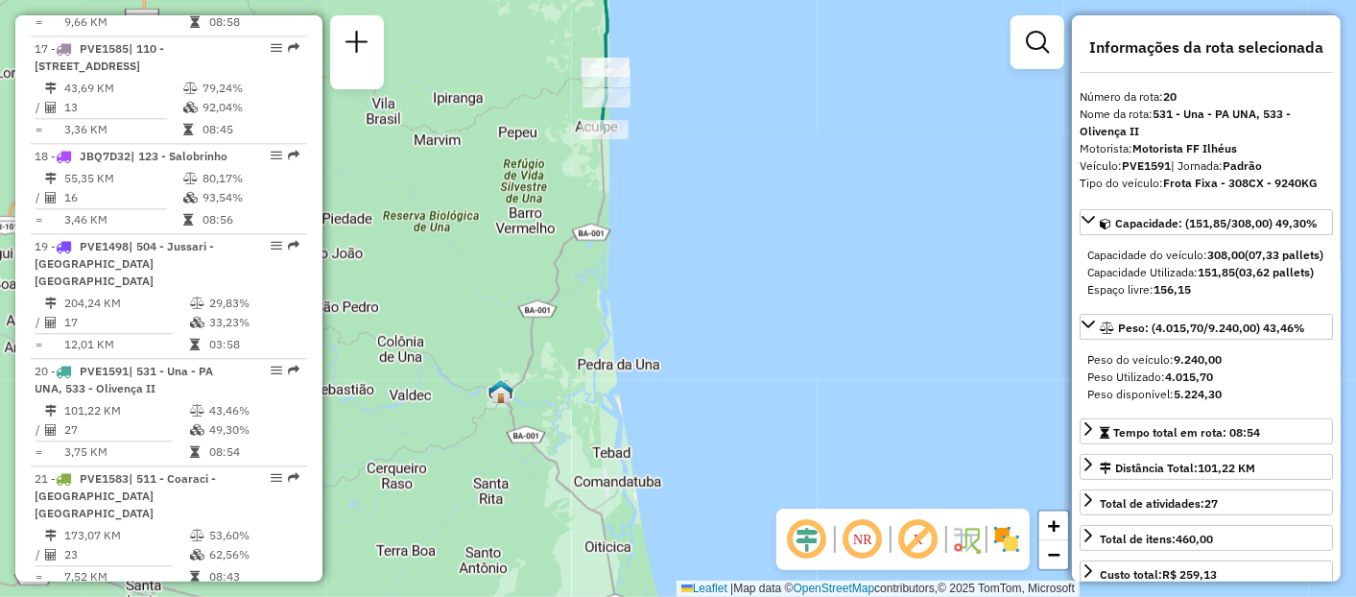
drag, startPoint x: 537, startPoint y: 394, endPoint x: 548, endPoint y: 220, distance: 175.1
click at [548, 221] on div "Janela de atendimento Grade de atendimento Capacidade Transportadoras Veículos …" at bounding box center [678, 298] width 1356 height 597
click at [546, 262] on div "Janela de atendimento Grade de atendimento Capacidade Transportadoras Veículos …" at bounding box center [678, 298] width 1356 height 597
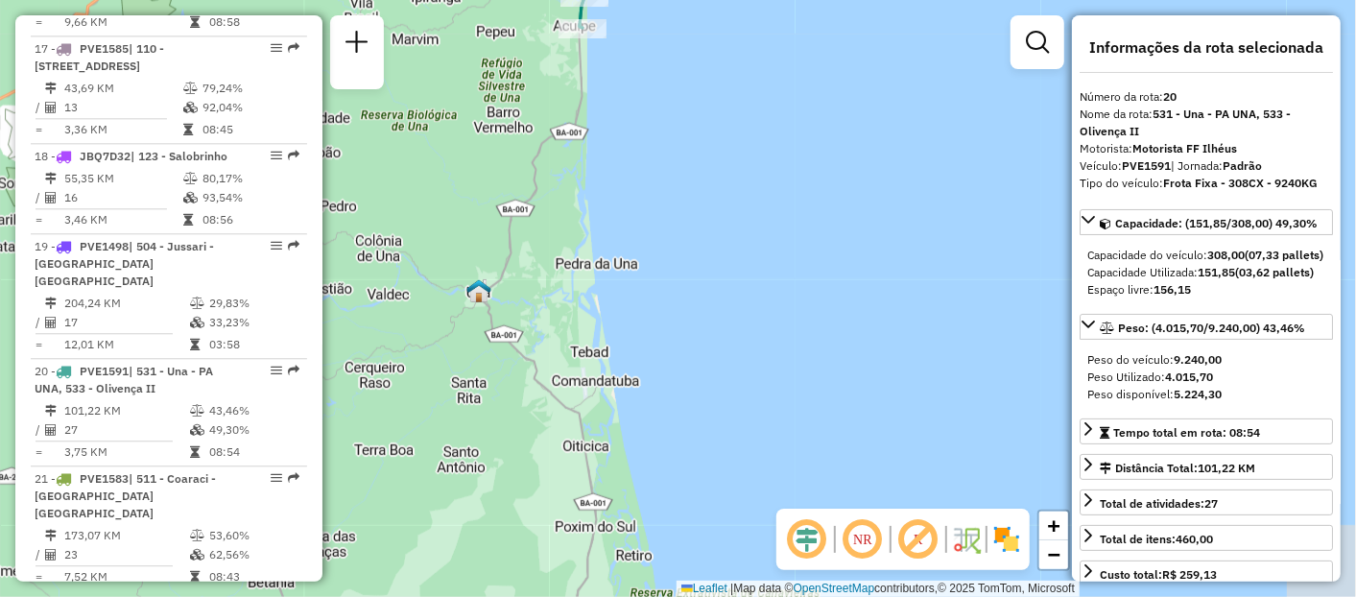
drag, startPoint x: 535, startPoint y: 414, endPoint x: 533, endPoint y: 268, distance: 145.9
click at [533, 273] on div "Janela de atendimento Grade de atendimento Capacidade Transportadoras Veículos …" at bounding box center [678, 298] width 1356 height 597
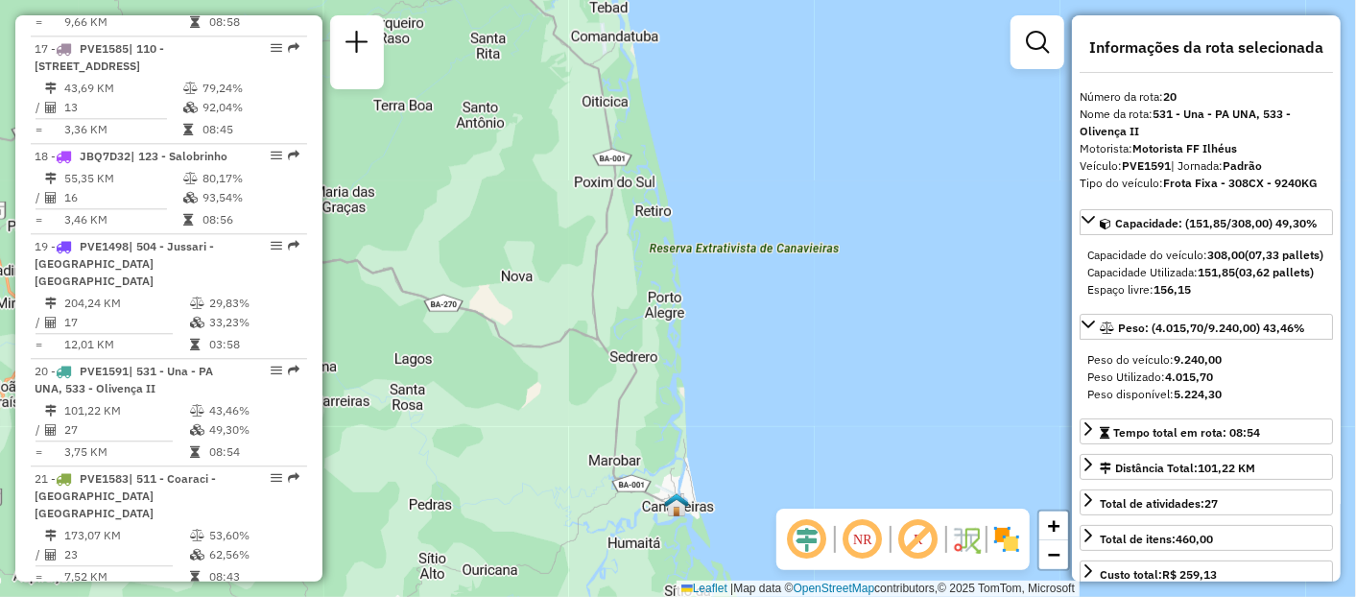
drag, startPoint x: 537, startPoint y: 364, endPoint x: 561, endPoint y: 265, distance: 101.7
click at [561, 265] on div "Janela de atendimento Grade de atendimento Capacidade Transportadoras Veículos …" at bounding box center [678, 298] width 1356 height 597
